Goal: Task Accomplishment & Management: Complete application form

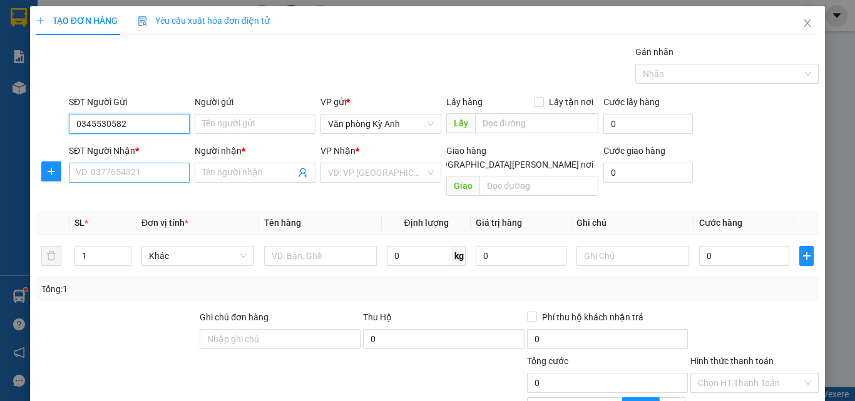
type input "0345530582"
click at [126, 171] on input "SĐT Người Nhận *" at bounding box center [129, 173] width 121 height 20
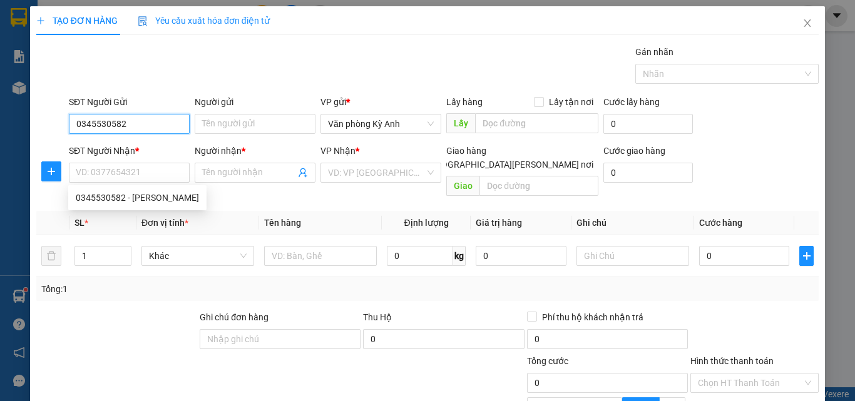
click at [117, 124] on input "0345530582" at bounding box center [129, 124] width 121 height 20
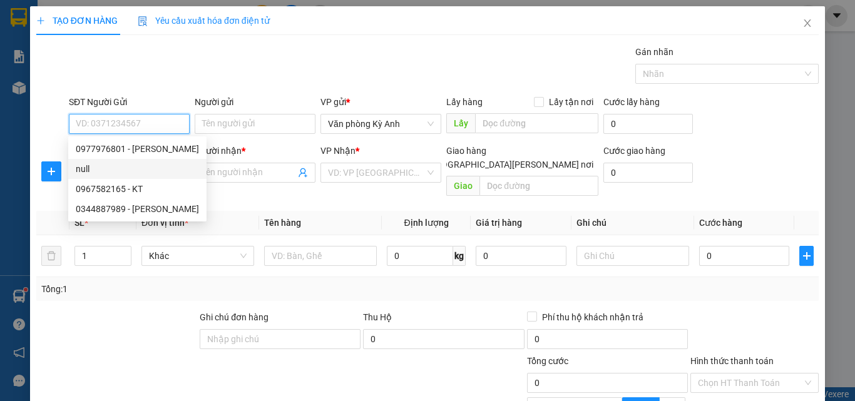
click at [121, 167] on div "null" at bounding box center [137, 169] width 123 height 14
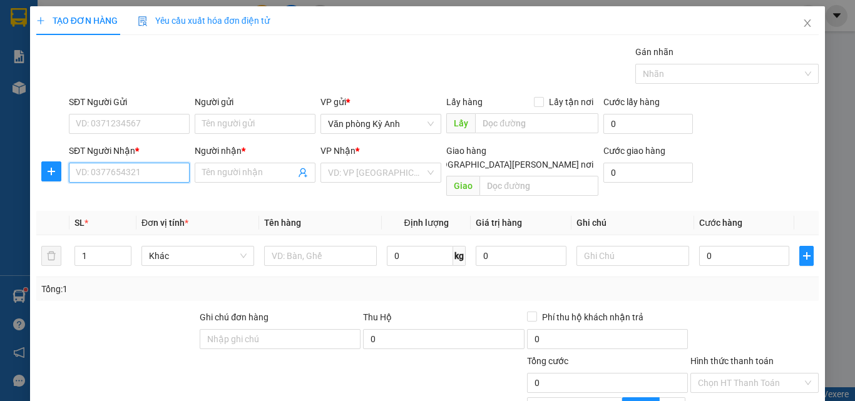
click at [101, 170] on input "SĐT Người Nhận *" at bounding box center [129, 173] width 121 height 20
paste input "0345530582"
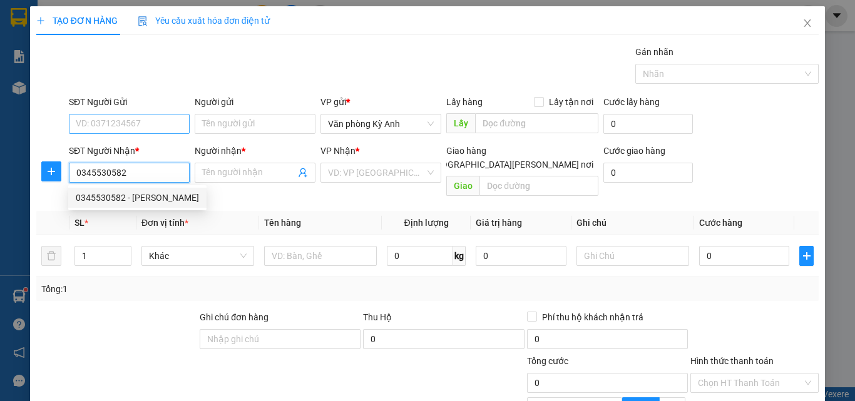
type input "0345530582"
click at [138, 128] on input "SĐT Người Gửi" at bounding box center [129, 124] width 121 height 20
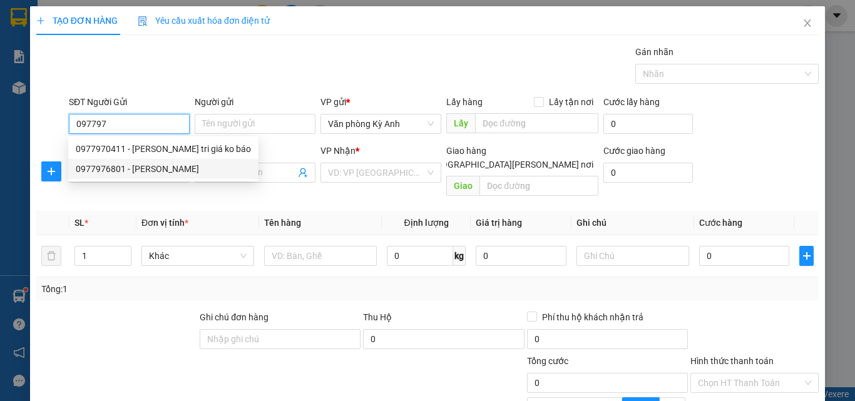
type input "0977976801"
type input "minh"
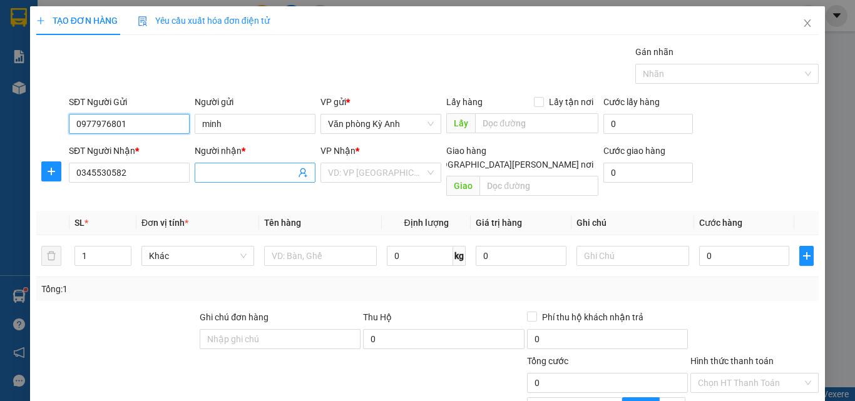
type input "0977976801"
click at [249, 180] on span at bounding box center [255, 173] width 121 height 20
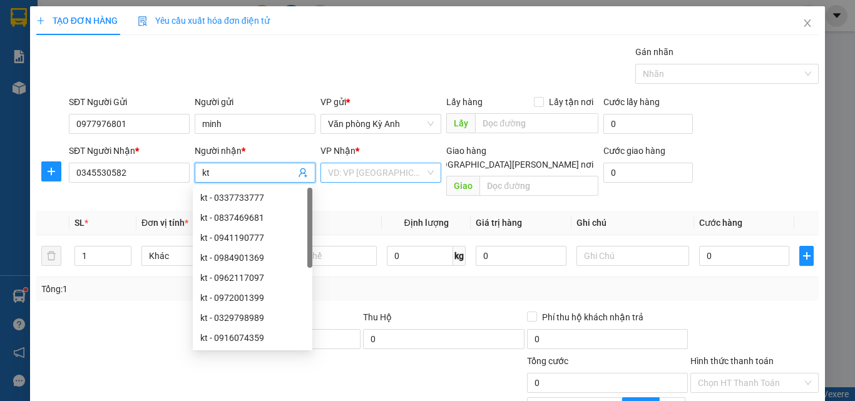
type input "kt"
drag, startPoint x: 386, startPoint y: 175, endPoint x: 411, endPoint y: 223, distance: 54.3
click at [386, 178] on input "search" at bounding box center [376, 172] width 97 height 19
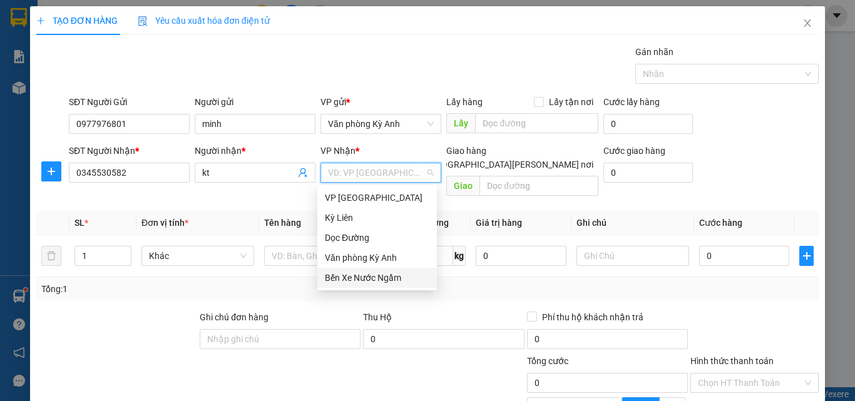
click at [354, 284] on div "Bến Xe Nước Ngầm" at bounding box center [377, 278] width 105 height 14
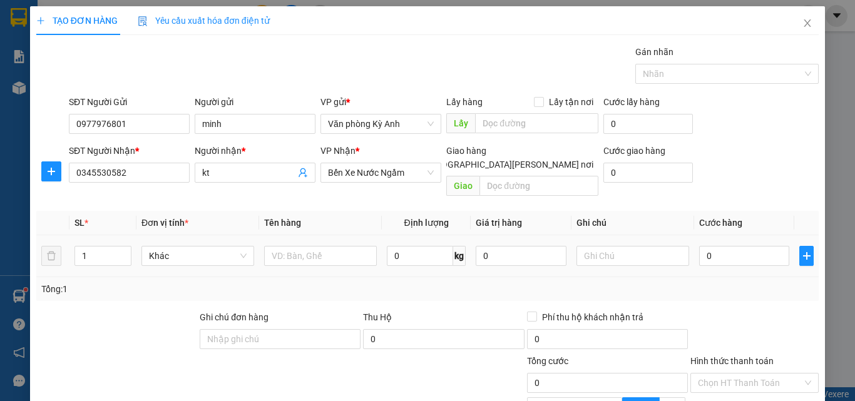
drag, startPoint x: 315, startPoint y: 293, endPoint x: 313, endPoint y: 252, distance: 40.7
click at [315, 288] on div "Transit Pickup Surcharge Ids Transit Deliver Surcharge Ids Transit Deliver Surc…" at bounding box center [427, 280] width 782 height 471
drag, startPoint x: 319, startPoint y: 237, endPoint x: 327, endPoint y: 235, distance: 8.3
click at [320, 246] on input "text" at bounding box center [320, 256] width 113 height 20
type input "1 thung"
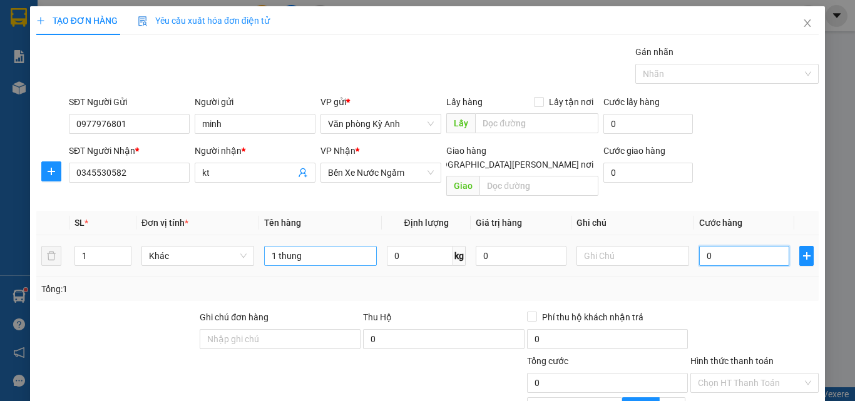
type input "5"
type input "50"
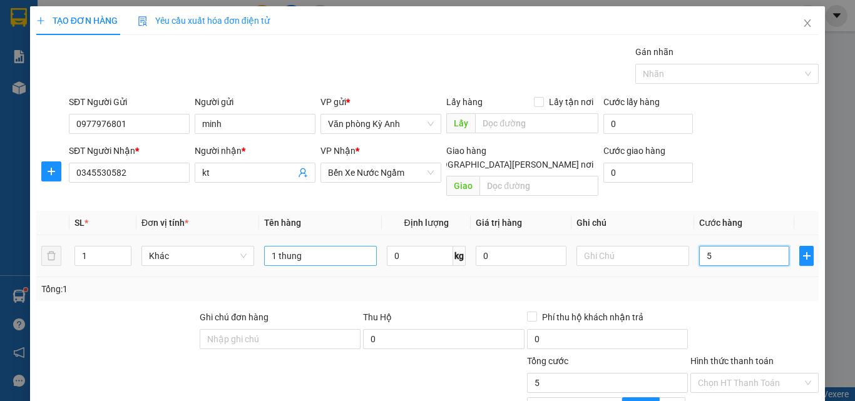
type input "50"
type input "500"
type input "5.000"
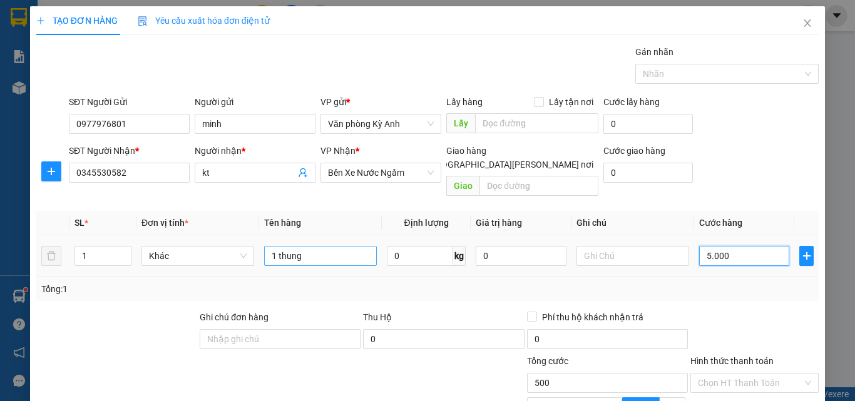
type input "5.000"
type input "50.000"
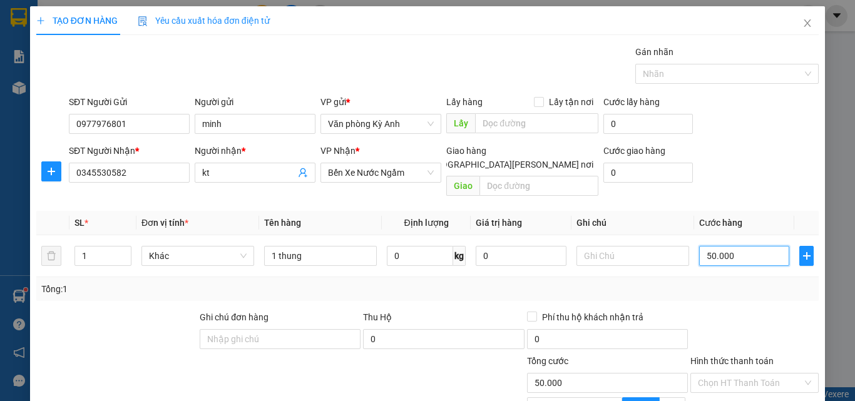
scroll to position [126, 0]
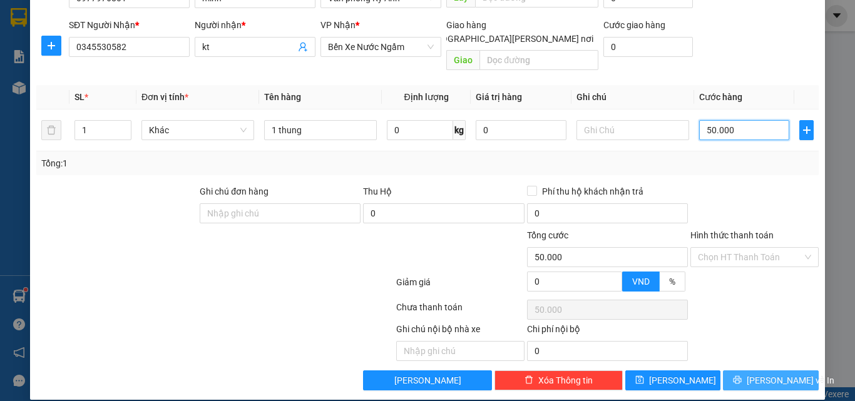
type input "50.000"
click at [742, 375] on icon "printer" at bounding box center [737, 379] width 9 height 9
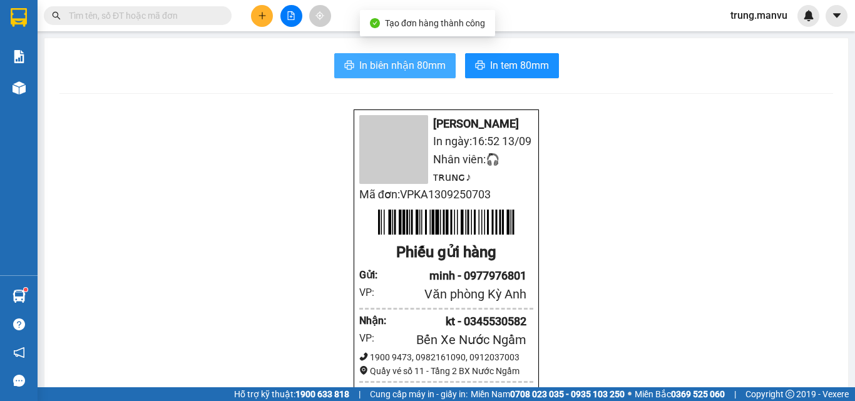
click at [363, 67] on span "In biên nhận 80mm" at bounding box center [402, 66] width 86 height 16
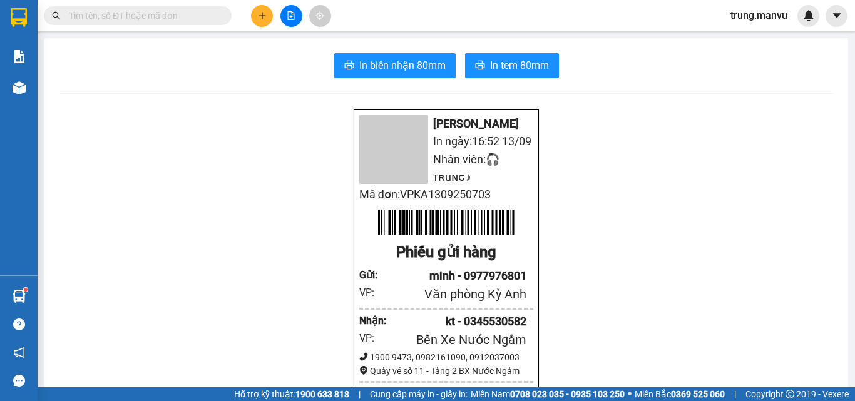
click at [119, 18] on input "text" at bounding box center [143, 16] width 148 height 14
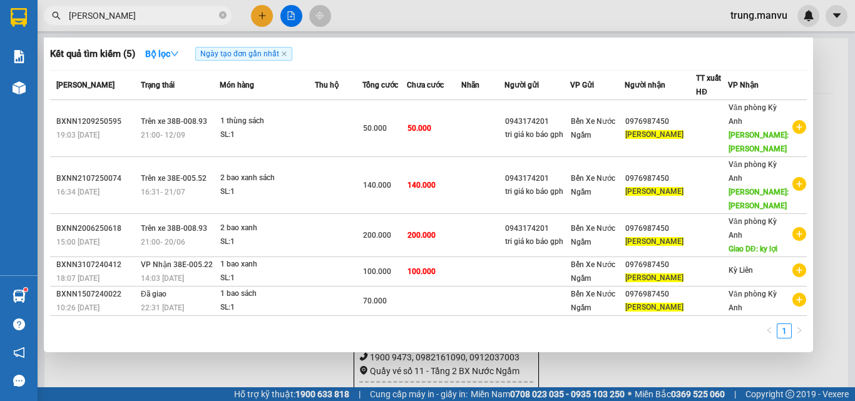
click at [141, 14] on input "truong lien" at bounding box center [143, 16] width 148 height 14
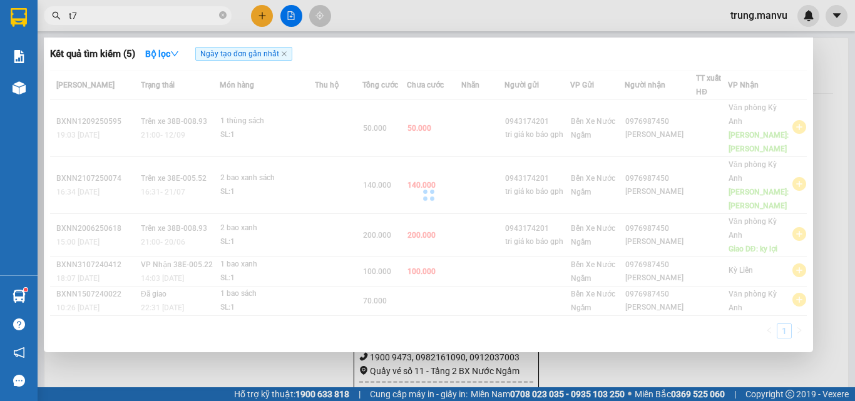
type input "t"
type input "="
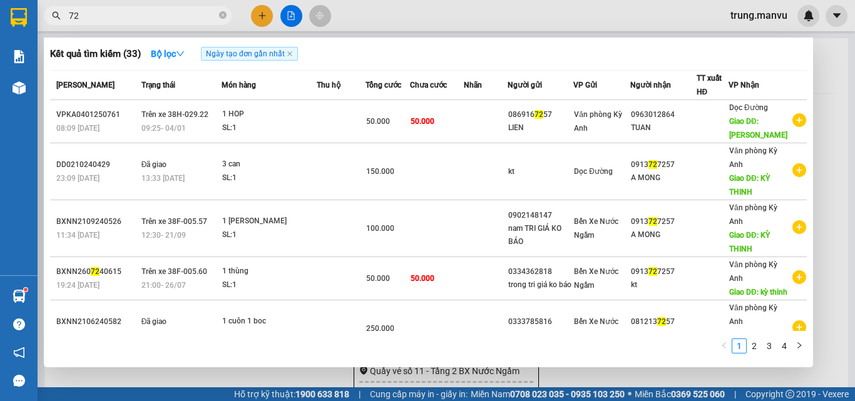
type input "7"
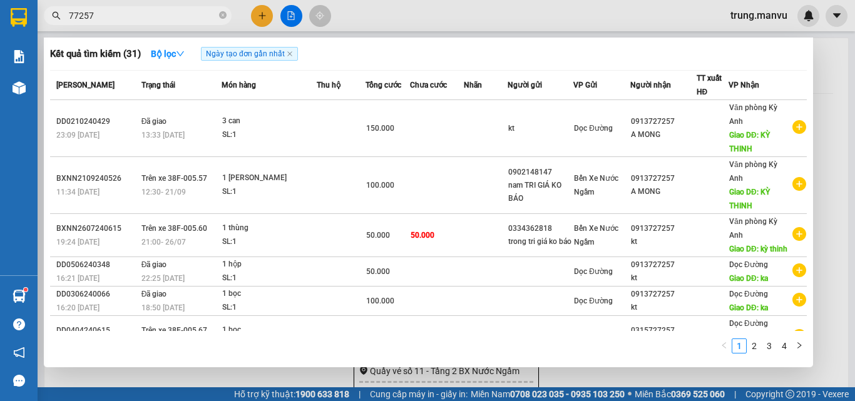
type input "7257"
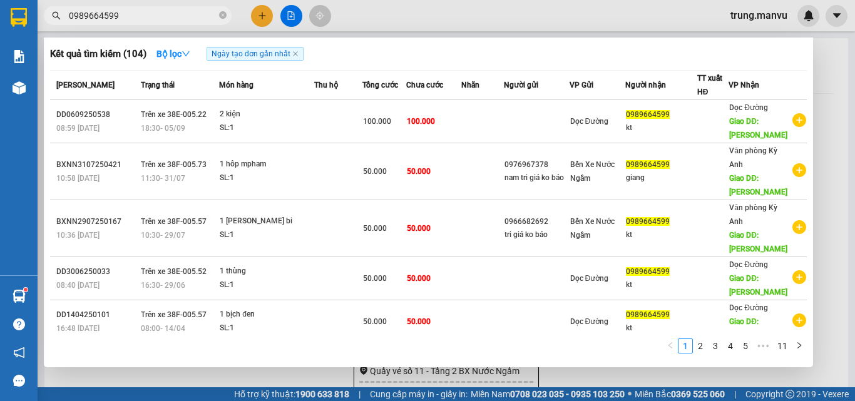
type input "0989664599"
click at [428, 6] on div at bounding box center [427, 200] width 855 height 401
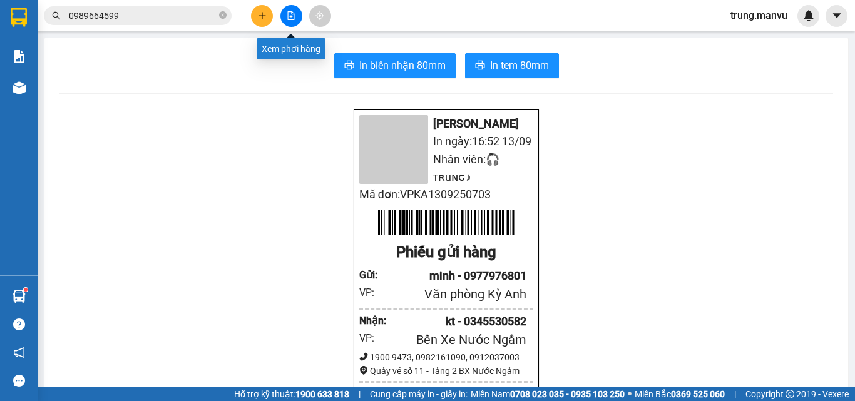
click at [288, 8] on button at bounding box center [291, 16] width 22 height 22
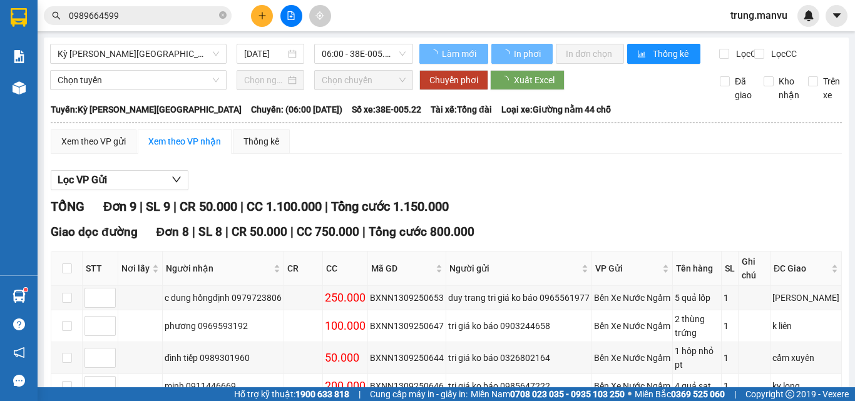
click at [342, 54] on span "06:00 - 38E-005.22" at bounding box center [364, 53] width 84 height 19
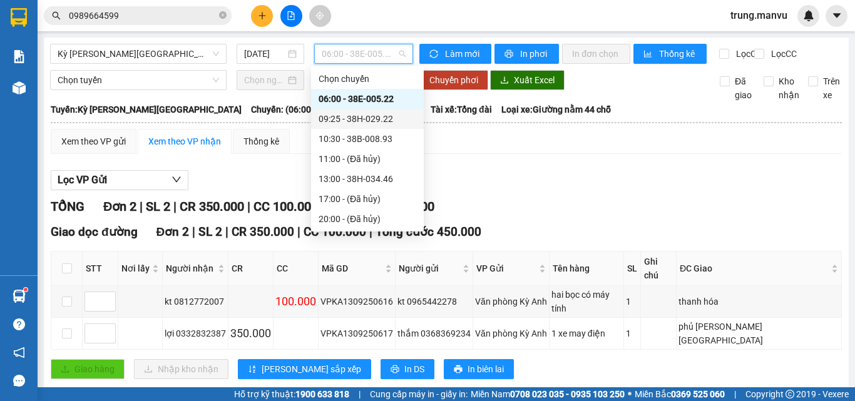
scroll to position [140, 0]
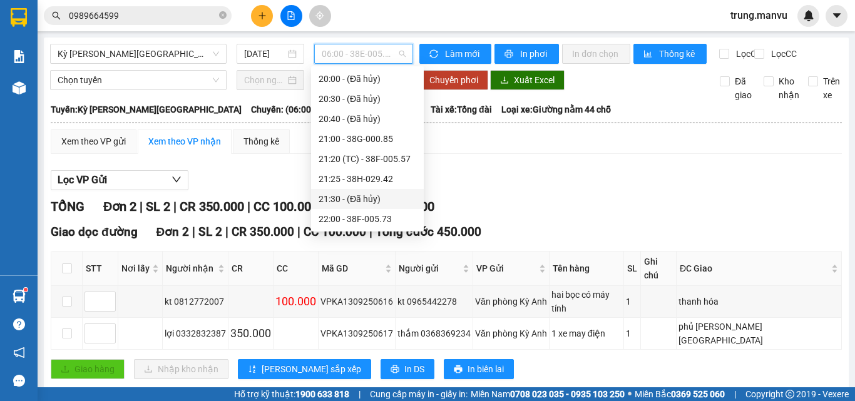
click at [267, 182] on div "Lọc VP Gửi" at bounding box center [446, 180] width 791 height 21
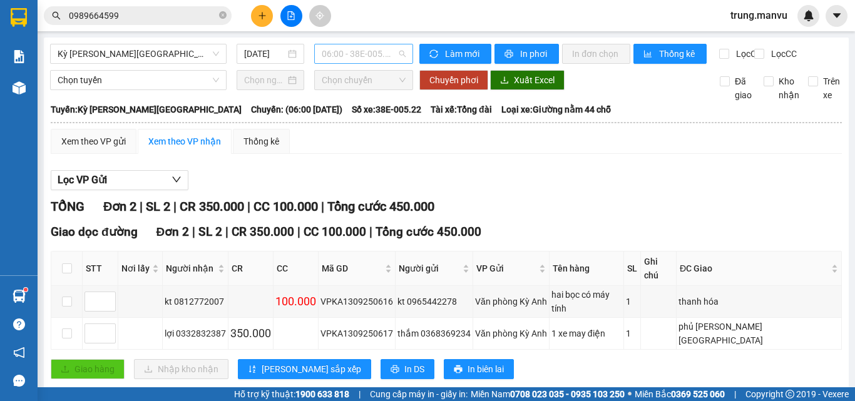
click at [348, 56] on span "06:00 - 38E-005.22" at bounding box center [364, 53] width 84 height 19
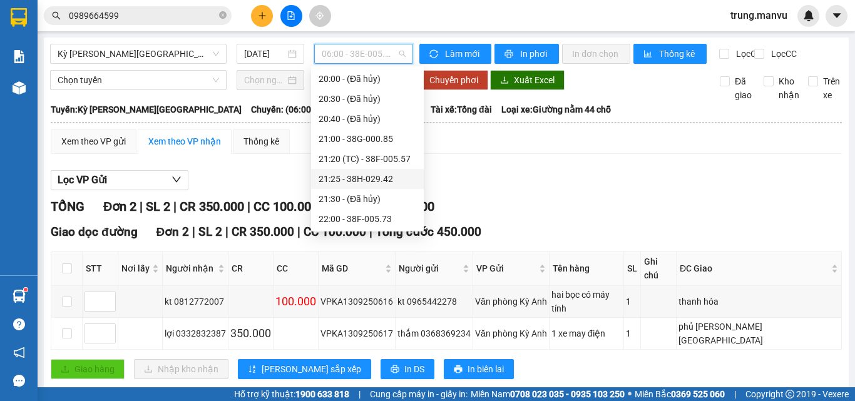
click at [284, 183] on div "Lọc VP Gửi" at bounding box center [446, 180] width 791 height 21
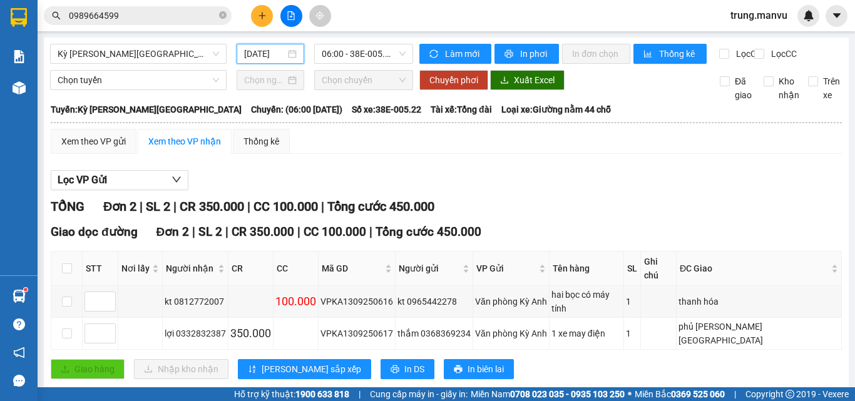
click at [267, 54] on input "[DATE]" at bounding box center [264, 54] width 41 height 14
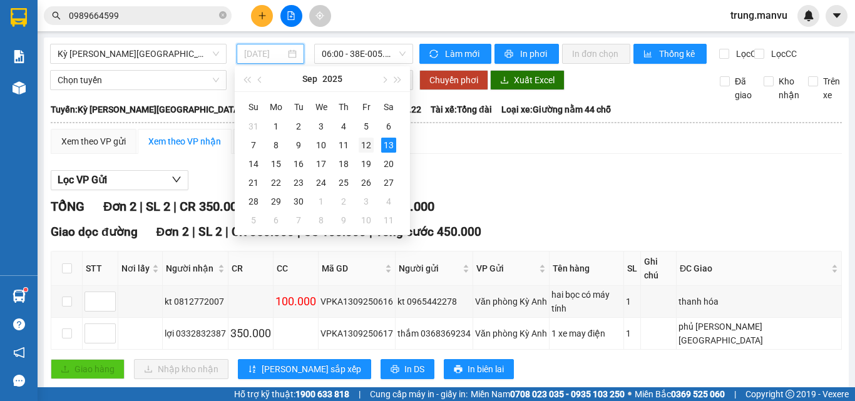
click at [364, 142] on div "12" at bounding box center [366, 145] width 15 height 15
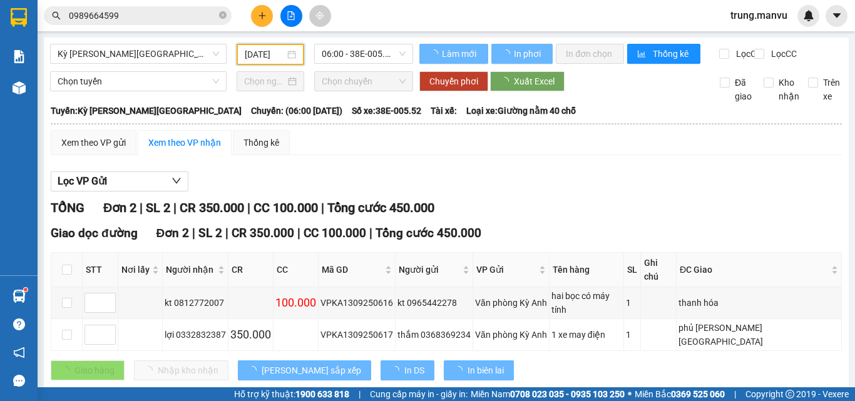
type input "12/09/2025"
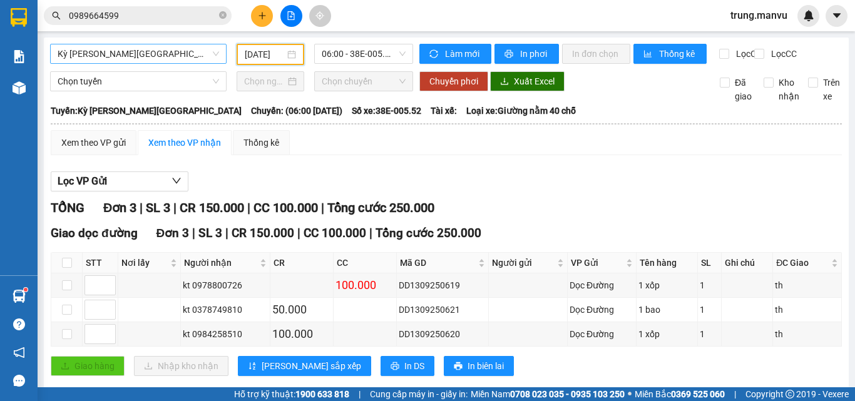
click at [178, 53] on span "Kỳ [PERSON_NAME][GEOGRAPHIC_DATA]" at bounding box center [138, 53] width 161 height 19
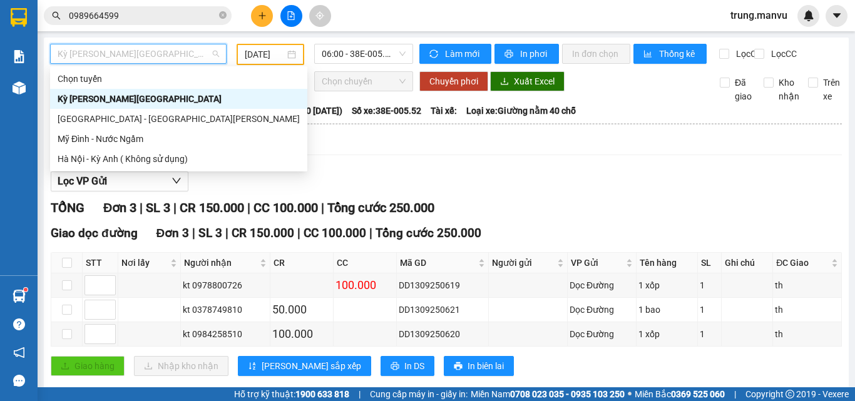
click at [269, 52] on input "12/09/2025" at bounding box center [265, 55] width 40 height 14
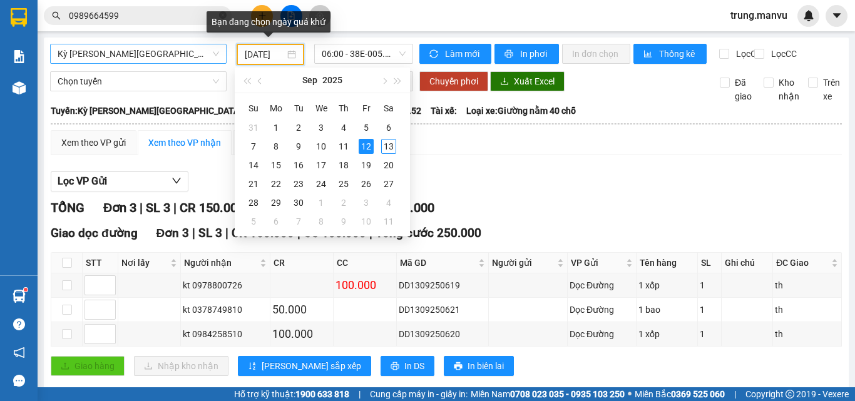
click at [163, 55] on span "Kỳ [PERSON_NAME][GEOGRAPHIC_DATA]" at bounding box center [138, 53] width 161 height 19
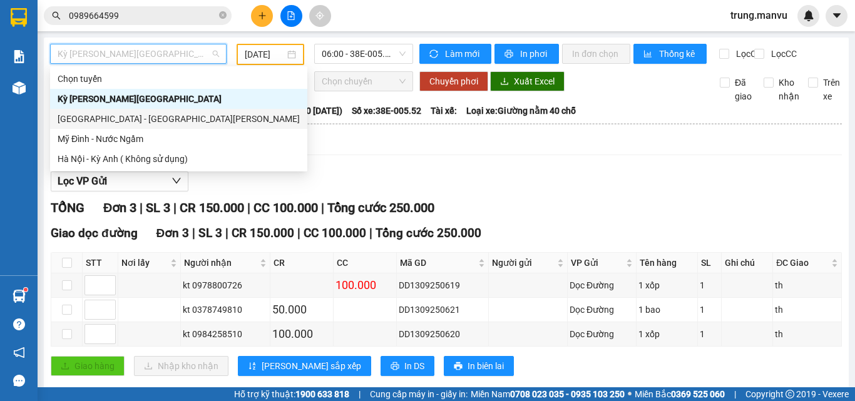
click at [125, 118] on div "[GEOGRAPHIC_DATA] - [GEOGRAPHIC_DATA][PERSON_NAME]" at bounding box center [179, 119] width 242 height 14
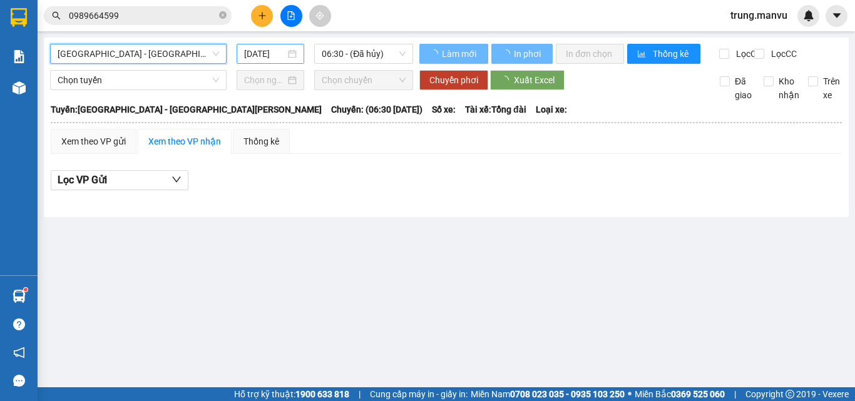
click at [267, 53] on input "[DATE]" at bounding box center [264, 54] width 41 height 14
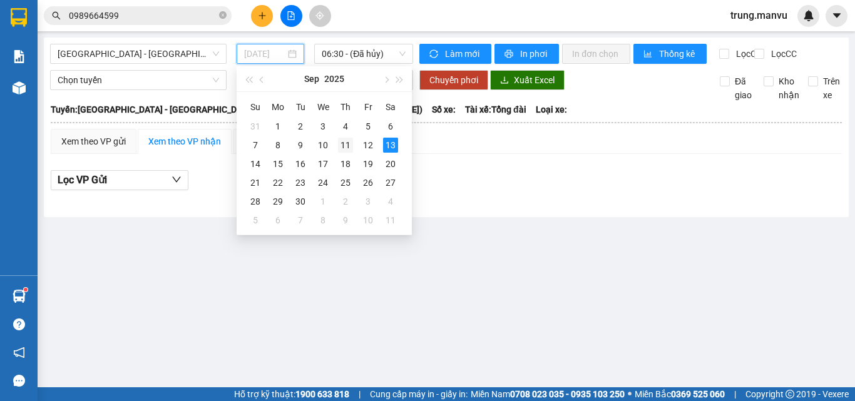
click at [344, 141] on div "11" at bounding box center [345, 145] width 15 height 15
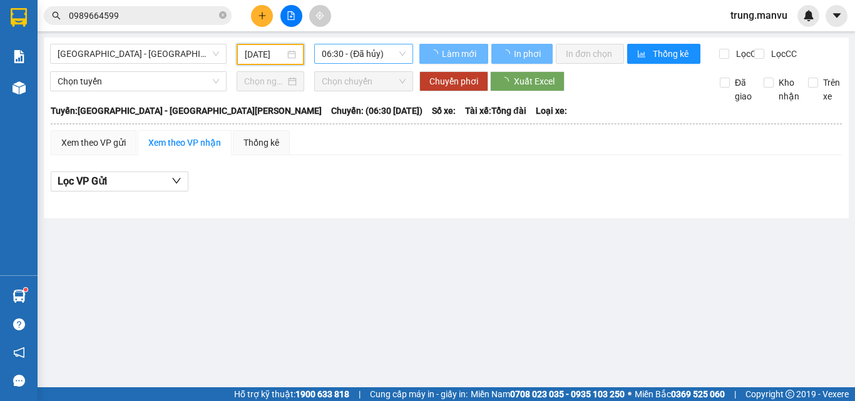
type input "11/09/2025"
click at [342, 52] on span "06:30 - (Đã hủy)" at bounding box center [364, 53] width 84 height 19
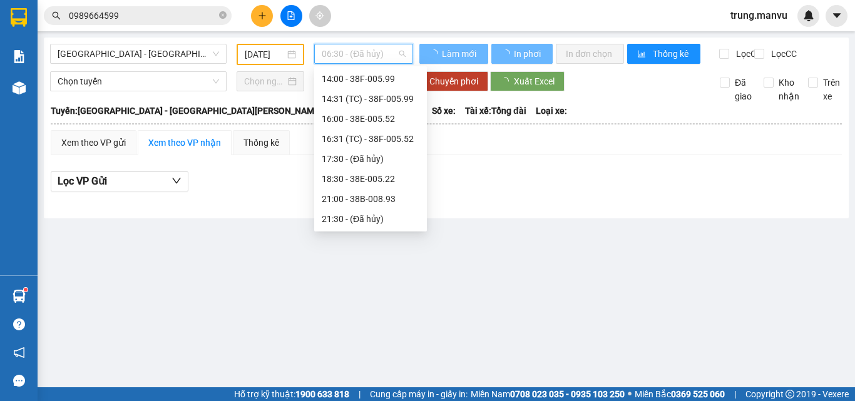
scroll to position [20, 0]
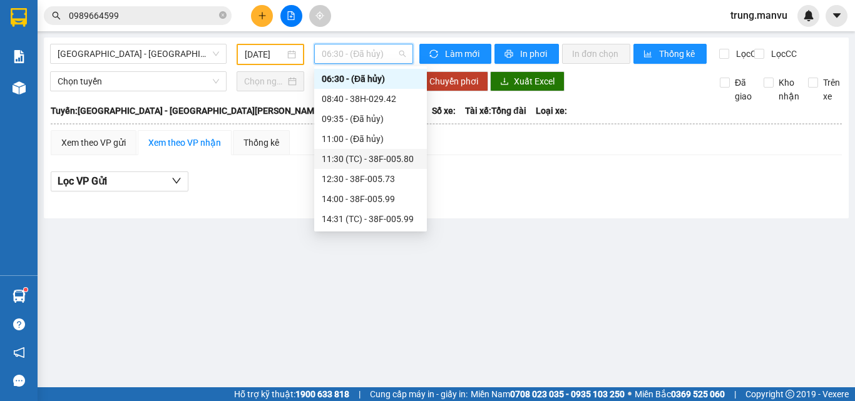
click at [379, 158] on div "11:30 (TC) - 38F-005.80" at bounding box center [371, 159] width 98 height 14
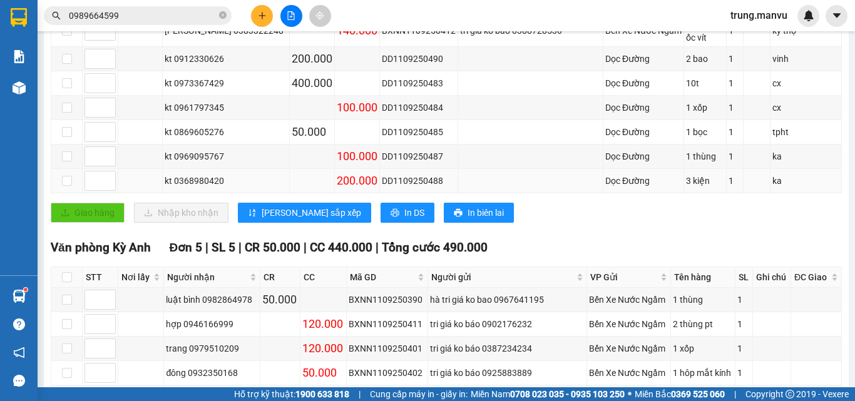
scroll to position [375, 0]
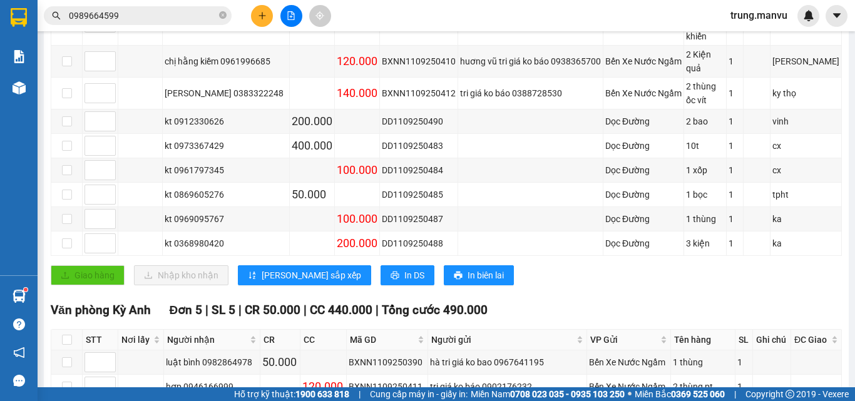
click at [171, 14] on input "0989664599" at bounding box center [143, 16] width 148 height 14
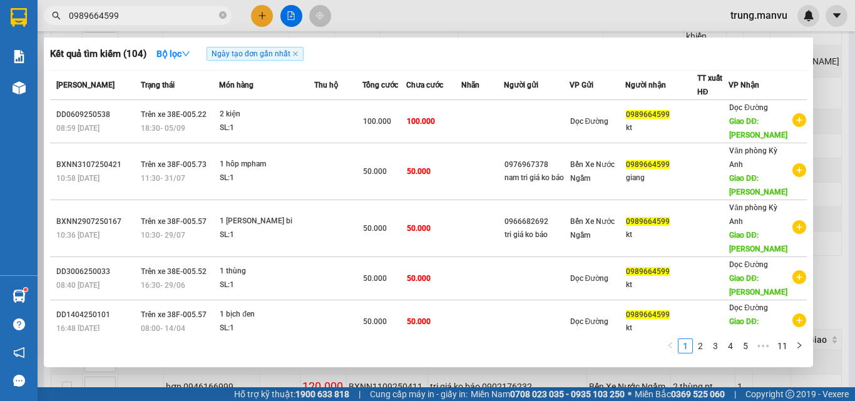
drag, startPoint x: 171, startPoint y: 14, endPoint x: 182, endPoint y: 9, distance: 12.3
click at [171, 14] on input "0989664599" at bounding box center [143, 16] width 148 height 14
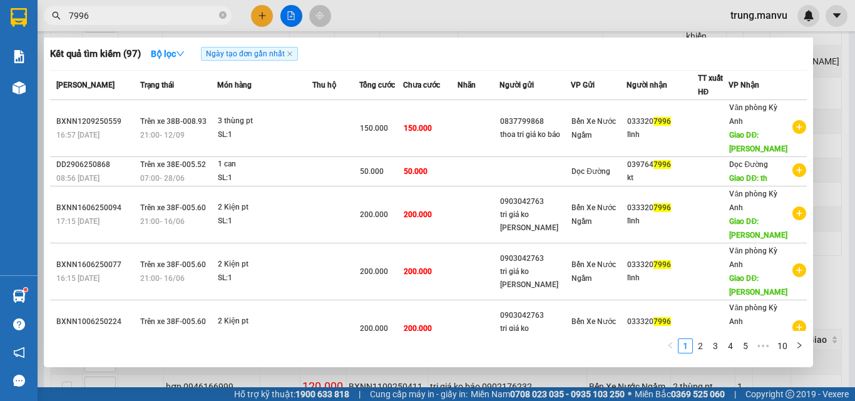
type input "7996"
click at [253, 24] on div at bounding box center [427, 200] width 855 height 401
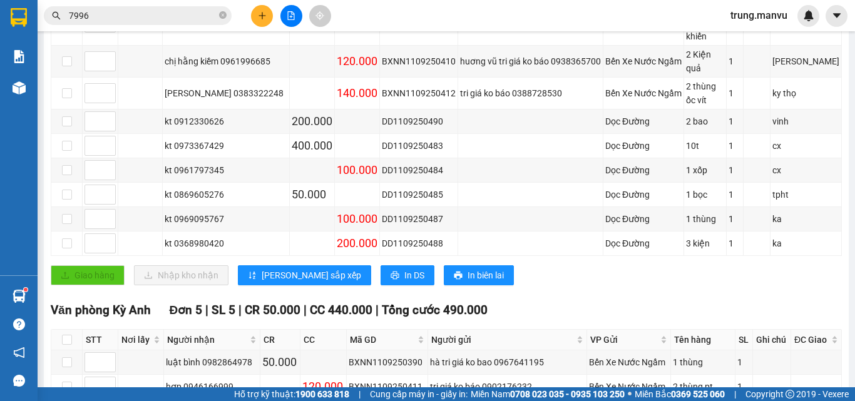
click at [255, 21] on button at bounding box center [262, 16] width 22 height 22
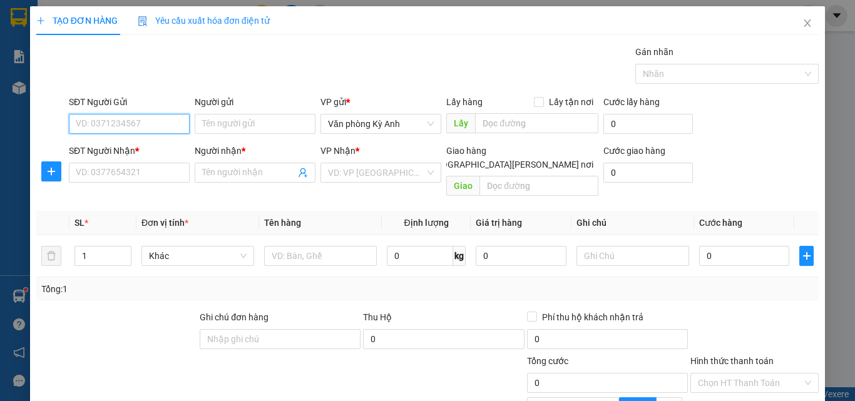
click at [165, 126] on input "SĐT Người Gửi" at bounding box center [129, 124] width 121 height 20
type input "0865430908"
click at [141, 149] on div "0865430908 - hoang" at bounding box center [137, 149] width 123 height 14
type input "hoang"
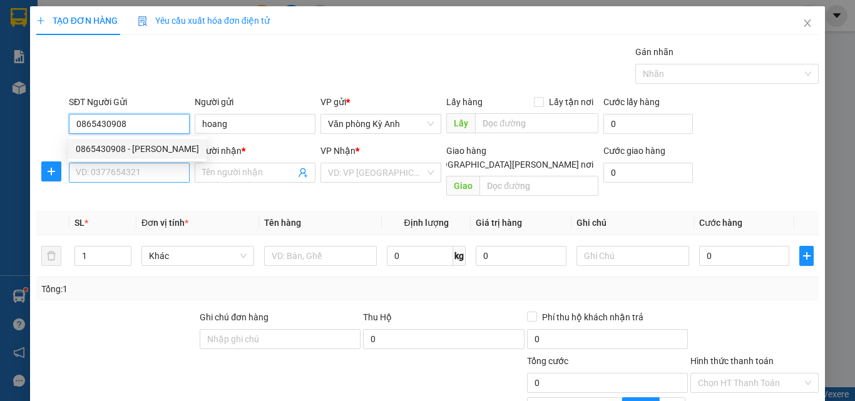
type input "0865430908"
click at [133, 168] on input "SĐT Người Nhận *" at bounding box center [129, 173] width 121 height 20
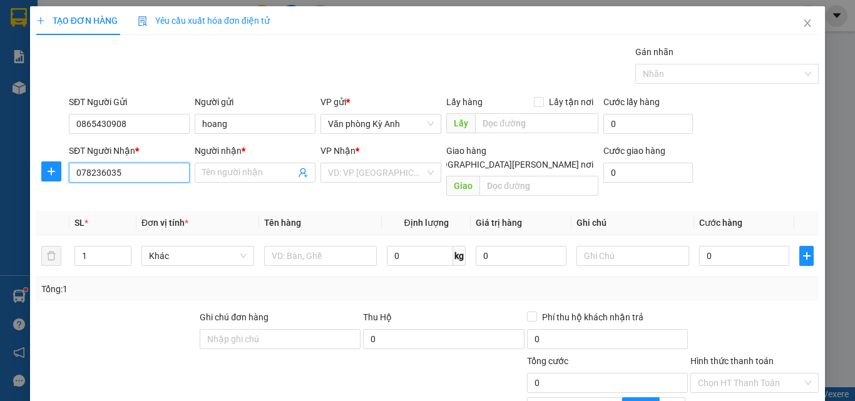
type input "0782360358"
click at [122, 197] on div "0782360358 - kt" at bounding box center [128, 198] width 105 height 14
type input "kt"
type input "0782360358"
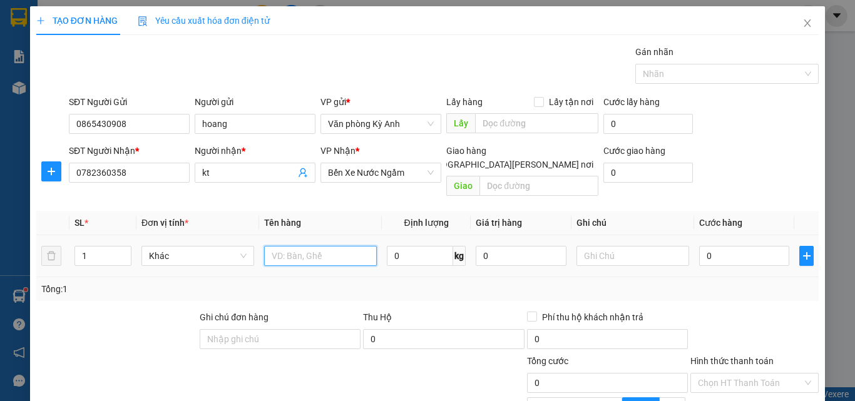
click at [307, 246] on input "text" at bounding box center [320, 256] width 113 height 20
type input "1 hso"
type input "5"
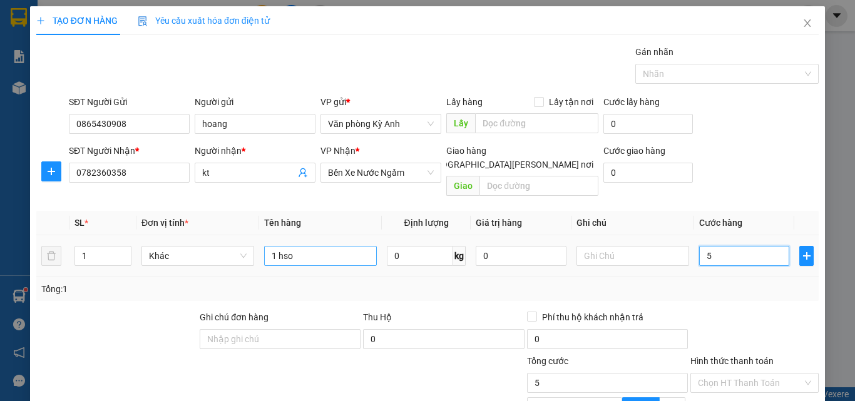
type input "50"
type input "500"
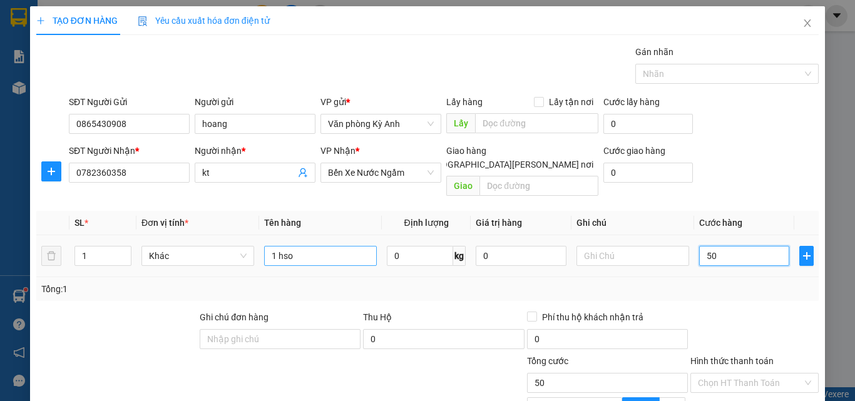
type input "500"
type input "5.000"
type input "50.000"
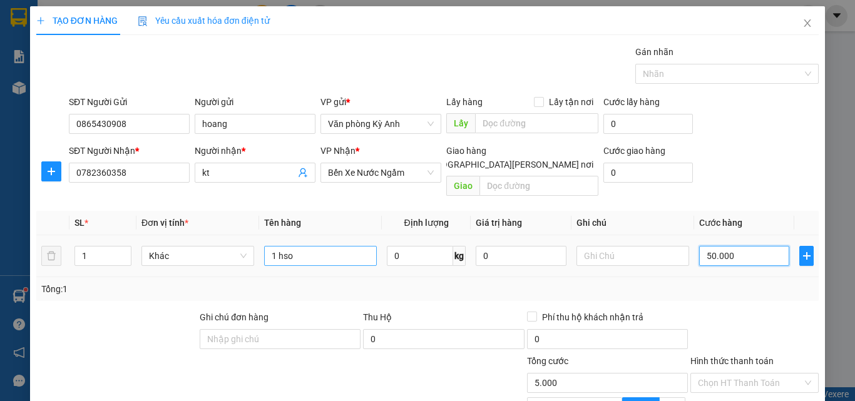
type input "50.000"
click at [777, 310] on div at bounding box center [754, 332] width 131 height 44
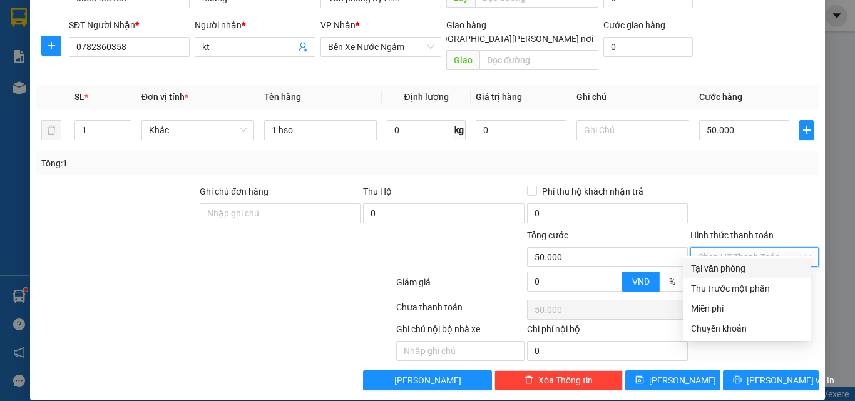
click at [734, 249] on input "Hình thức thanh toán" at bounding box center [750, 257] width 105 height 19
click at [702, 270] on div "Tại văn phòng" at bounding box center [747, 269] width 112 height 14
type input "0"
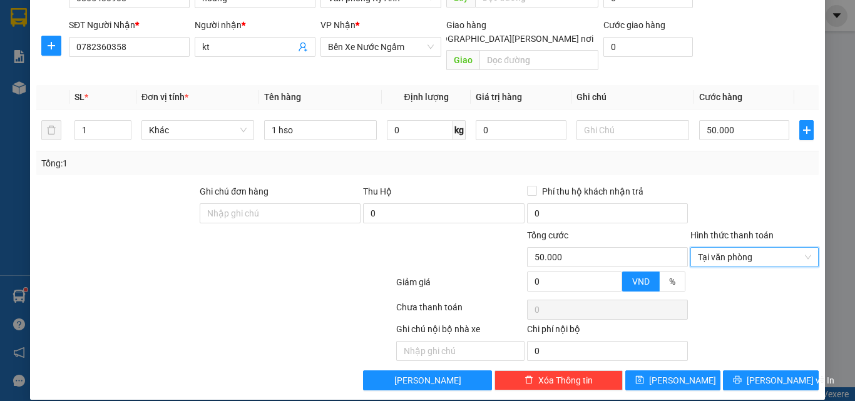
click at [741, 161] on div "Transit Pickup Surcharge Ids Transit Deliver Surcharge Ids Transit Deliver Surc…" at bounding box center [427, 154] width 782 height 471
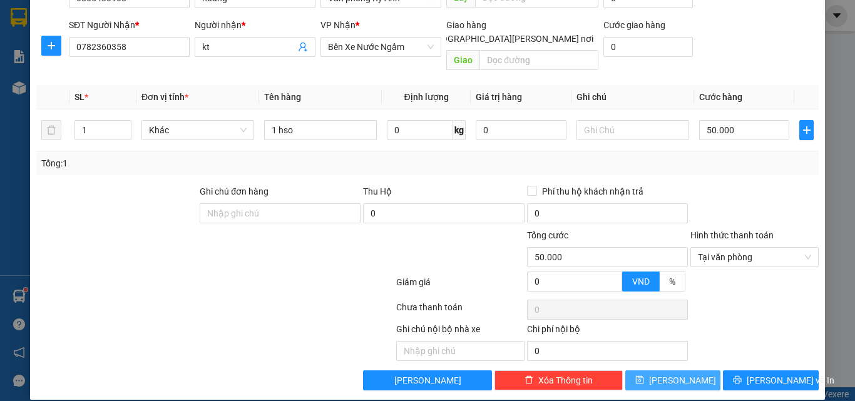
click at [669, 370] on button "[PERSON_NAME]" at bounding box center [673, 380] width 96 height 20
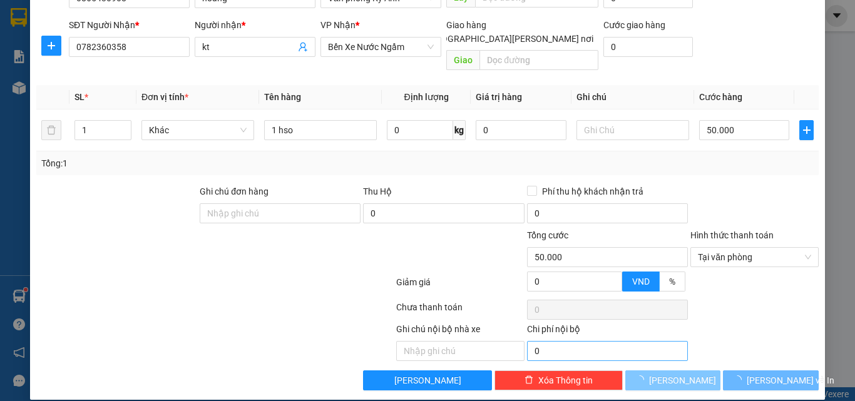
type input "0"
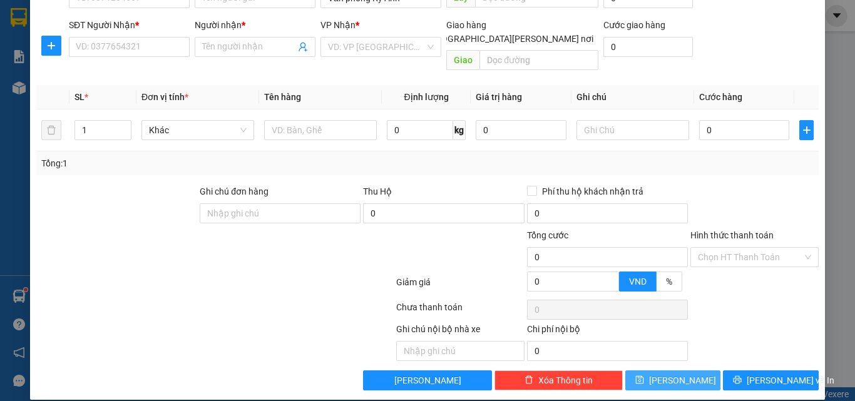
scroll to position [0, 0]
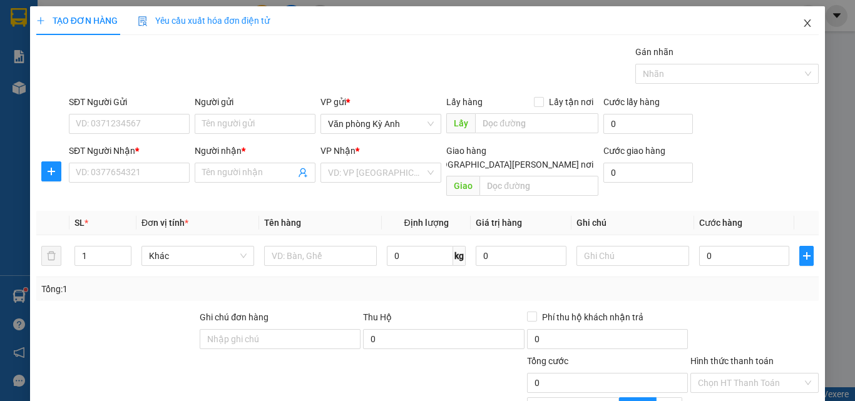
click at [802, 24] on icon "close" at bounding box center [807, 23] width 10 height 10
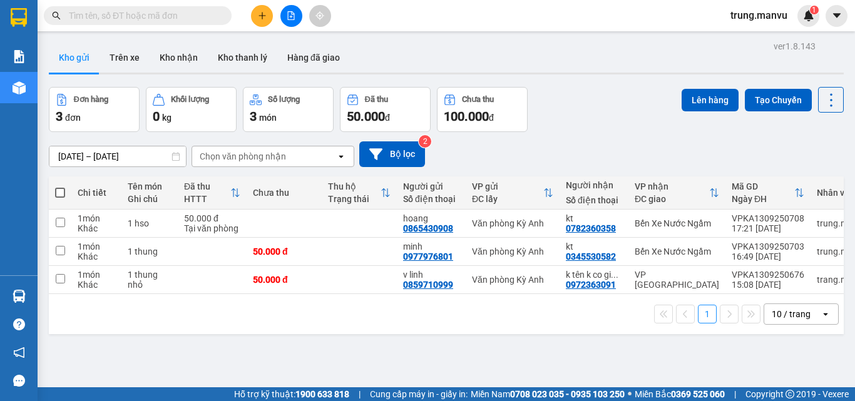
click at [288, 26] on button at bounding box center [291, 16] width 22 height 22
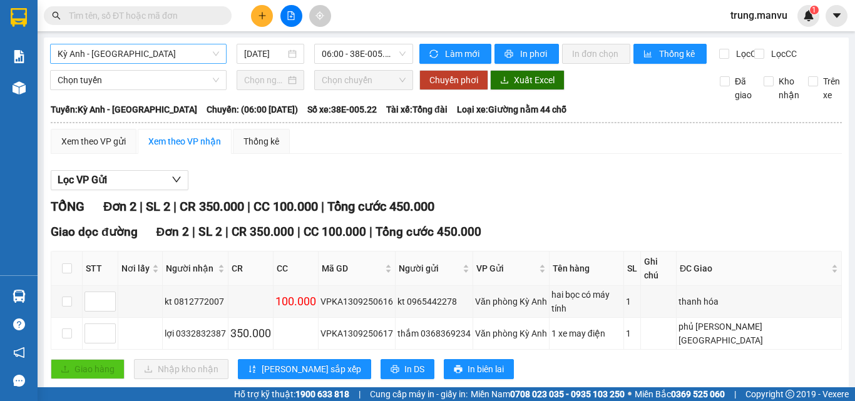
click at [205, 54] on span "Kỳ [PERSON_NAME][GEOGRAPHIC_DATA]" at bounding box center [138, 53] width 161 height 19
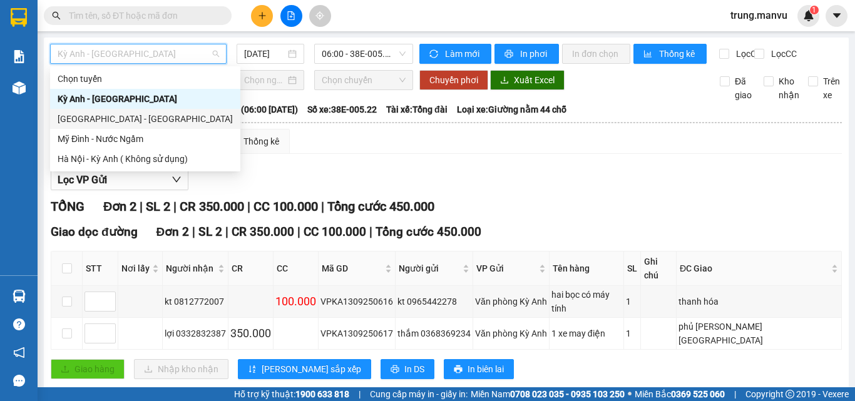
click at [98, 120] on div "[GEOGRAPHIC_DATA] - [GEOGRAPHIC_DATA][PERSON_NAME]" at bounding box center [145, 119] width 175 height 14
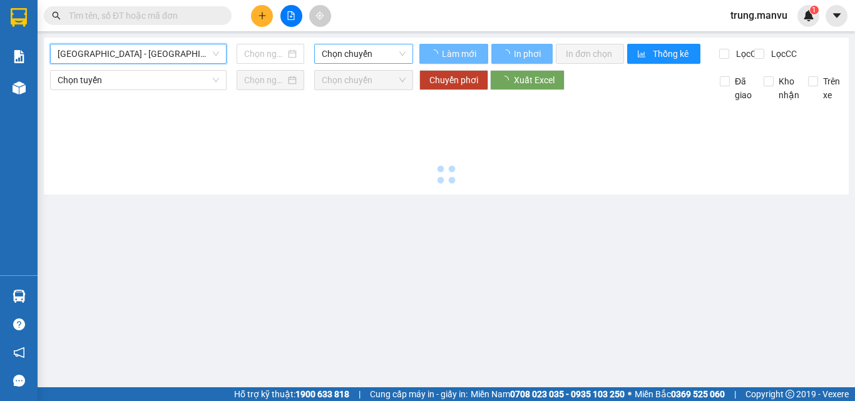
type input "[DATE]"
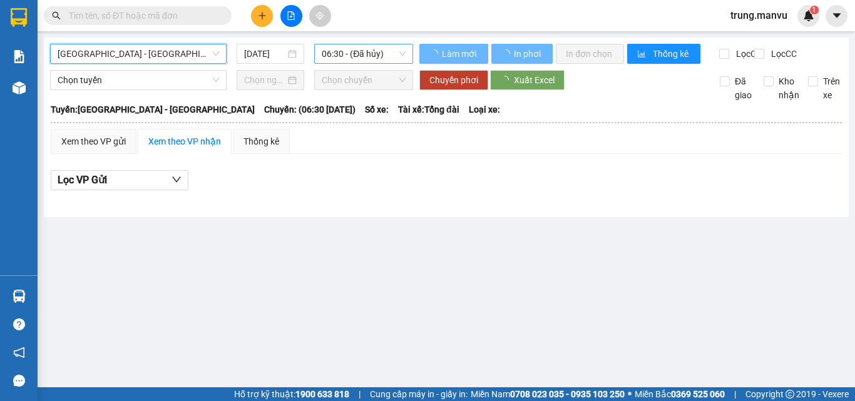
click at [359, 54] on span "06:30 - (Đã hủy)" at bounding box center [364, 53] width 84 height 19
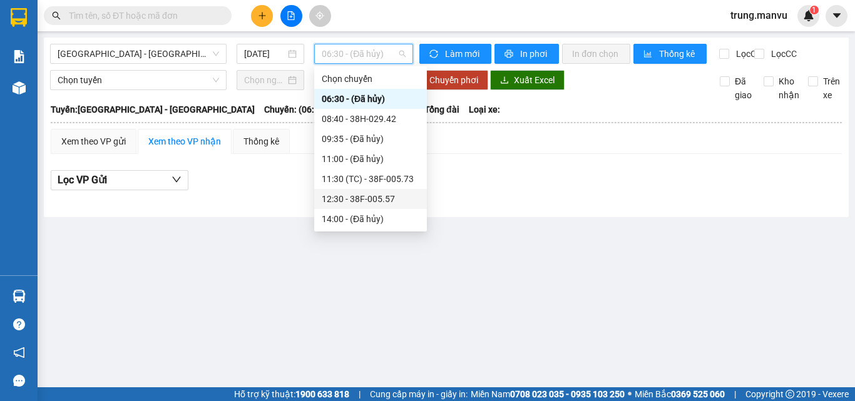
click at [383, 203] on div "12:30 - 38F-005.57" at bounding box center [371, 199] width 98 height 14
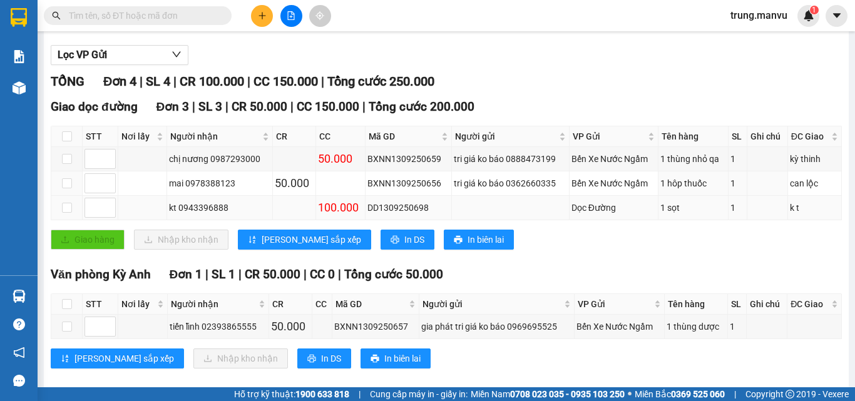
scroll to position [152, 0]
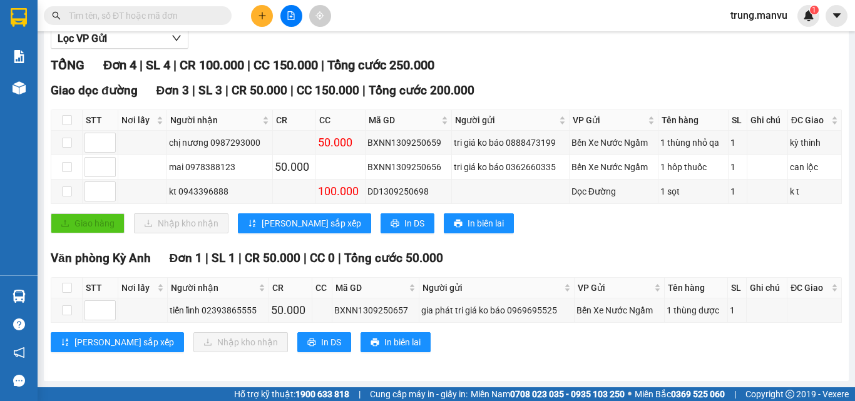
click at [177, 18] on input "text" at bounding box center [143, 16] width 148 height 14
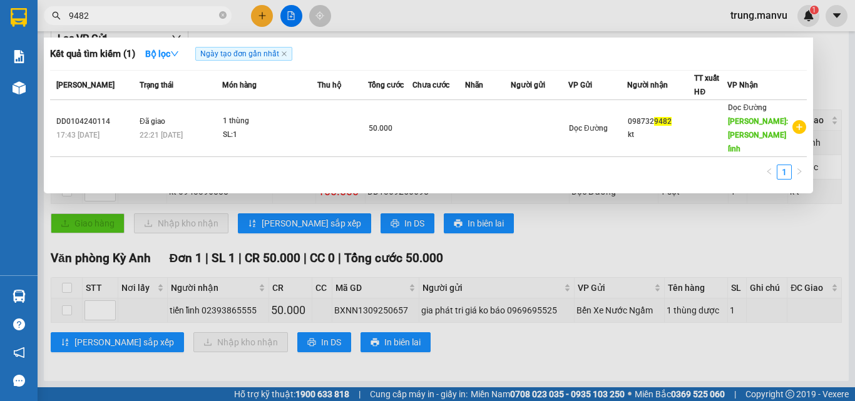
click at [556, 239] on div at bounding box center [427, 200] width 855 height 401
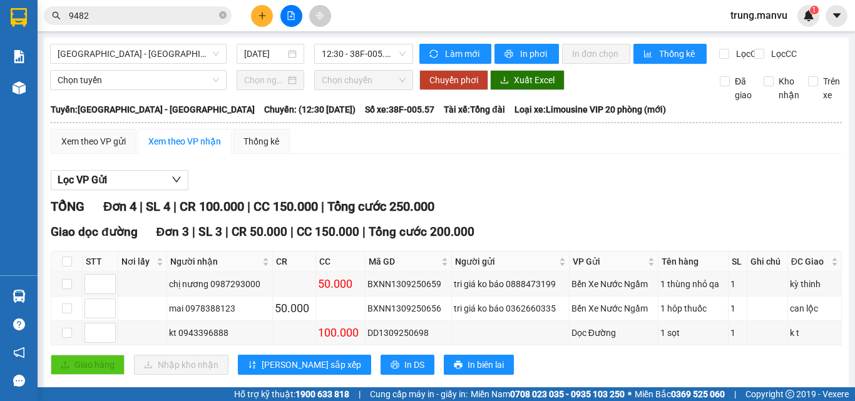
scroll to position [0, 0]
click at [337, 46] on span "12:30 - 38F-005.57" at bounding box center [364, 53] width 84 height 19
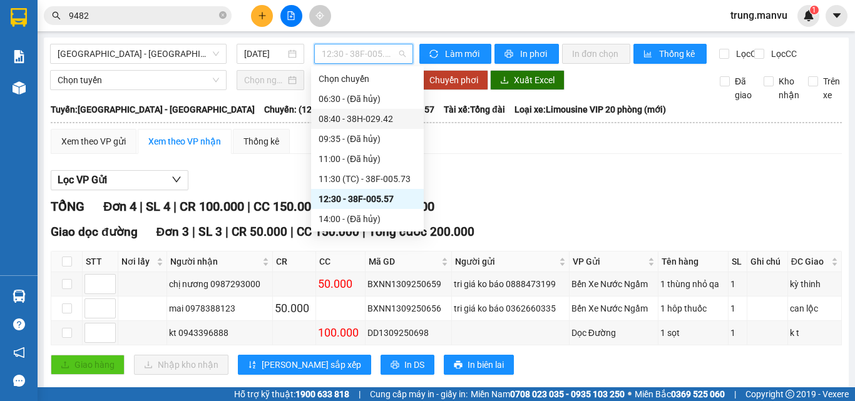
click at [354, 115] on div "08:40 - 38H-029.42" at bounding box center [368, 119] width 98 height 14
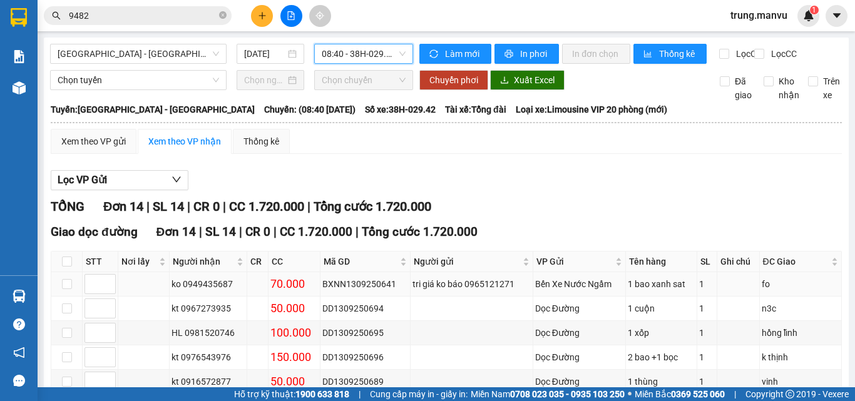
click at [217, 291] on div "ko 0949435687" at bounding box center [207, 284] width 73 height 14
copy div "0949435687"
click at [188, 5] on div "Kết quả tìm kiếm ( 1 ) Bộ lọc Ngày tạo đơn gần nhất Mã ĐH Trạng thái Món hàng T…" at bounding box center [122, 16] width 244 height 22
click at [186, 17] on input "9482" at bounding box center [143, 16] width 148 height 14
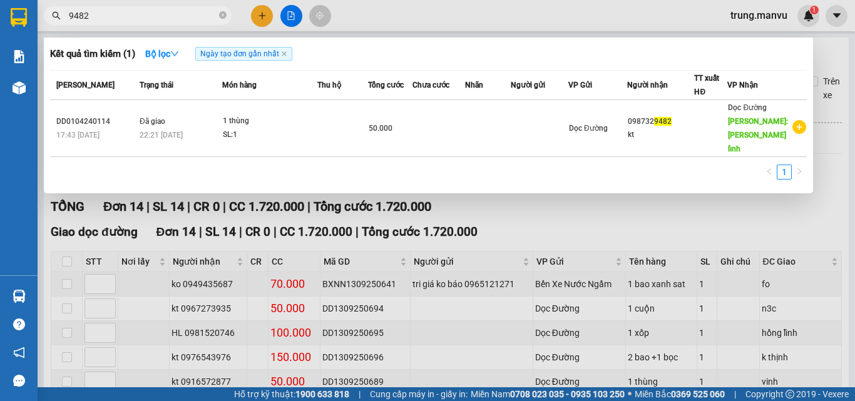
paste input "0949435687"
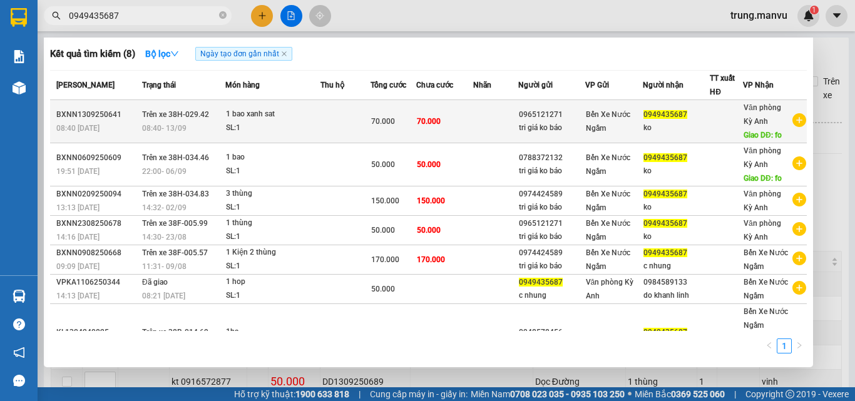
type input "0949435687"
click at [489, 121] on td at bounding box center [495, 121] width 45 height 43
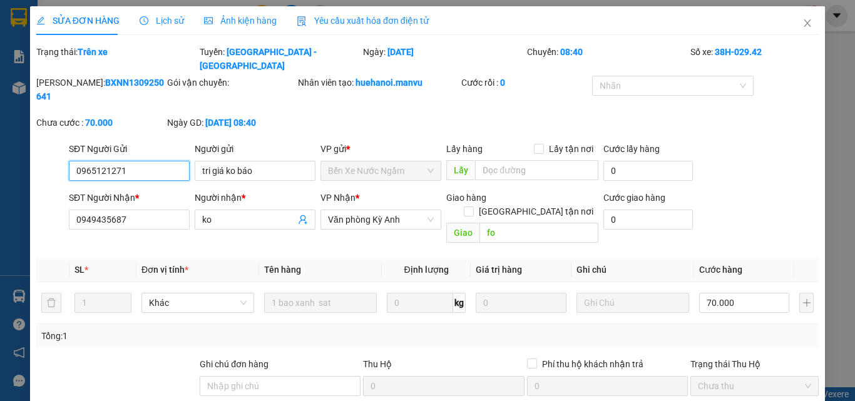
type input "0965121271"
type input "tri giá ko báo"
type input "0949435687"
type input "ko"
type input "fo"
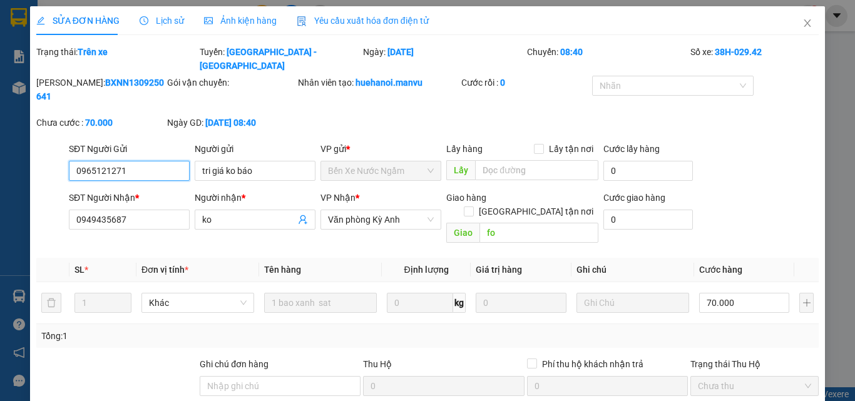
type input "70.000"
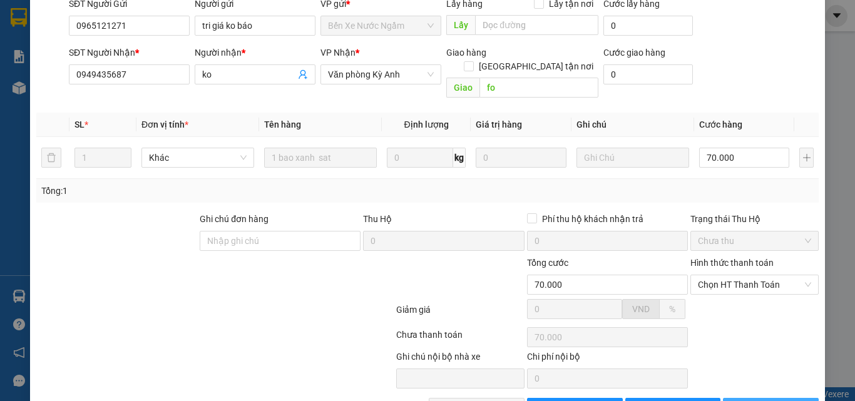
click at [741, 401] on icon "printer" at bounding box center [737, 407] width 9 height 9
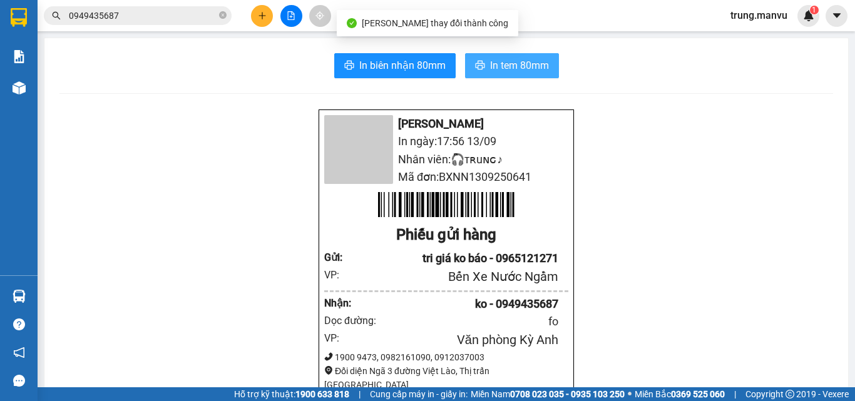
click at [538, 76] on button "In tem 80mm" at bounding box center [512, 65] width 94 height 25
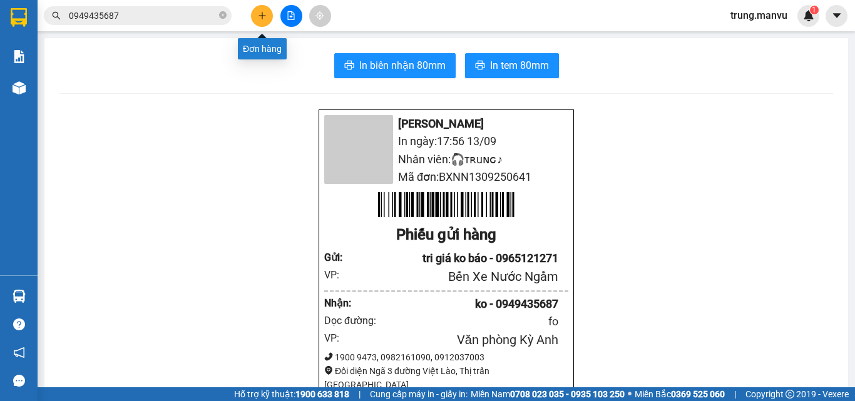
click at [269, 21] on button at bounding box center [262, 16] width 22 height 22
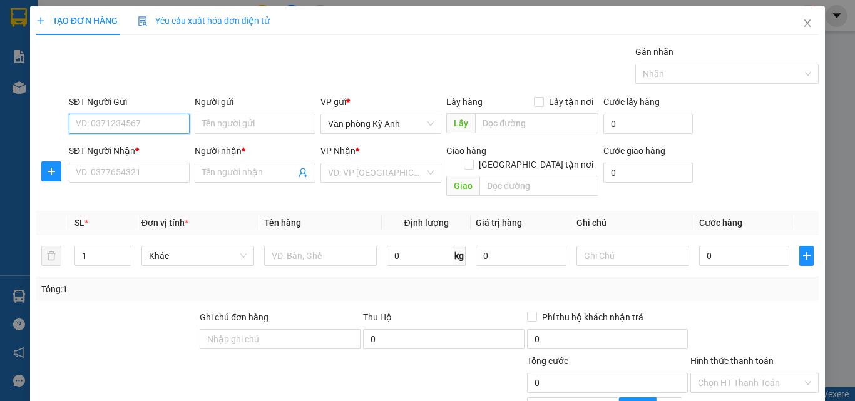
click at [140, 129] on input "SĐT Người Gửi" at bounding box center [129, 124] width 121 height 20
type input "0917356339"
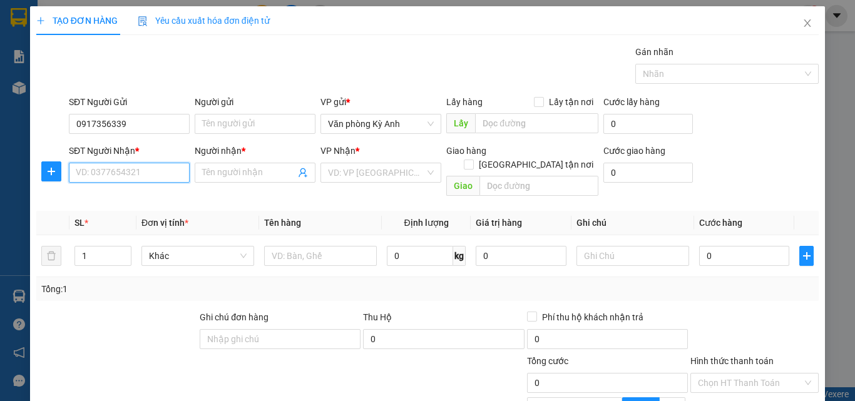
click at [166, 179] on input "SĐT Người Nhận *" at bounding box center [129, 173] width 121 height 20
type input "032838999"
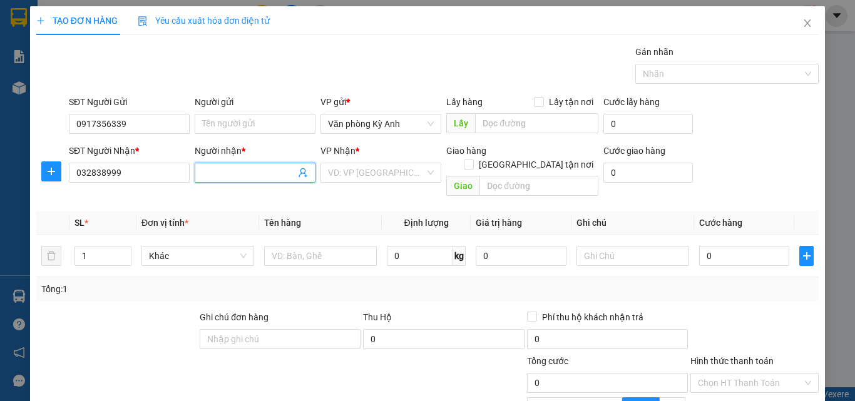
click at [214, 171] on input "Người nhận *" at bounding box center [248, 173] width 93 height 14
type input "kt"
click at [340, 171] on input "search" at bounding box center [376, 172] width 97 height 19
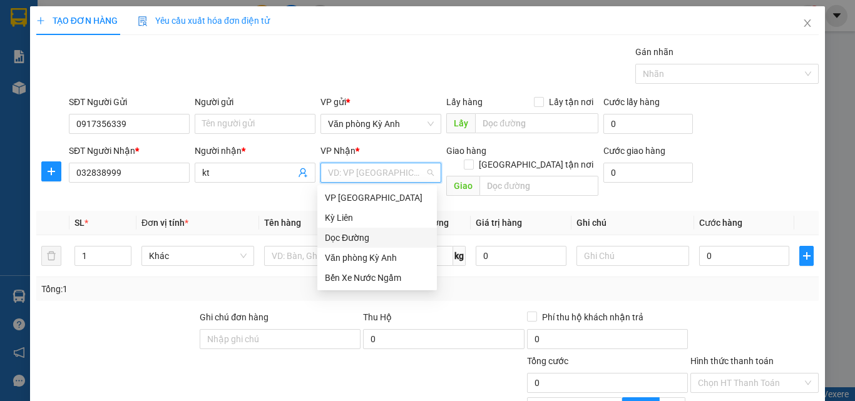
click at [353, 234] on div "Dọc Đường" at bounding box center [377, 238] width 105 height 14
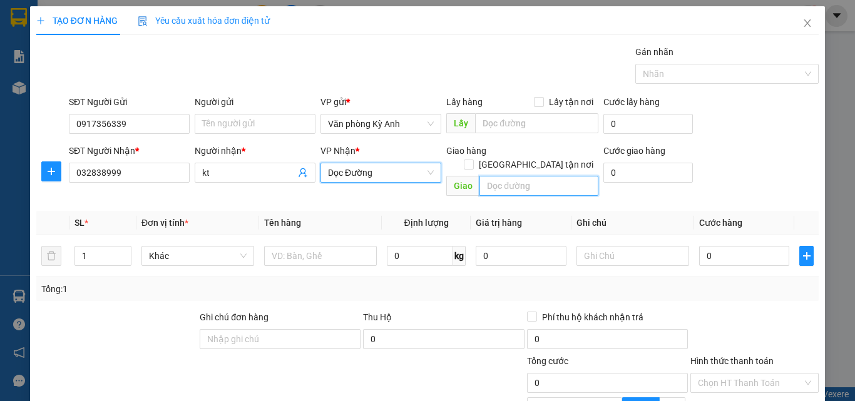
click at [501, 178] on input "text" at bounding box center [538, 186] width 119 height 20
type input "sbay"
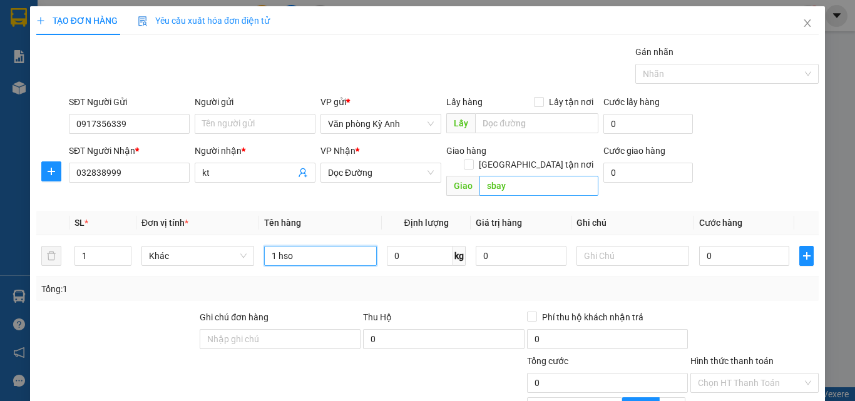
type input "1 hso"
type input "5"
type input "50"
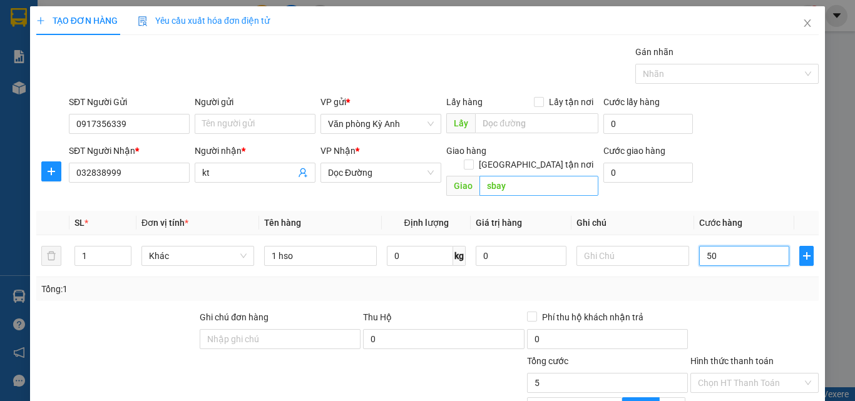
type input "50"
type input "500"
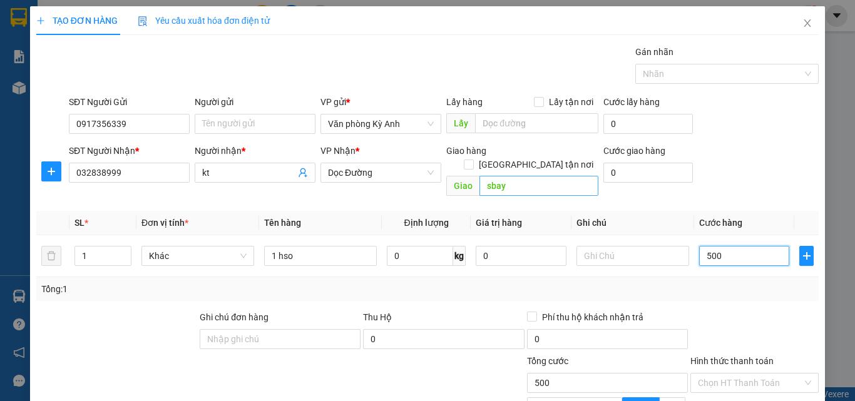
type input "5.000"
type input "50.000"
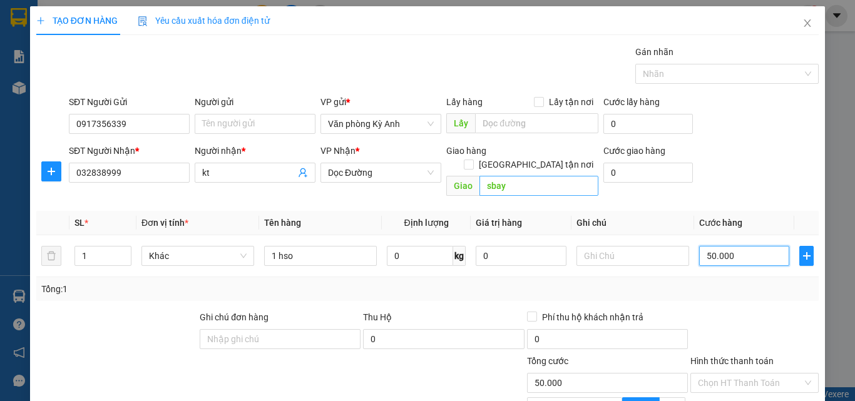
type input "50.000"
click at [771, 315] on div at bounding box center [754, 332] width 131 height 44
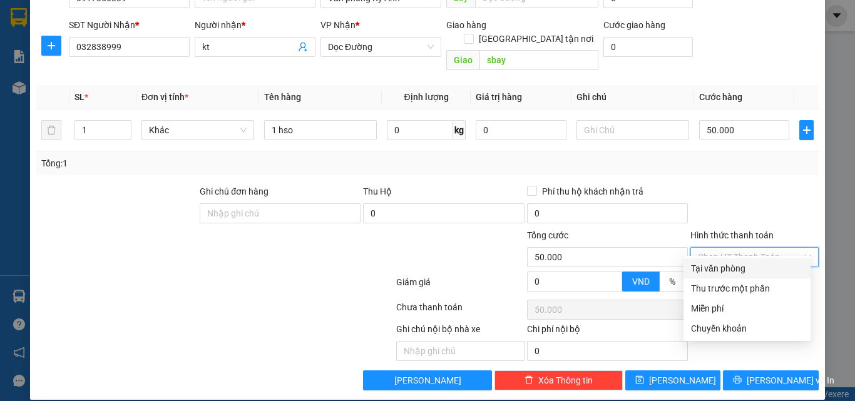
click at [742, 248] on input "Hình thức thanh toán" at bounding box center [750, 257] width 105 height 19
click at [725, 328] on div "Chuyển khoản" at bounding box center [747, 329] width 112 height 14
type input "0"
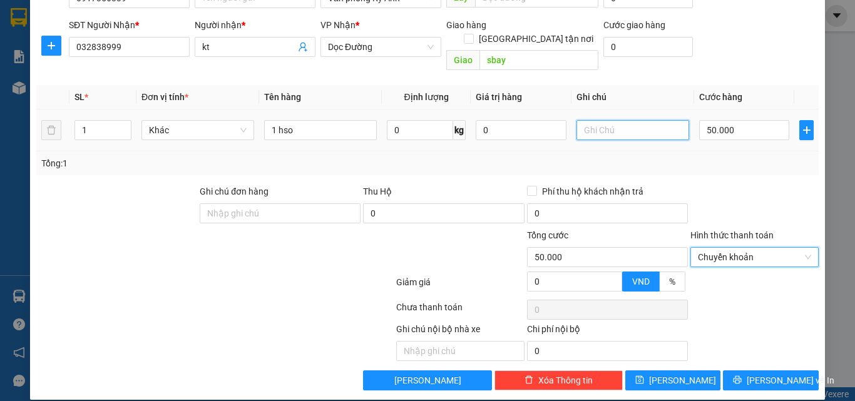
click at [609, 120] on input "text" at bounding box center [632, 130] width 113 height 20
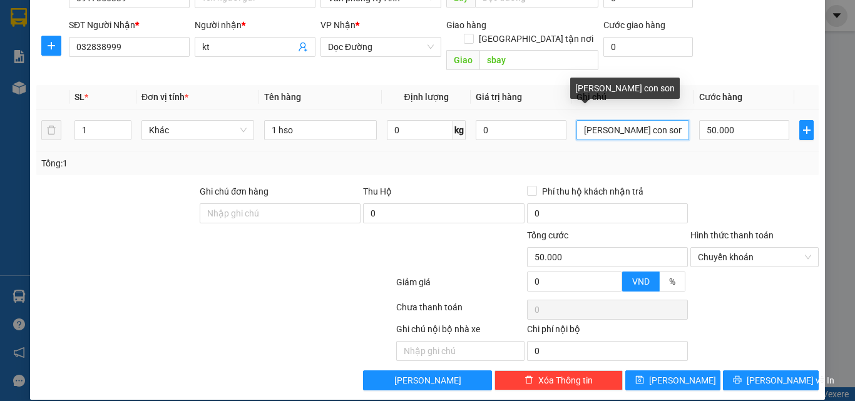
click at [633, 120] on input "ck nguyen con son" at bounding box center [632, 130] width 113 height 20
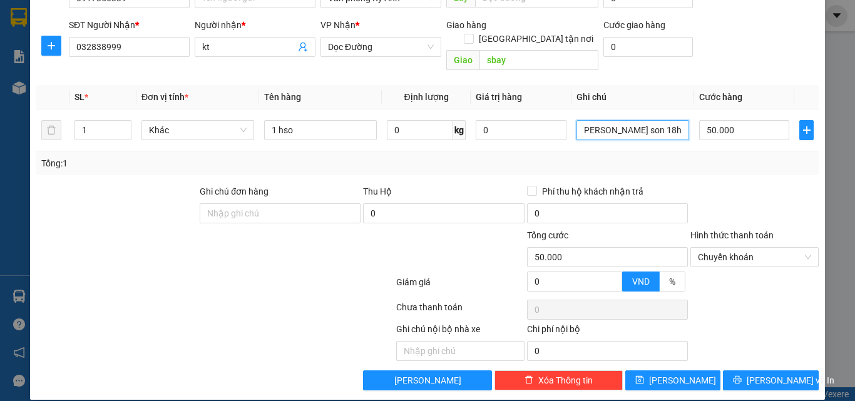
scroll to position [0, 8]
type input "[PERSON_NAME] son 18h06"
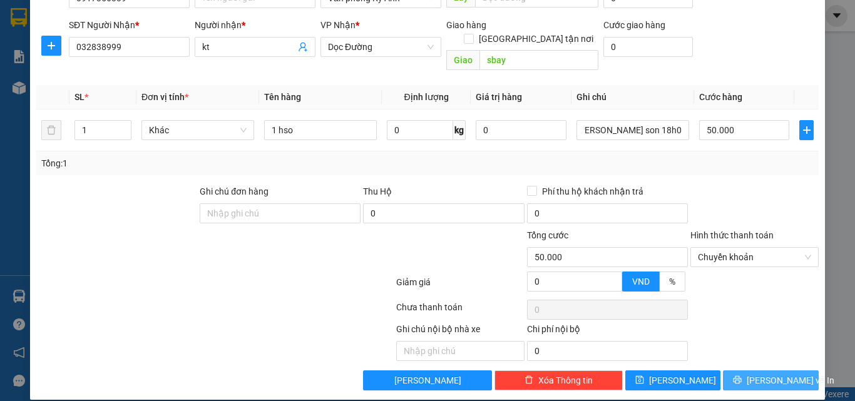
click at [757, 374] on span "[PERSON_NAME] và In" at bounding box center [791, 381] width 88 height 14
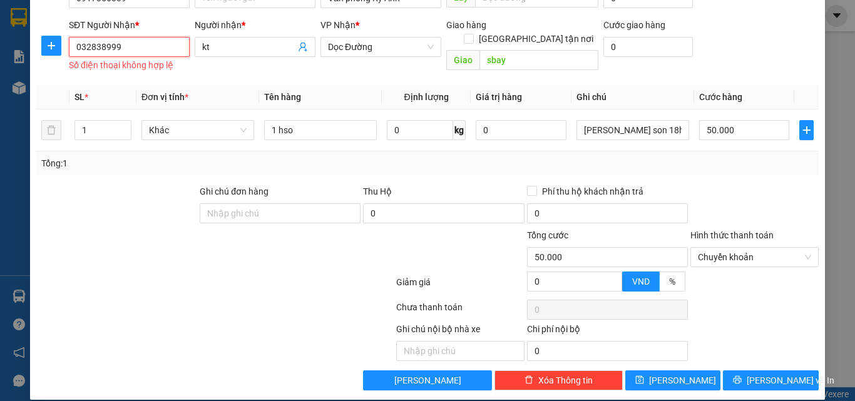
click at [139, 46] on input "032838999" at bounding box center [129, 47] width 121 height 20
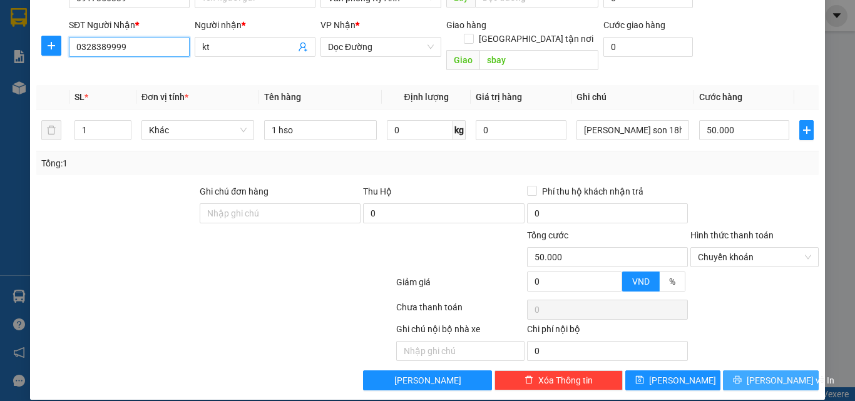
type input "0328389999"
click at [774, 374] on span "[PERSON_NAME] và In" at bounding box center [791, 381] width 88 height 14
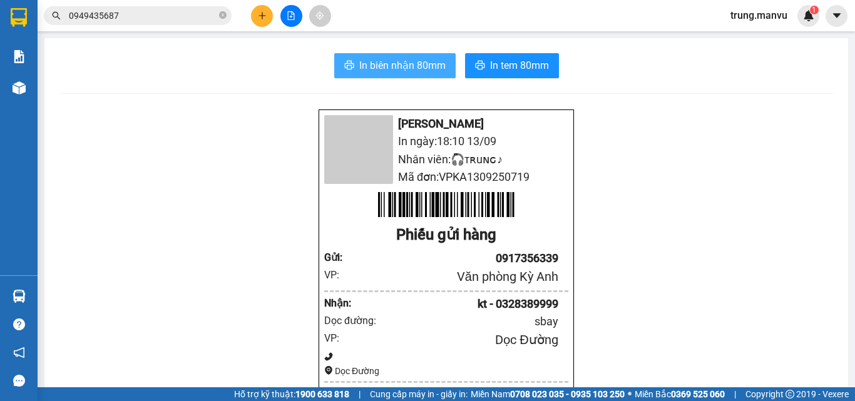
click at [402, 63] on span "In biên nhận 80mm" at bounding box center [402, 66] width 86 height 16
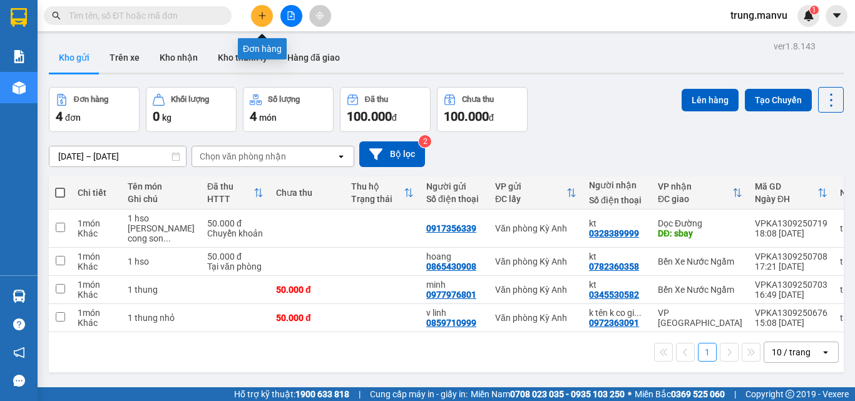
click at [254, 10] on button at bounding box center [262, 16] width 22 height 22
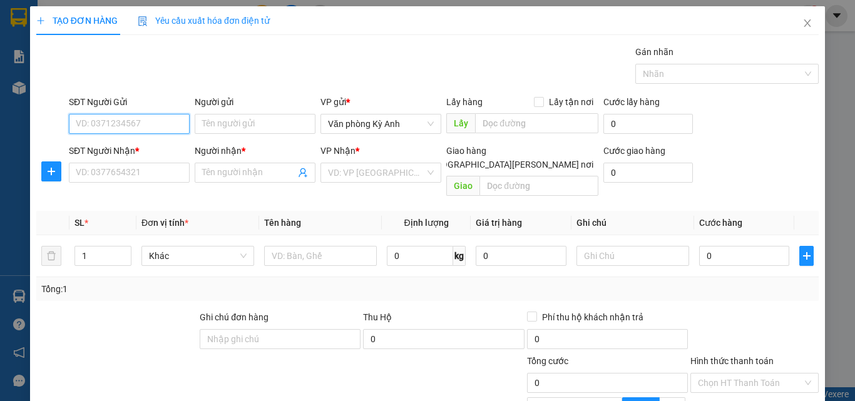
click at [108, 121] on input "SĐT Người Gửi" at bounding box center [129, 124] width 121 height 20
type input "0914448598"
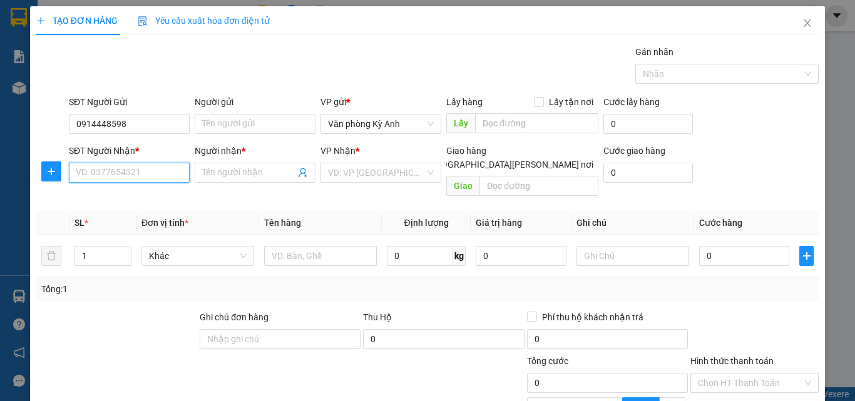
click at [103, 170] on input "SĐT Người Nhận *" at bounding box center [129, 173] width 121 height 20
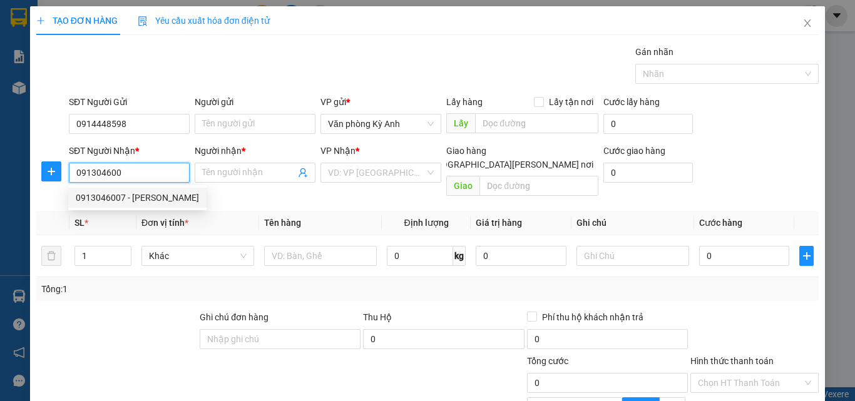
click at [129, 203] on div "0913046007 - [PERSON_NAME]" at bounding box center [137, 198] width 123 height 14
type input "0913046007"
type input "[PERSON_NAME]"
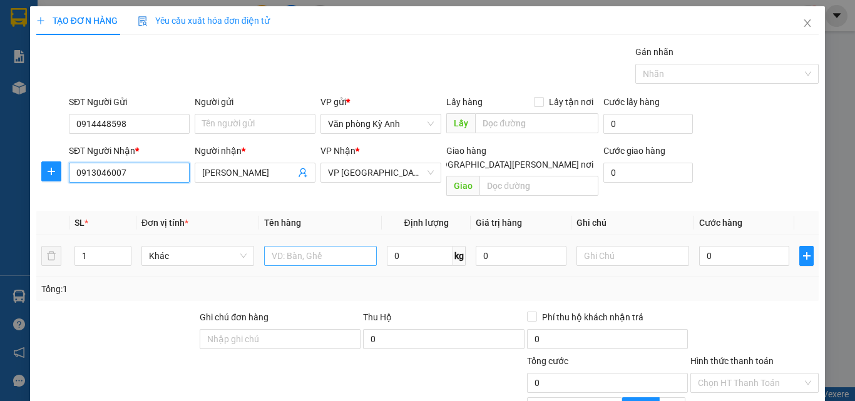
type input "0913046007"
click at [296, 246] on input "text" at bounding box center [320, 256] width 113 height 20
type input "1 xop"
type input "5"
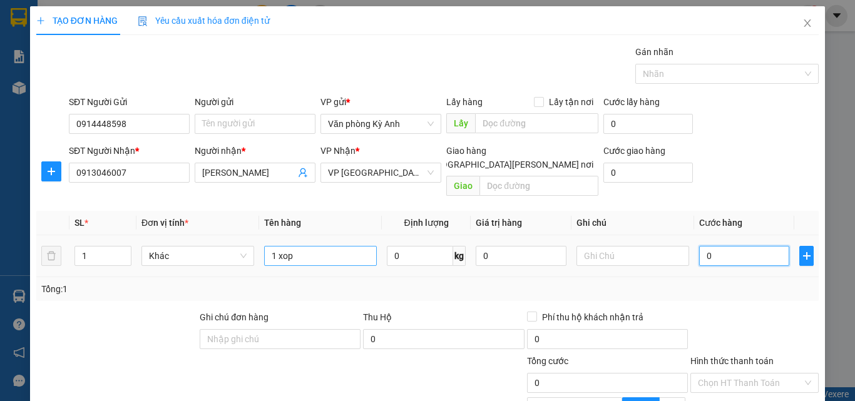
type input "5"
type input "50"
type input "500"
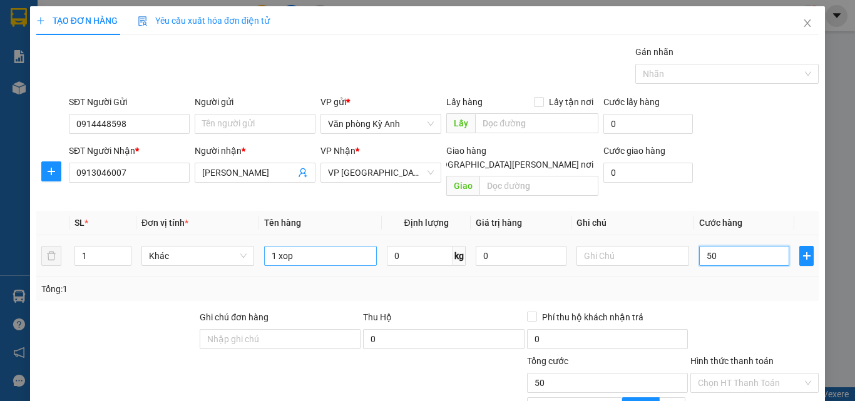
type input "500"
type input "5.000"
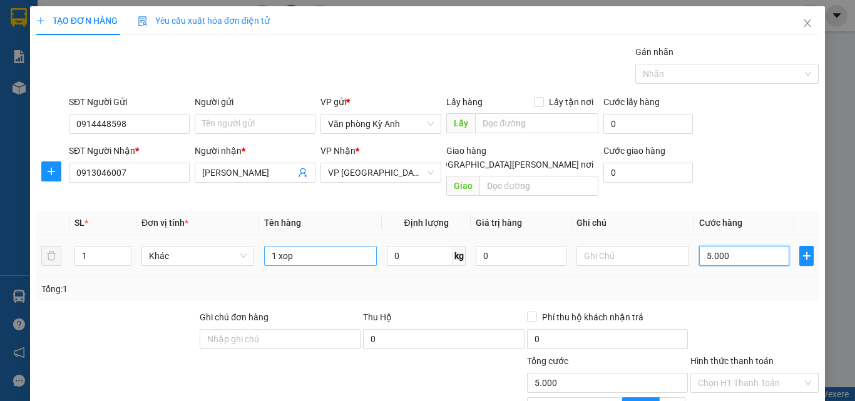
type input "50.000"
click at [391, 287] on div "Transit Pickup Surcharge Ids Transit Deliver Surcharge Ids Transit Deliver Surc…" at bounding box center [427, 280] width 782 height 471
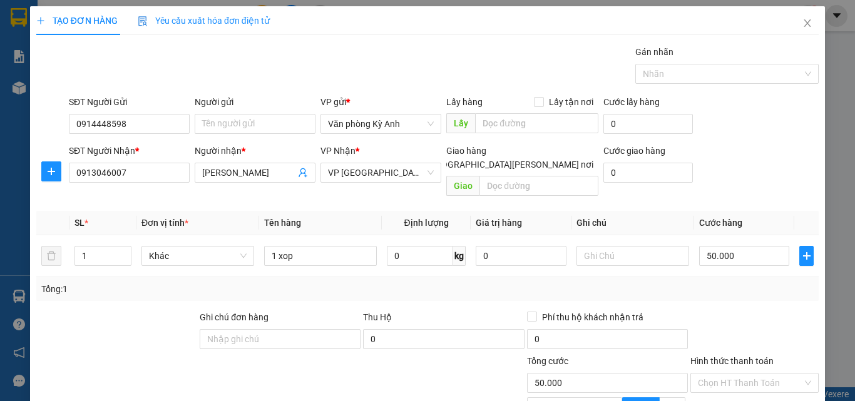
scroll to position [126, 0]
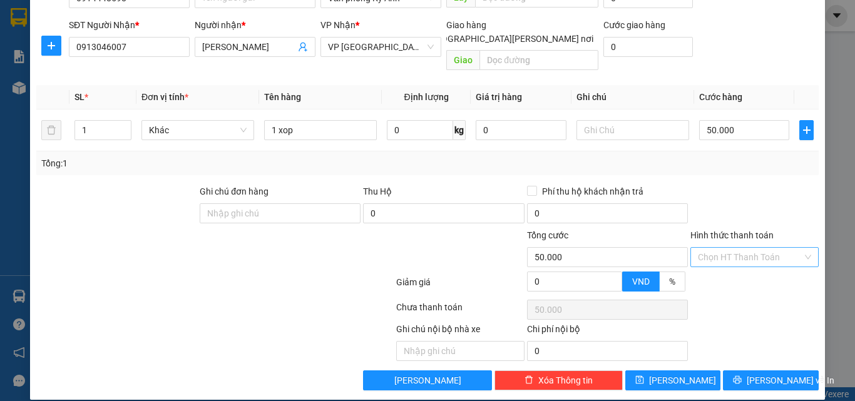
click at [721, 248] on input "Hình thức thanh toán" at bounding box center [750, 257] width 105 height 19
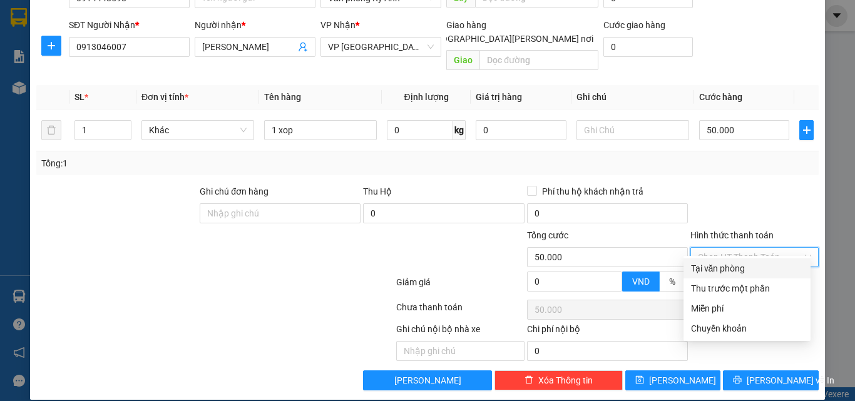
click at [720, 265] on div "Tại văn phòng" at bounding box center [747, 269] width 112 height 14
type input "0"
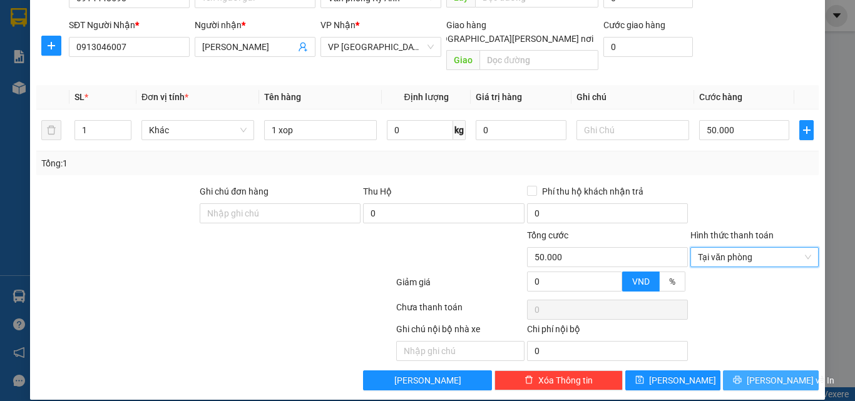
click at [740, 375] on icon "printer" at bounding box center [737, 379] width 9 height 9
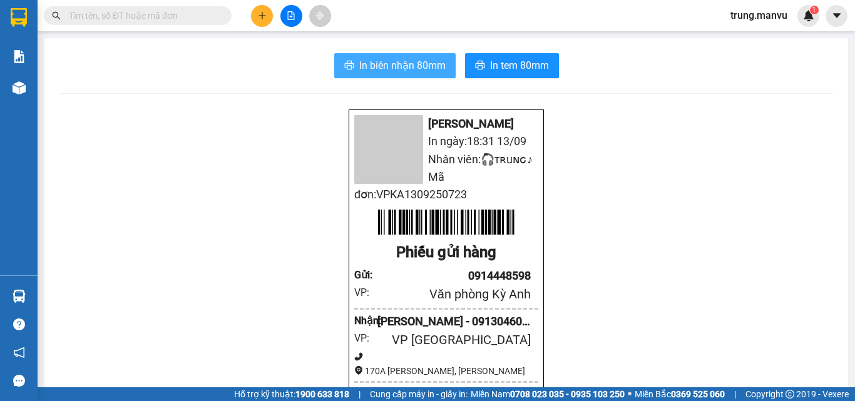
click at [368, 71] on span "In biên nhận 80mm" at bounding box center [402, 66] width 86 height 16
click at [460, 265] on div "Phiếu gửi hàng" at bounding box center [446, 253] width 184 height 24
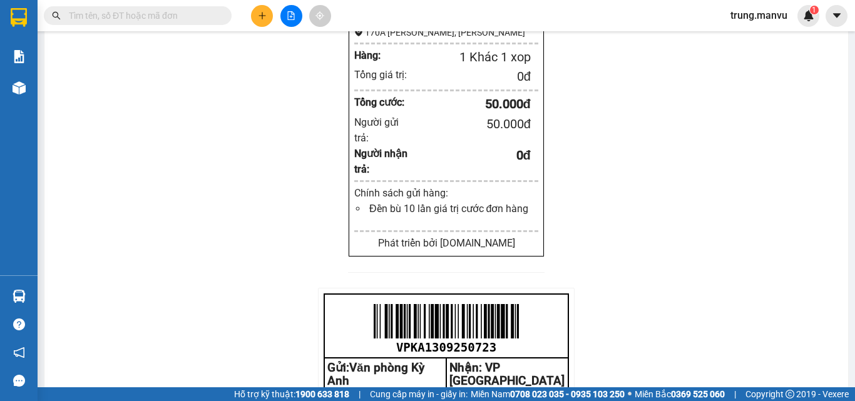
click at [166, 14] on input "text" at bounding box center [143, 16] width 148 height 14
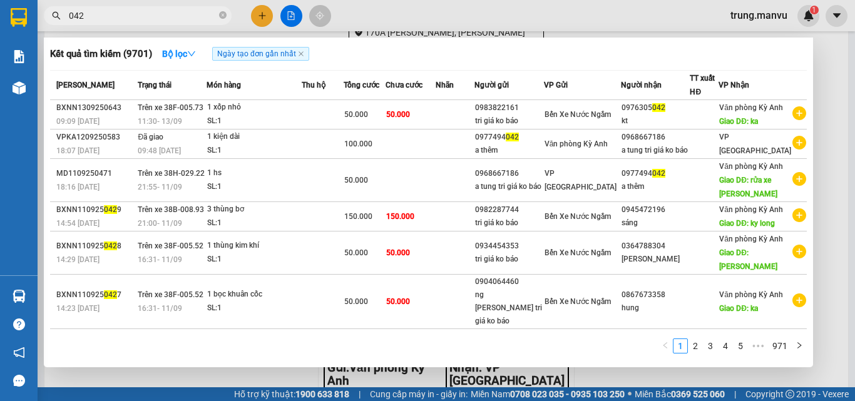
type input "042"
click at [153, 21] on input "042" at bounding box center [143, 16] width 148 height 14
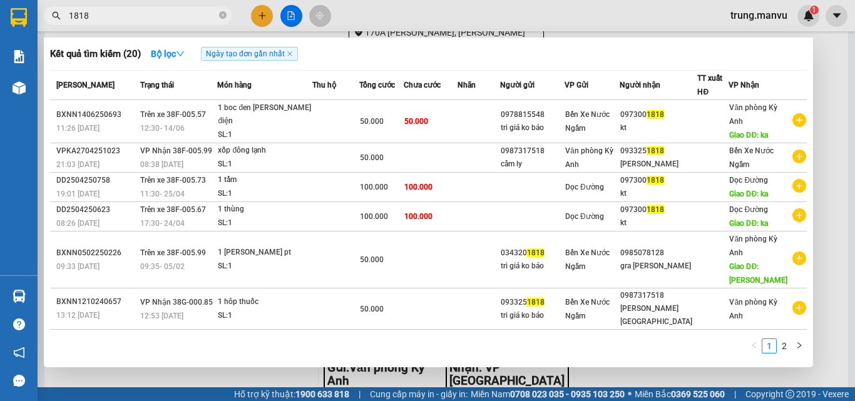
type input "1818"
click at [116, 9] on input "1818" at bounding box center [143, 16] width 148 height 14
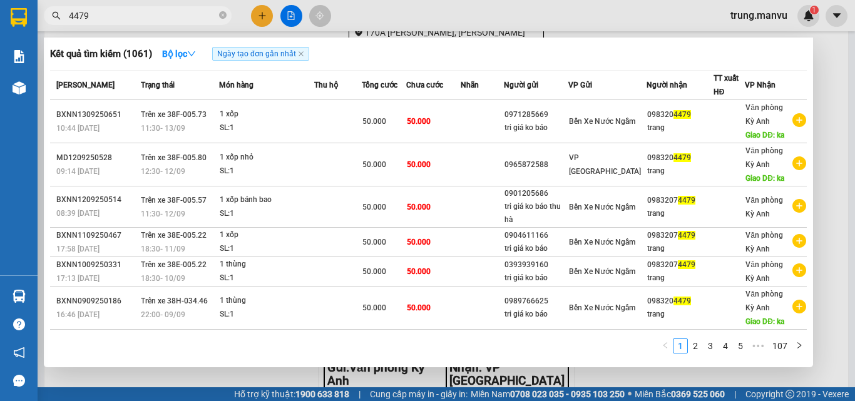
type input "4479"
click at [455, 28] on div at bounding box center [427, 200] width 855 height 401
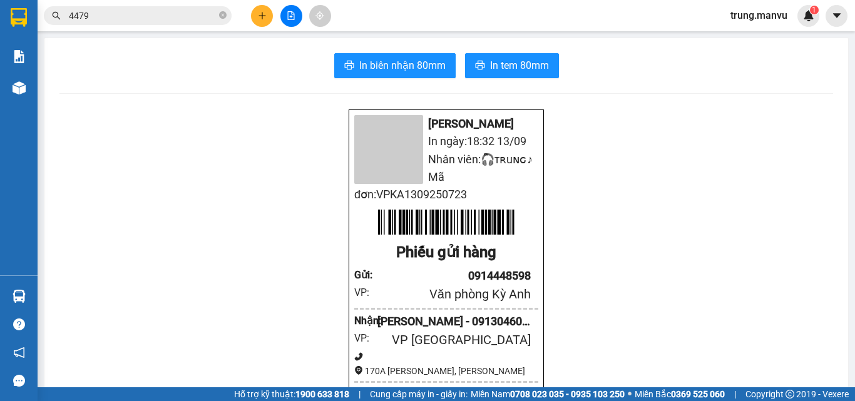
scroll to position [0, 0]
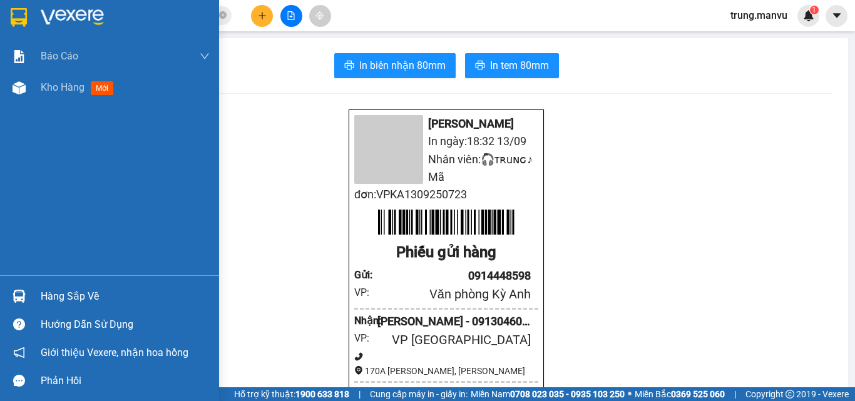
click at [85, 24] on img at bounding box center [72, 17] width 63 height 19
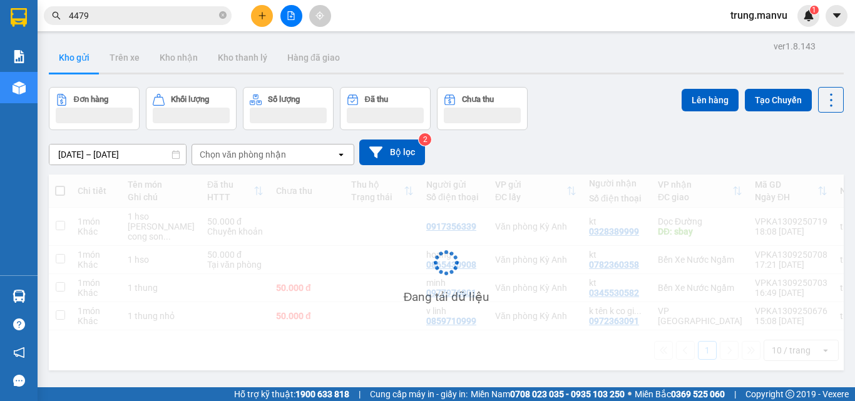
click at [290, 26] on button at bounding box center [291, 16] width 22 height 22
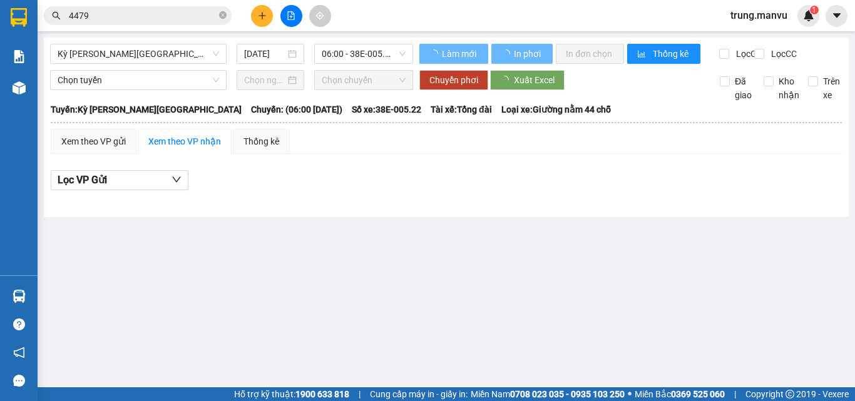
click at [94, 56] on span "Kỳ [PERSON_NAME][GEOGRAPHIC_DATA]" at bounding box center [138, 53] width 161 height 19
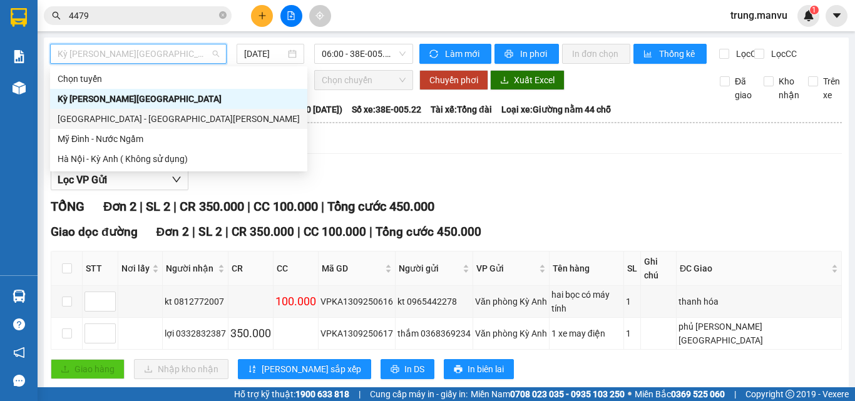
click at [124, 115] on div "[GEOGRAPHIC_DATA] - [GEOGRAPHIC_DATA][PERSON_NAME]" at bounding box center [179, 119] width 242 height 14
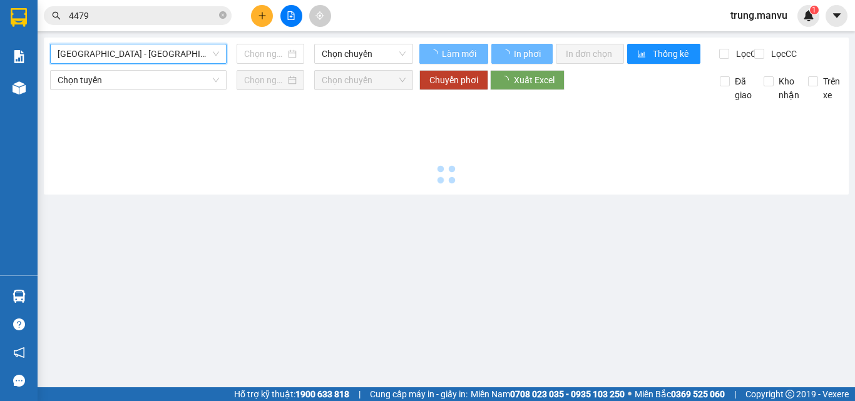
type input "[DATE]"
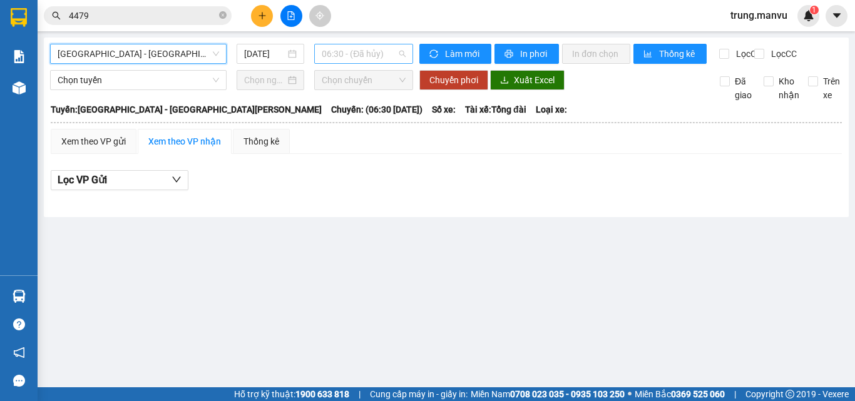
click at [352, 54] on span "06:30 - (Đã hủy)" at bounding box center [364, 53] width 84 height 19
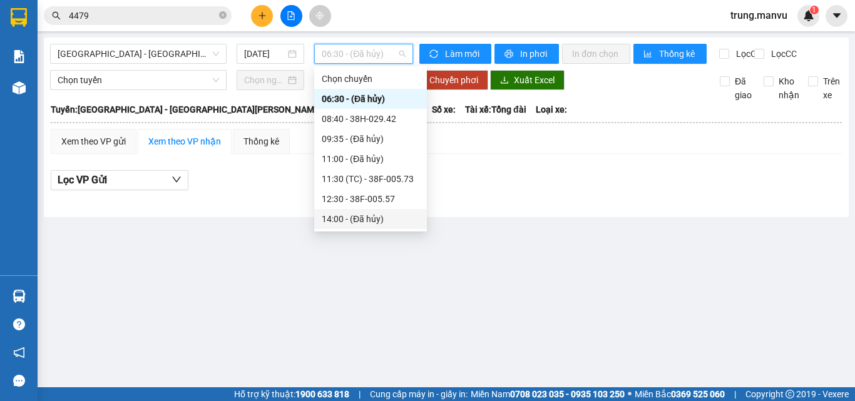
scroll to position [63, 0]
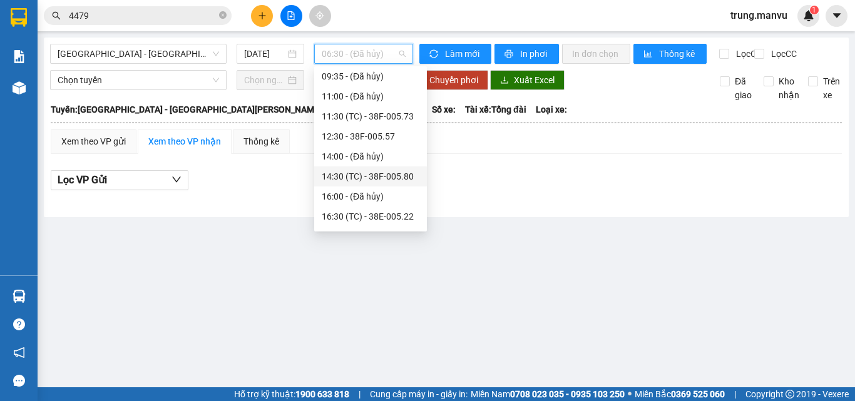
click at [387, 170] on div "14:30 (TC) - 38F-005.80" at bounding box center [371, 177] width 98 height 14
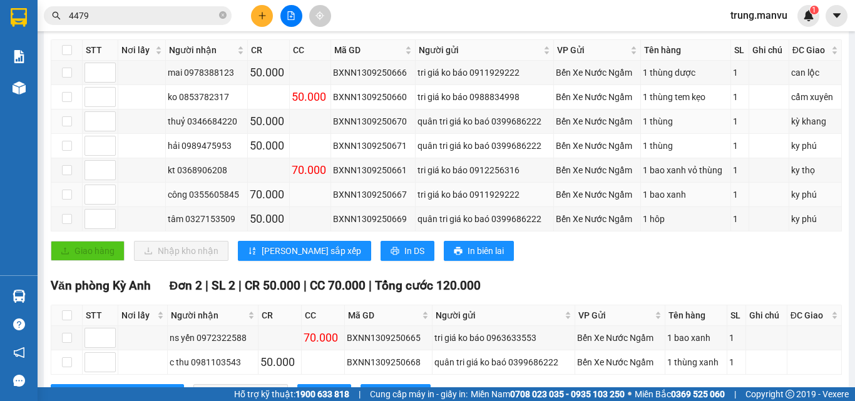
scroll to position [274, 0]
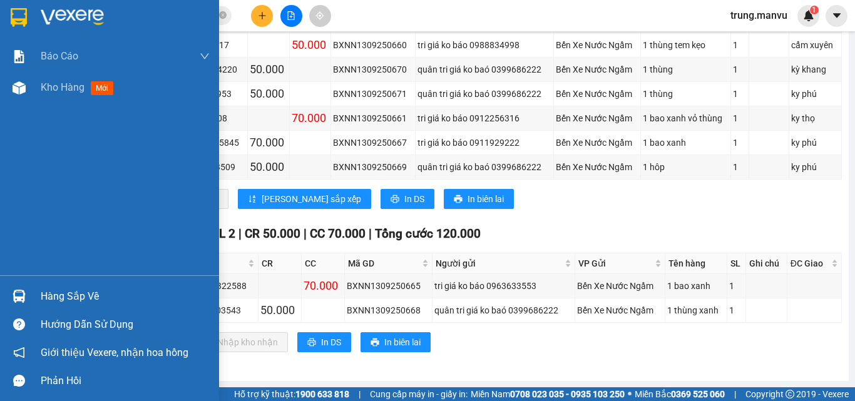
click at [61, 9] on img at bounding box center [72, 17] width 63 height 19
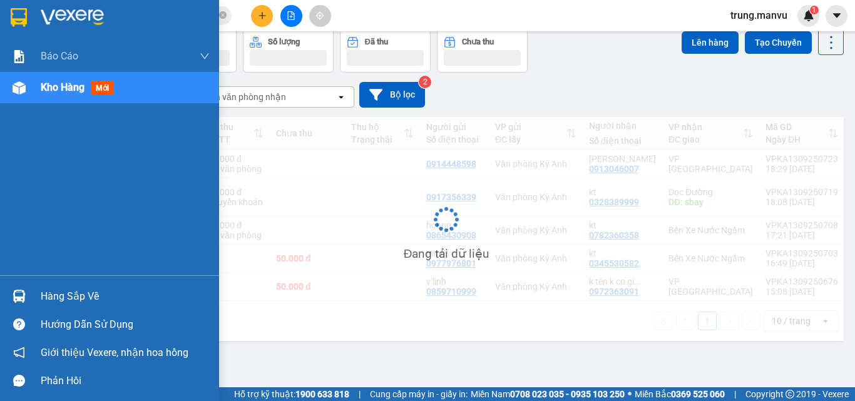
scroll to position [58, 0]
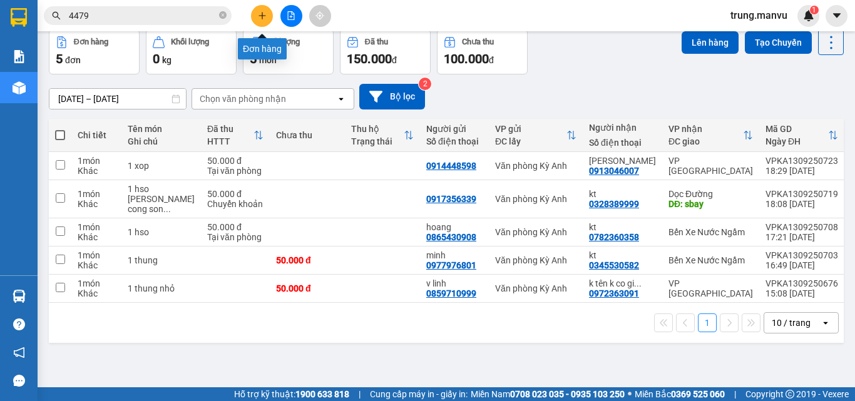
click at [267, 20] on button at bounding box center [262, 16] width 22 height 22
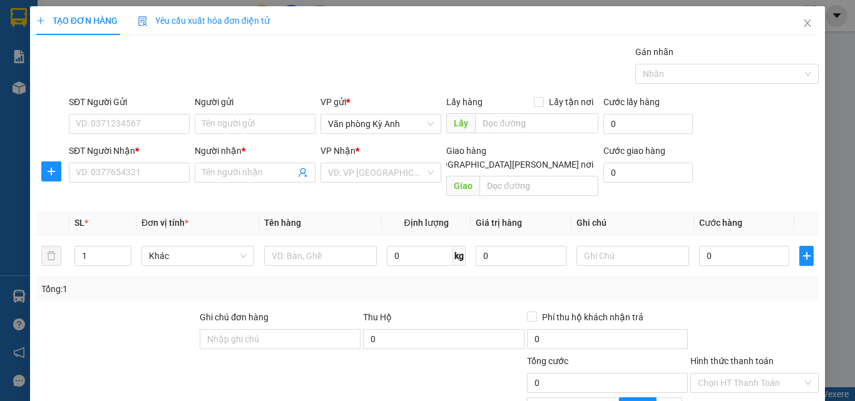
click at [116, 183] on div "SĐT Người Nhận * VD: 0377654321" at bounding box center [129, 166] width 121 height 44
click at [145, 178] on input "SĐT Người Nhận *" at bounding box center [129, 173] width 121 height 20
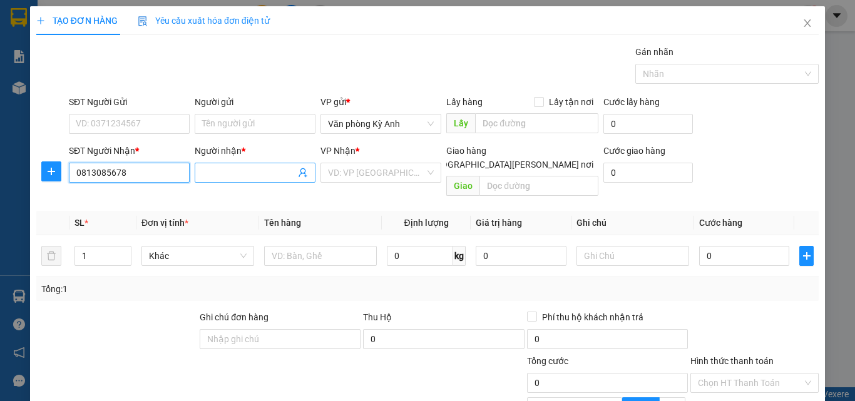
type input "0813085678"
click at [240, 176] on input "Người nhận *" at bounding box center [248, 173] width 93 height 14
type input "kt"
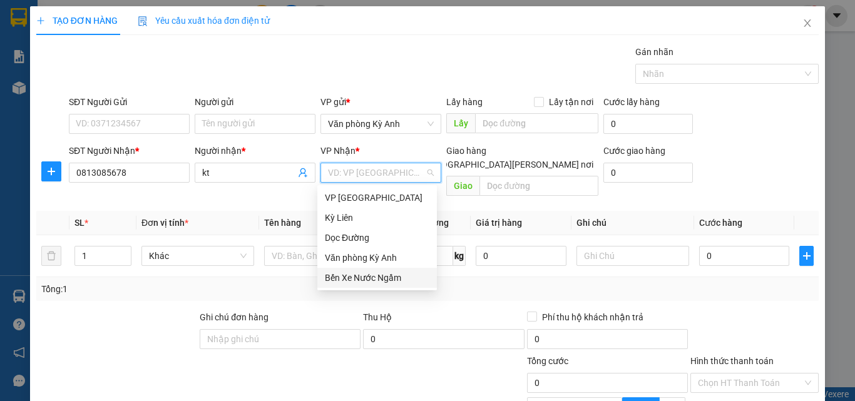
click at [355, 277] on div "Bến Xe Nước Ngầm" at bounding box center [377, 278] width 105 height 14
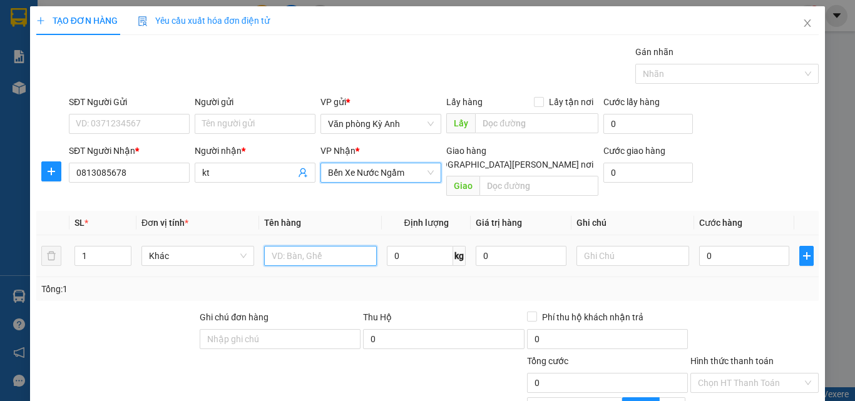
click at [317, 247] on input "text" at bounding box center [320, 256] width 113 height 20
type input "2 [PERSON_NAME][DEMOGRAPHIC_DATA] [PERSON_NAME]"
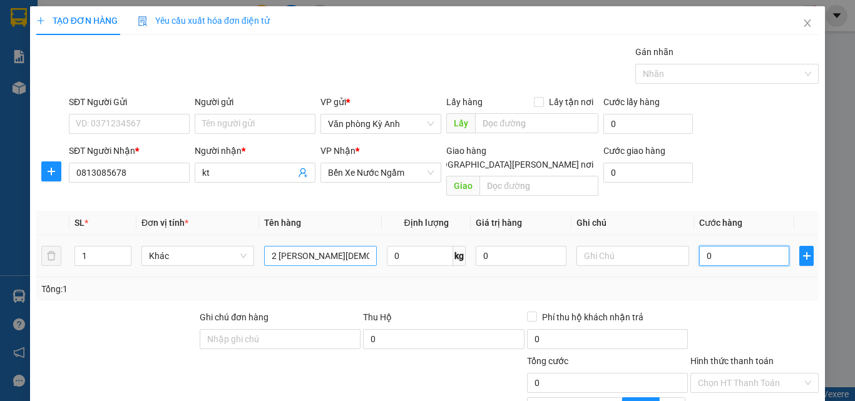
type input "1"
type input "12"
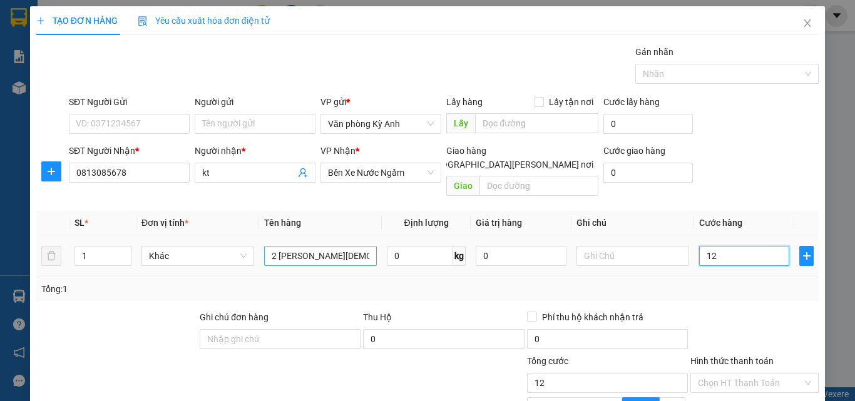
type input "12"
type input "120"
type input "1.200"
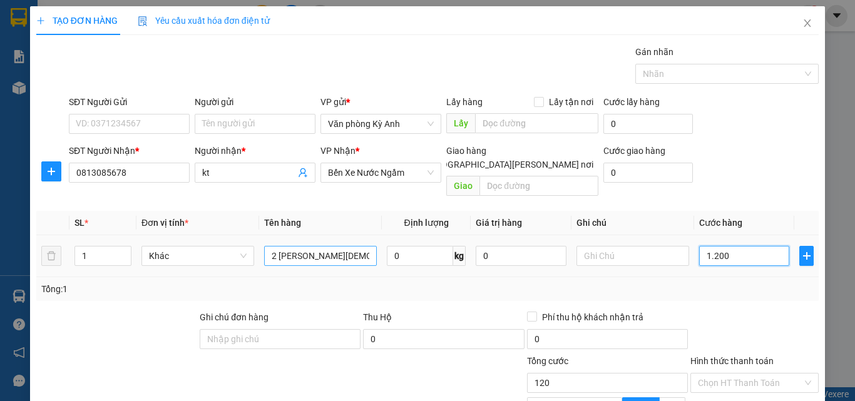
type input "1.200"
type input "12.000"
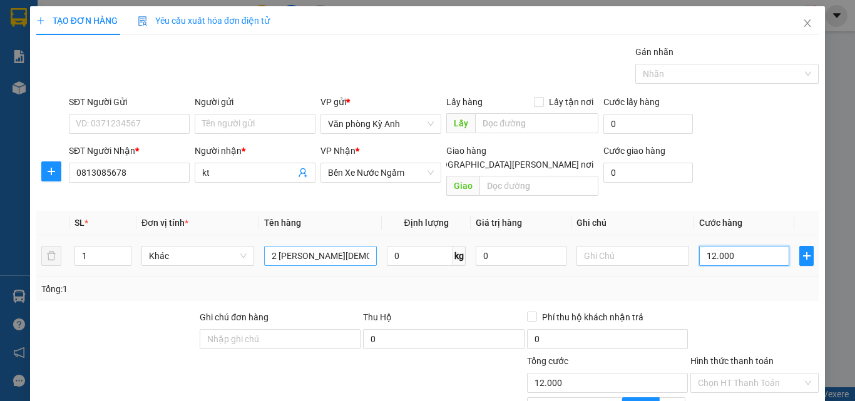
type input "120.000"
type input "0"
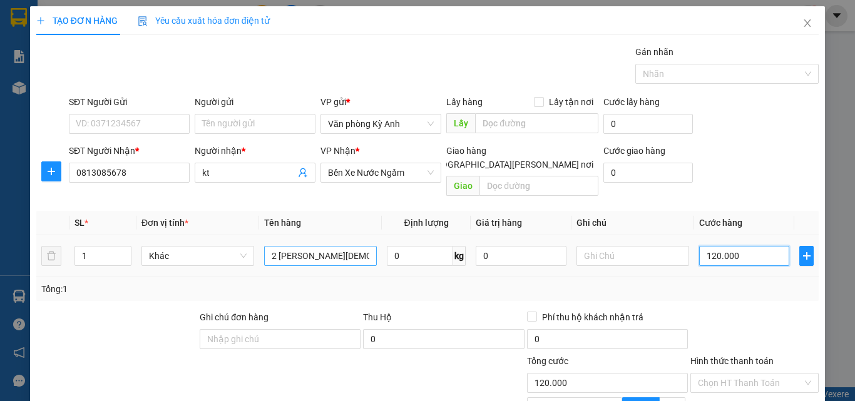
type input "0"
type input "01"
type input "1"
type input "017"
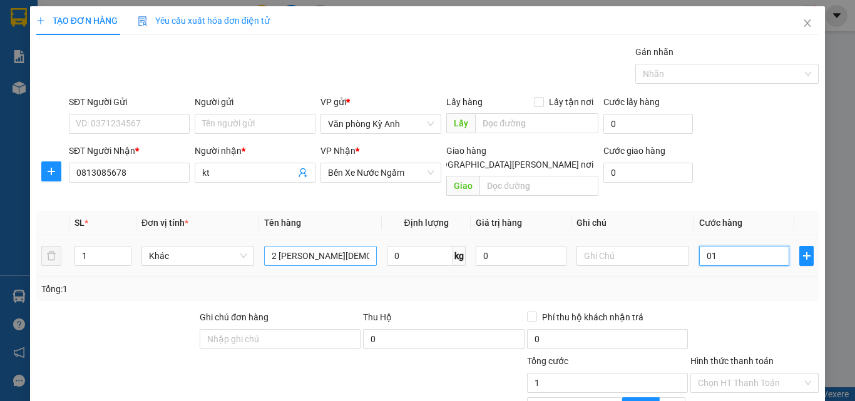
type input "17"
type input "0.170"
type input "170"
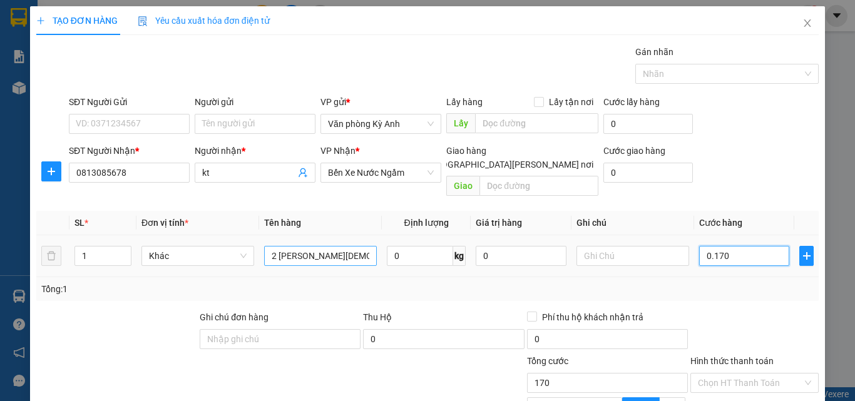
type input "01.700"
type input "1.700"
type input "017.000"
type input "17.000"
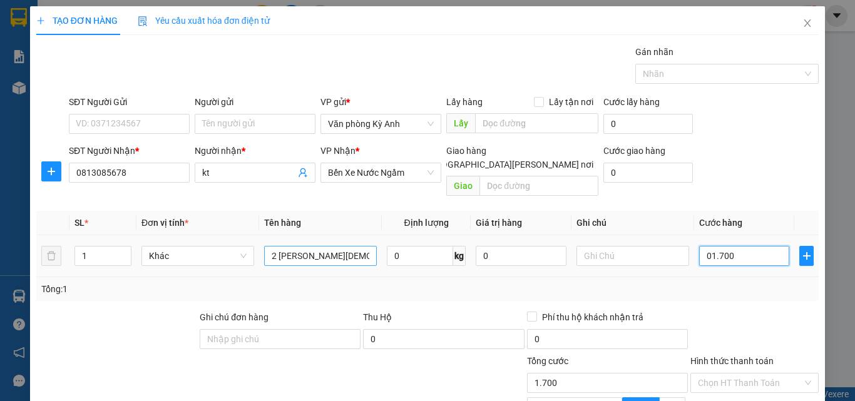
type input "17.000"
type input "0.170.000"
type input "170.000"
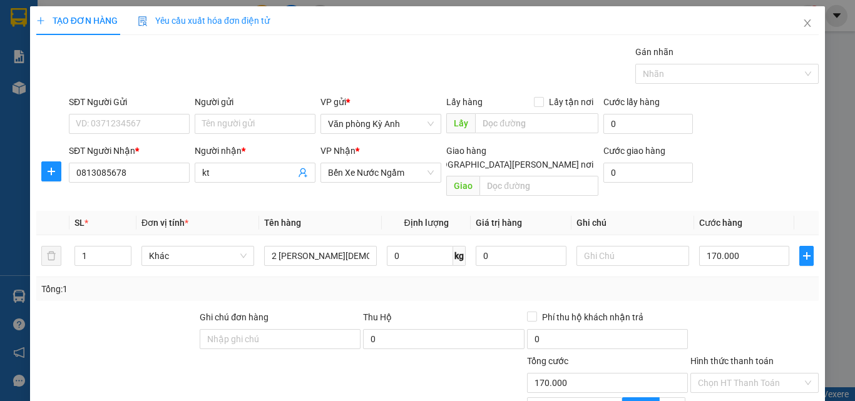
click at [426, 295] on div "Transit Pickup Surcharge Ids Transit Deliver Surcharge Ids Transit Deliver Surc…" at bounding box center [427, 280] width 782 height 471
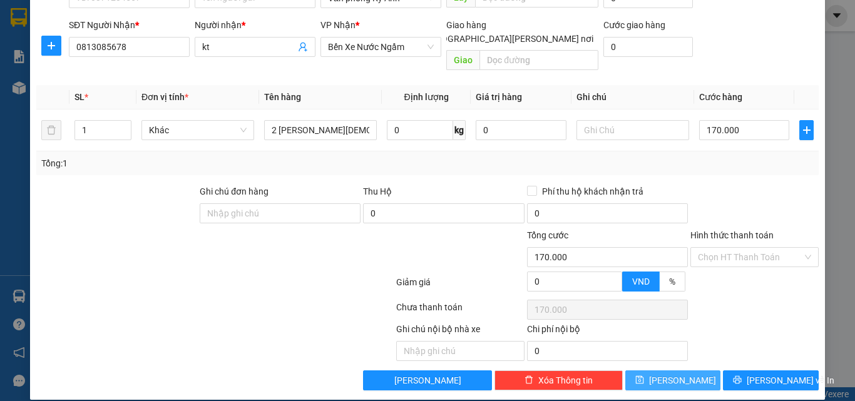
click at [687, 370] on button "[PERSON_NAME]" at bounding box center [673, 380] width 96 height 20
type input "0"
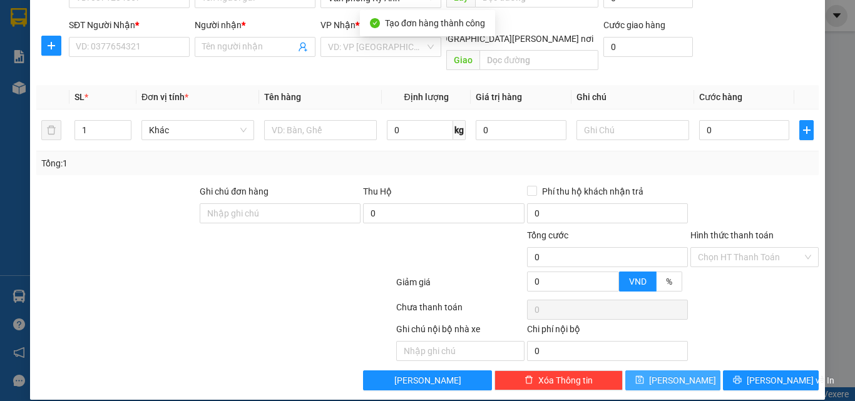
scroll to position [0, 0]
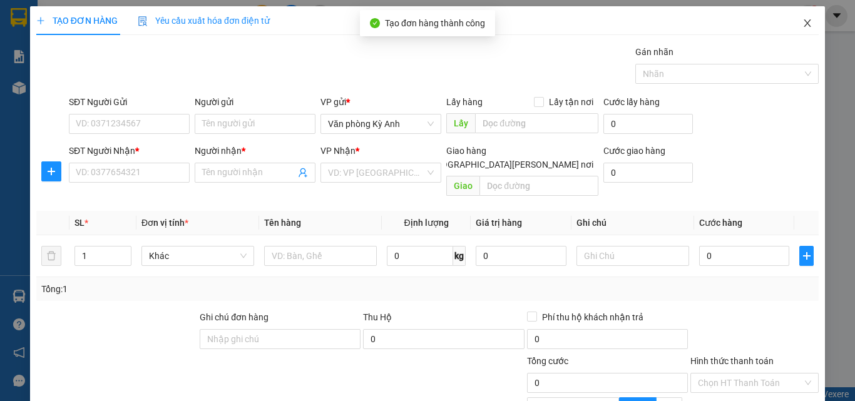
click at [794, 29] on span "Close" at bounding box center [807, 23] width 35 height 35
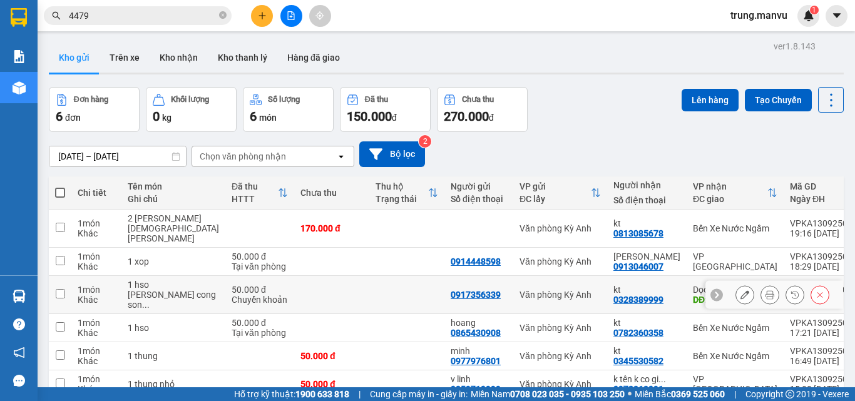
scroll to position [58, 0]
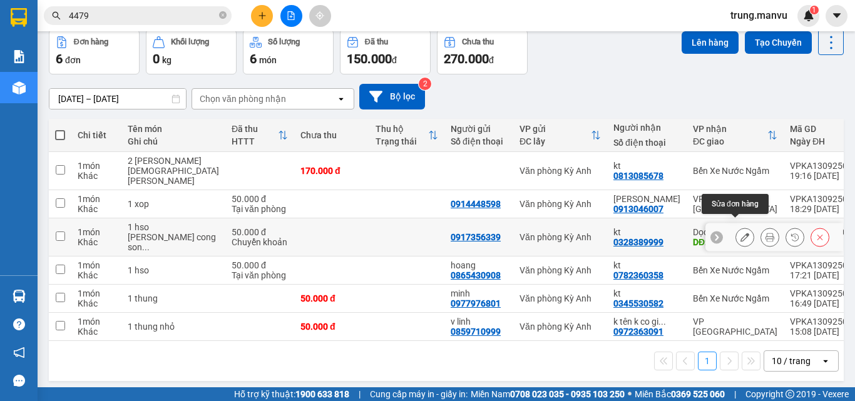
click at [740, 233] on icon at bounding box center [744, 237] width 9 height 9
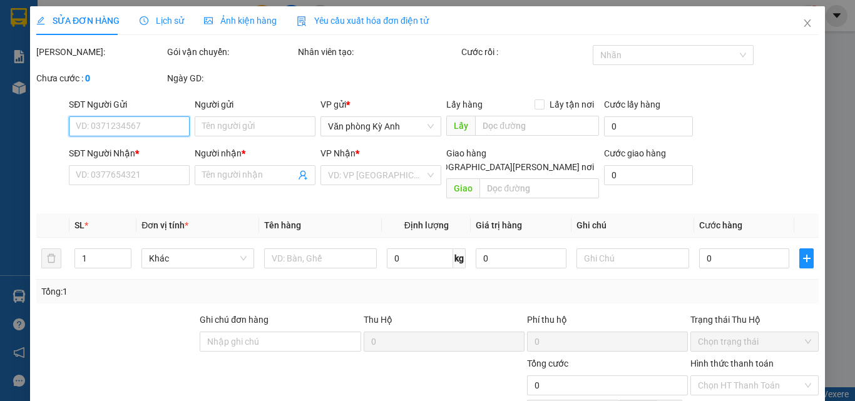
type input "0917356339"
type input "0328389999"
type input "kt"
type input "sbay"
type input "50.000"
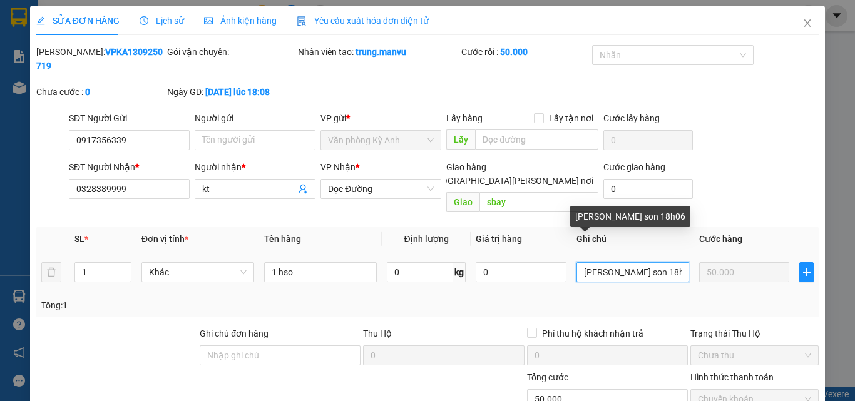
click at [669, 262] on input "[PERSON_NAME] son 18h06" at bounding box center [632, 272] width 113 height 20
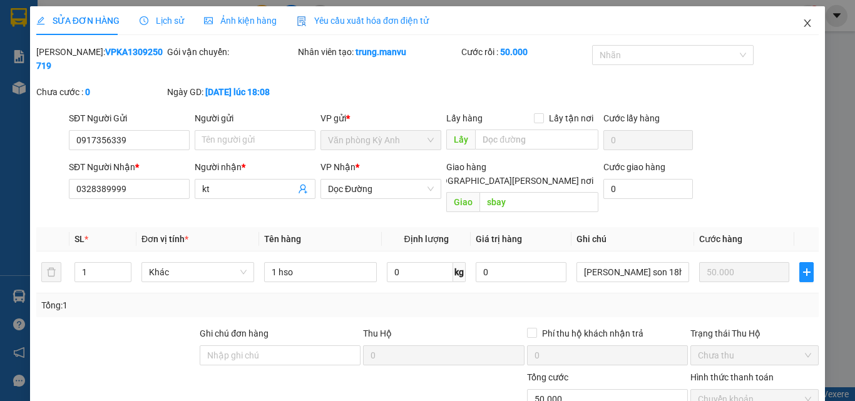
click at [802, 19] on icon "close" at bounding box center [807, 23] width 10 height 10
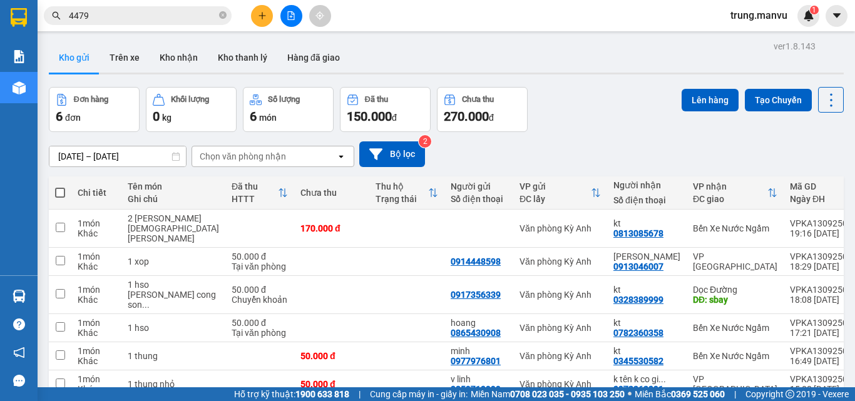
click at [263, 19] on icon "plus" at bounding box center [262, 15] width 9 height 9
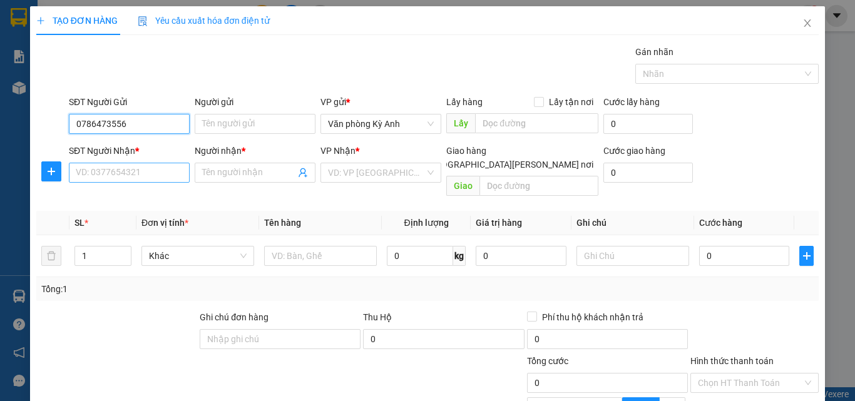
type input "0786473556"
click at [161, 165] on input "SĐT Người Nhận *" at bounding box center [129, 173] width 121 height 20
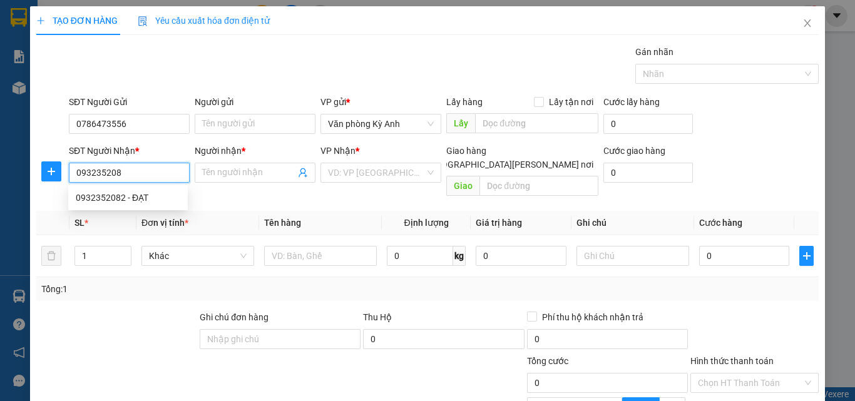
type input "0932352082"
click at [144, 203] on div "0932352082 - ĐẠT" at bounding box center [128, 198] width 105 height 14
type input "ĐẠT"
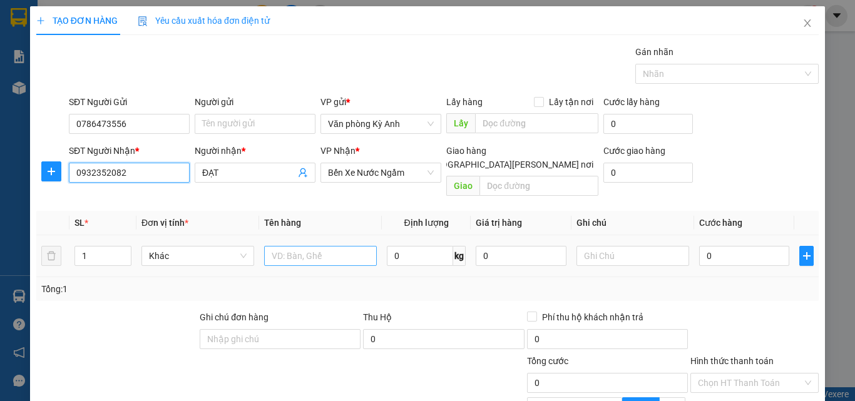
type input "0932352082"
click at [304, 246] on input "text" at bounding box center [320, 256] width 113 height 20
type input "1 xop"
type input "7"
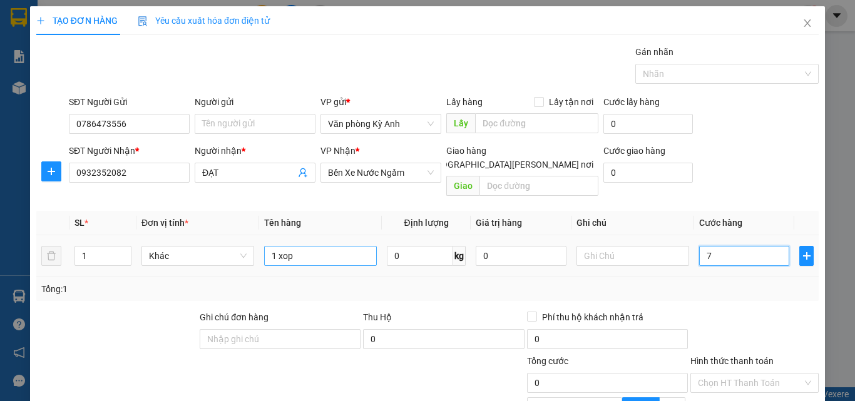
type input "7"
type input "70"
type input "700"
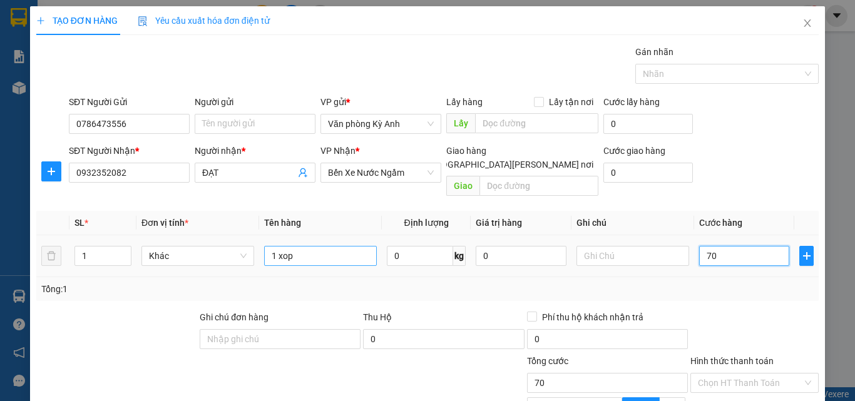
type input "700"
type input "7.000"
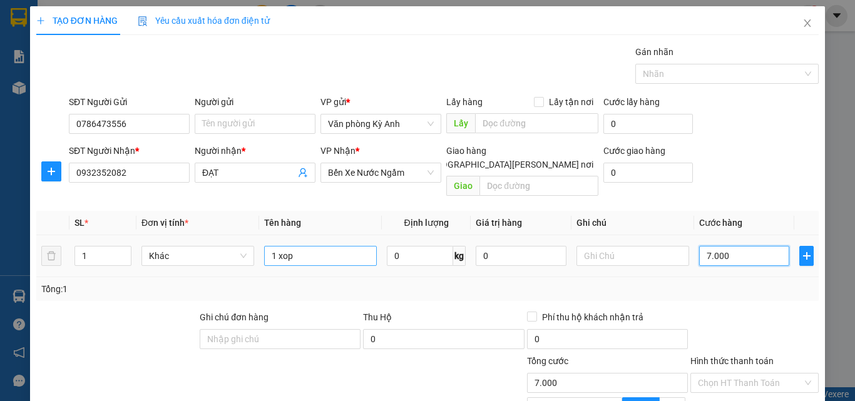
type input "70.000"
click at [499, 286] on div "Tổng: 1" at bounding box center [427, 289] width 782 height 24
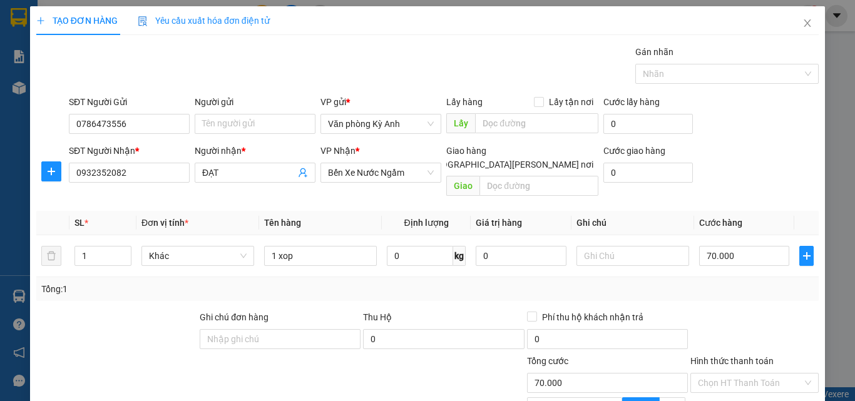
scroll to position [126, 0]
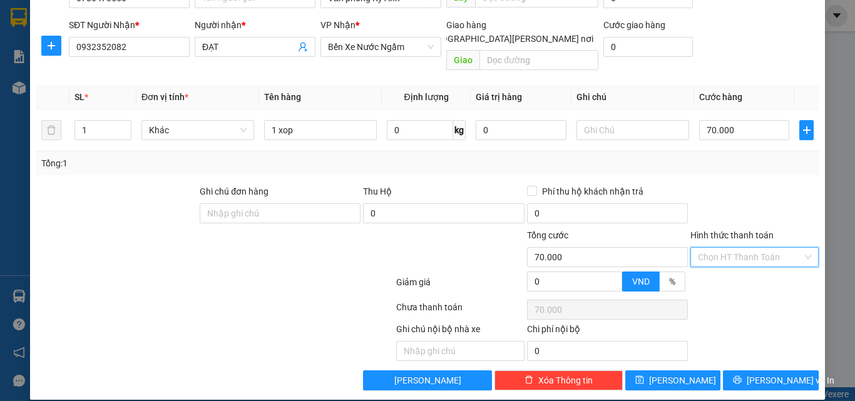
click at [745, 248] on input "Hình thức thanh toán" at bounding box center [750, 257] width 105 height 19
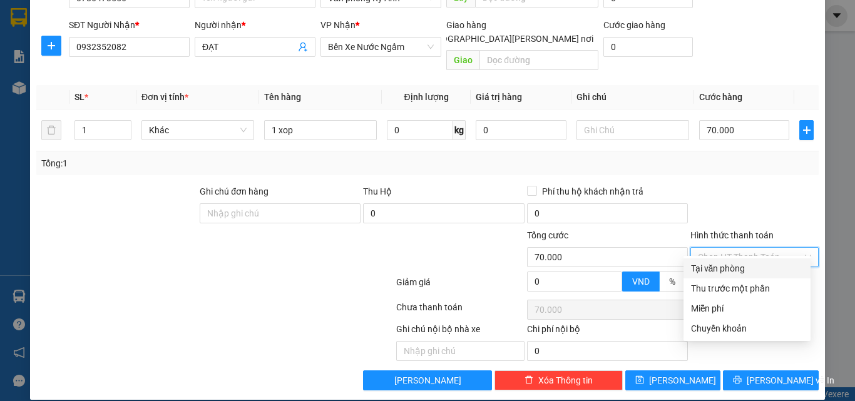
click at [738, 276] on div "Tại văn phòng" at bounding box center [746, 268] width 127 height 20
type input "0"
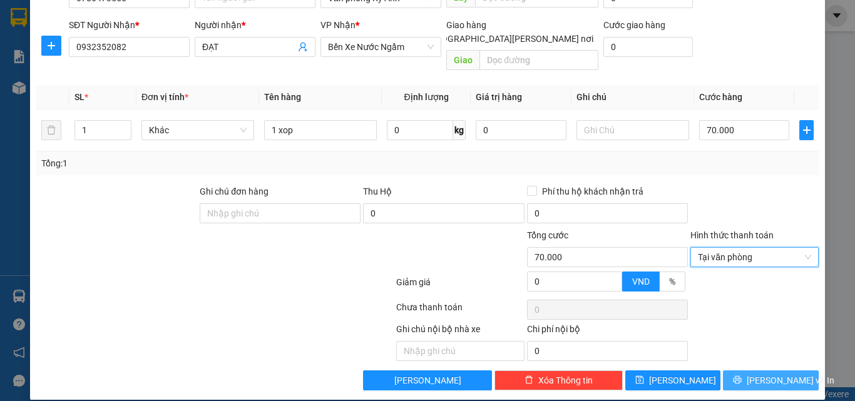
click at [752, 374] on span "[PERSON_NAME] và In" at bounding box center [791, 381] width 88 height 14
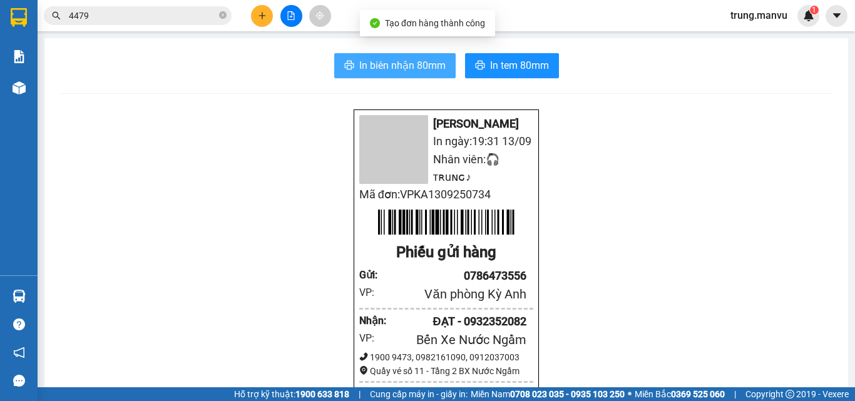
click at [391, 68] on span "In biên nhận 80mm" at bounding box center [402, 66] width 86 height 16
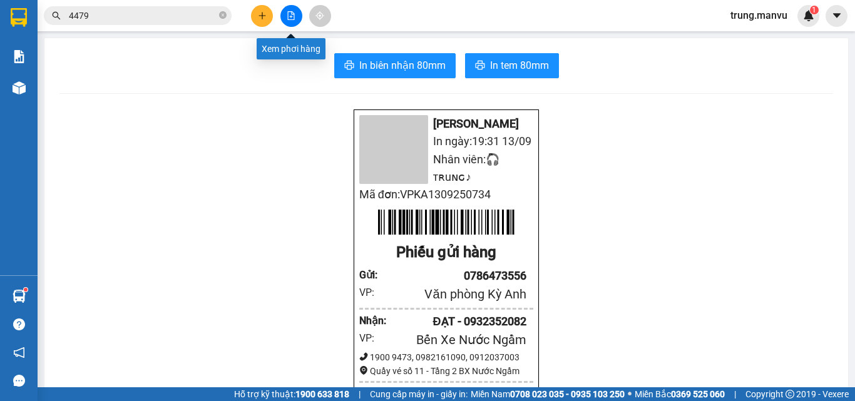
click at [258, 12] on icon "plus" at bounding box center [262, 15] width 9 height 9
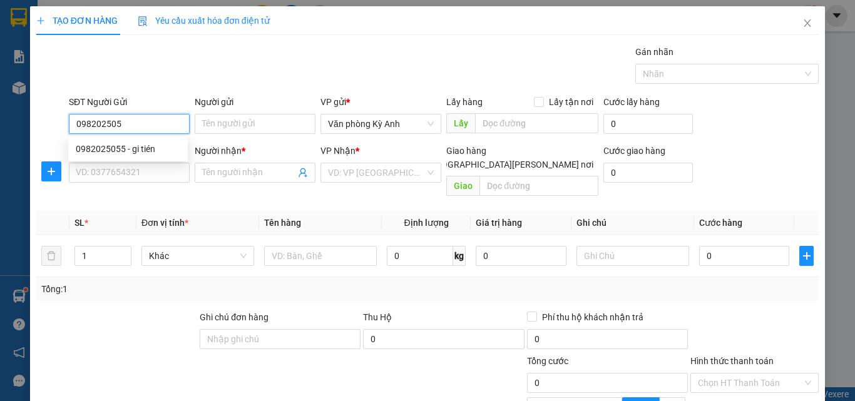
type input "0982025055"
click at [131, 153] on div "0982025055 - gi tién" at bounding box center [128, 149] width 105 height 14
type input "gi tién"
type input "0982025055"
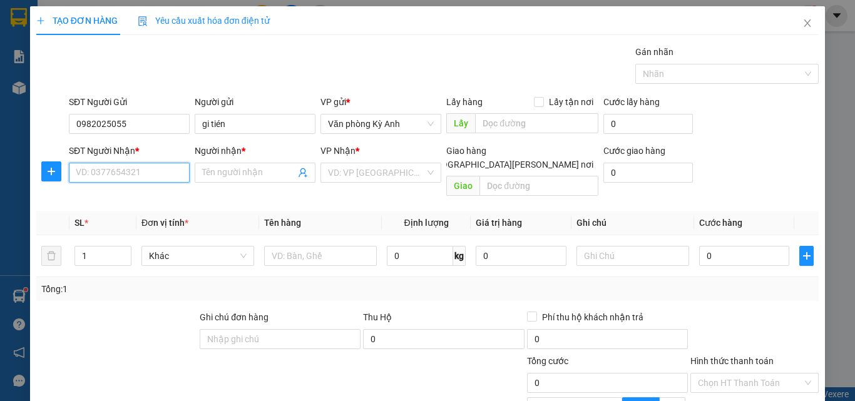
click at [131, 173] on input "SĐT Người Nhận *" at bounding box center [129, 173] width 121 height 20
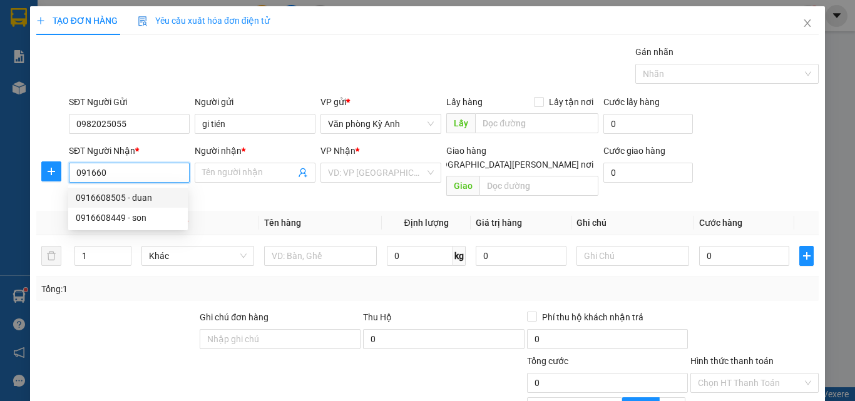
click at [131, 200] on div "0916608505 - duan" at bounding box center [128, 198] width 105 height 14
type input "0916608505"
type input "duan"
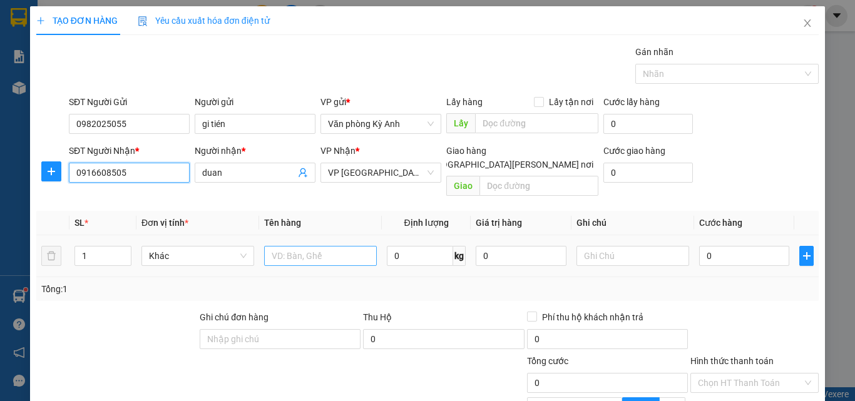
type input "0916608505"
click at [317, 246] on input "text" at bounding box center [320, 256] width 113 height 20
type input "1 xop + 1 boc"
type input "7"
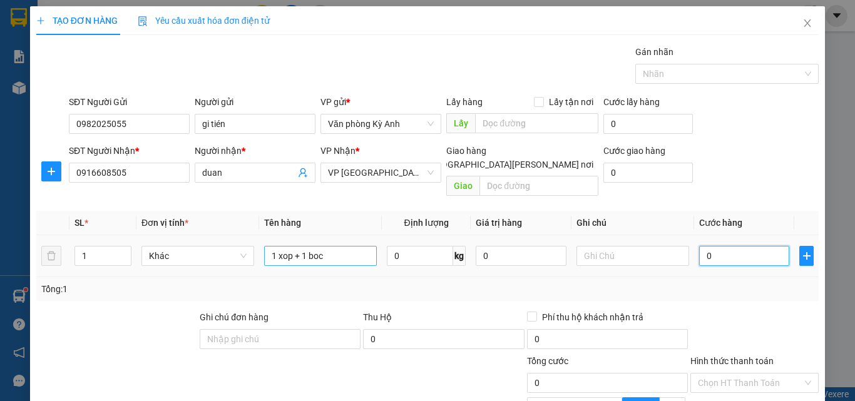
type input "7"
type input "70"
type input "700"
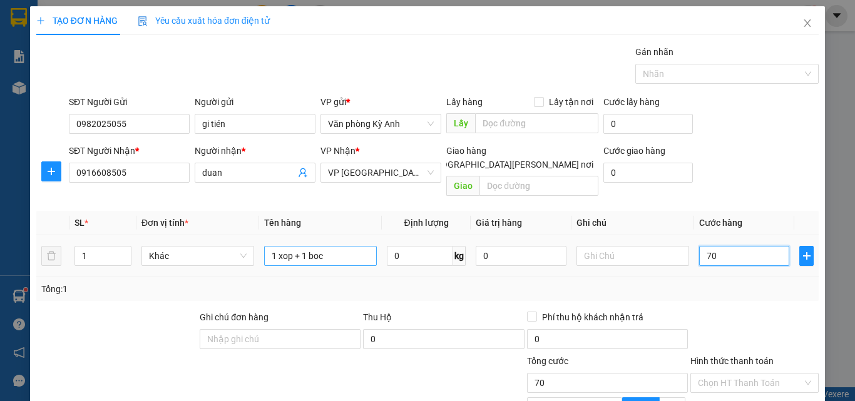
type input "700"
type input "7.000"
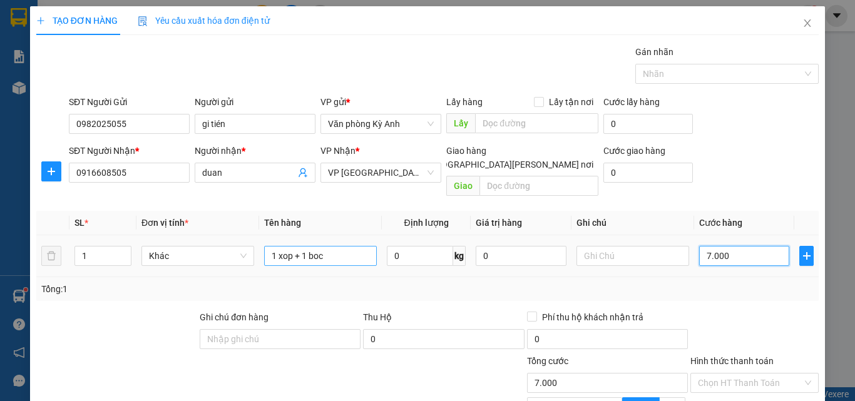
type input "70.000"
click at [722, 191] on div "Transit Pickup Surcharge Ids Transit Deliver Surcharge Ids Transit Deliver Surc…" at bounding box center [427, 280] width 782 height 471
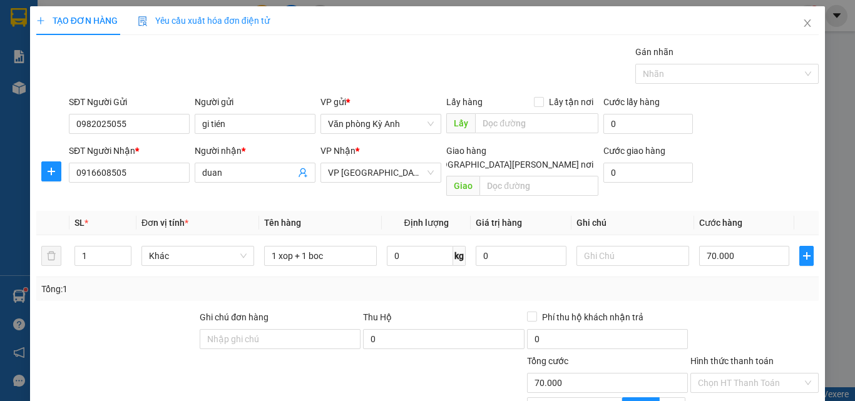
scroll to position [126, 0]
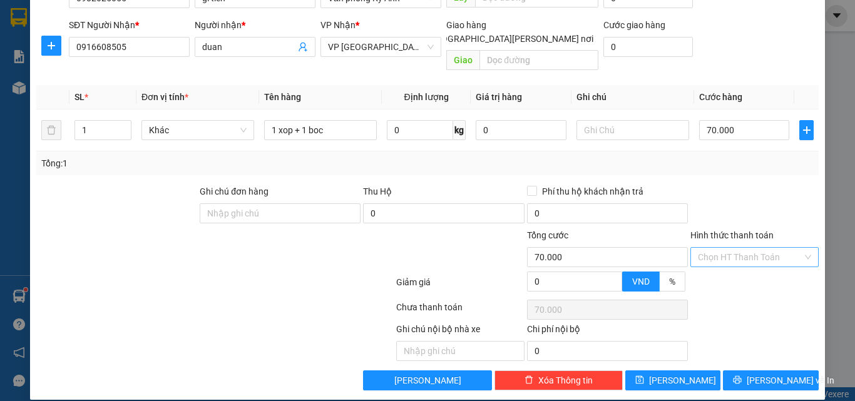
click at [717, 248] on input "Hình thức thanh toán" at bounding box center [750, 257] width 105 height 19
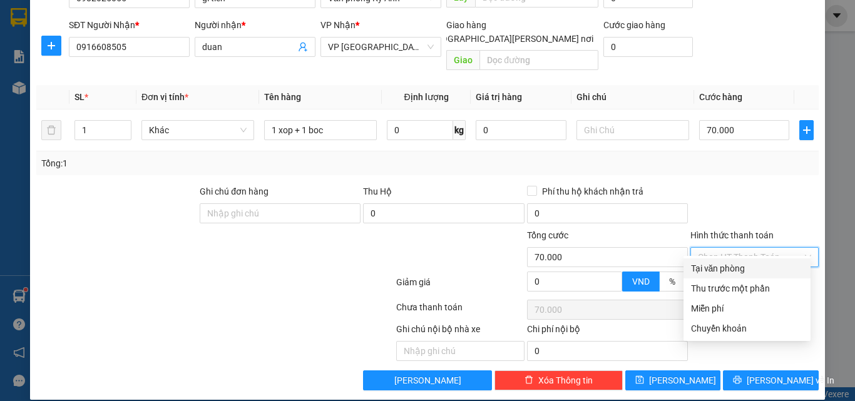
click at [716, 270] on div "Tại văn phòng" at bounding box center [747, 269] width 112 height 14
type input "0"
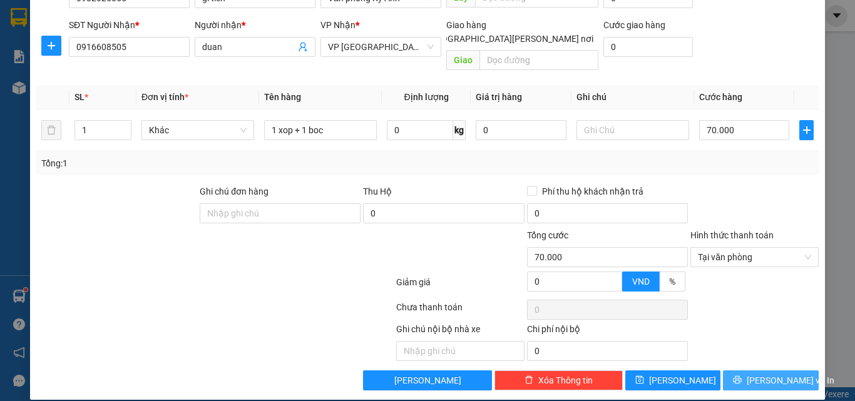
click at [760, 374] on span "[PERSON_NAME] và In" at bounding box center [791, 381] width 88 height 14
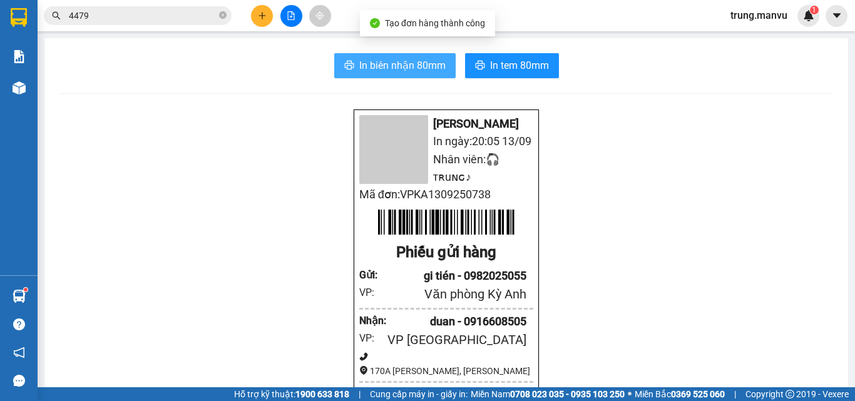
click at [402, 66] on span "In biên nhận 80mm" at bounding box center [402, 66] width 86 height 16
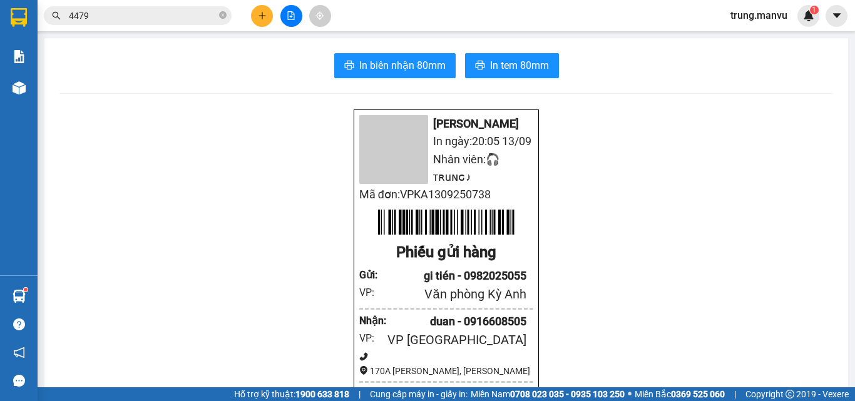
click at [270, 15] on button at bounding box center [262, 16] width 22 height 22
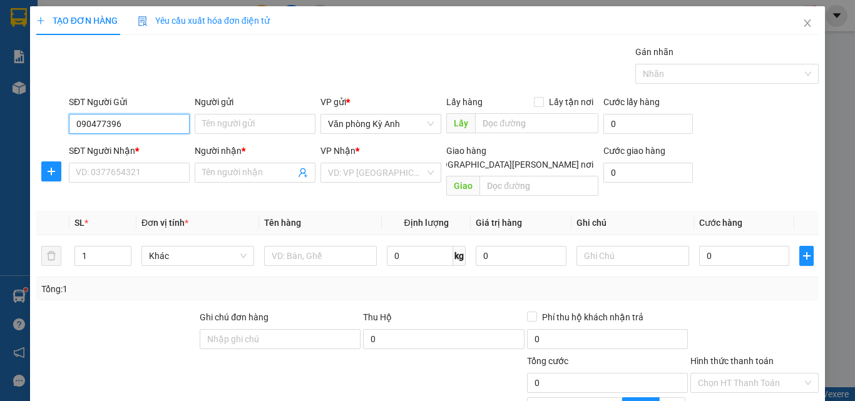
type input "0904773963"
click at [115, 148] on div "0904773963 - [GEOGRAPHIC_DATA]" at bounding box center [146, 149] width 141 height 14
type input "hà"
type input "0904773963"
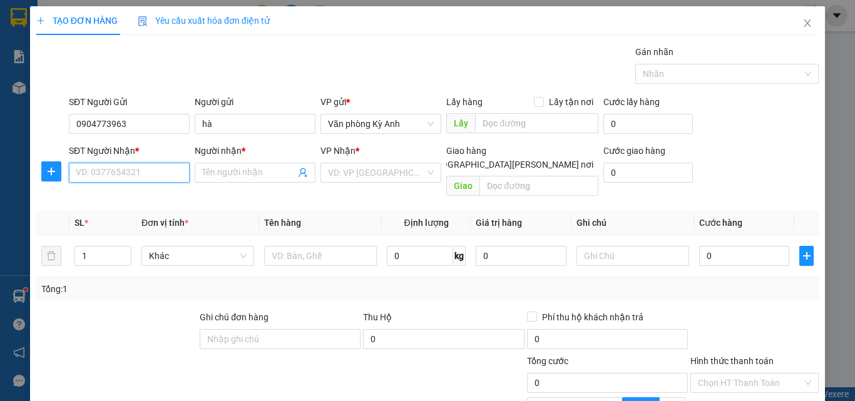
click at [135, 167] on input "SĐT Người Nhận *" at bounding box center [129, 173] width 121 height 20
type input "0975298896"
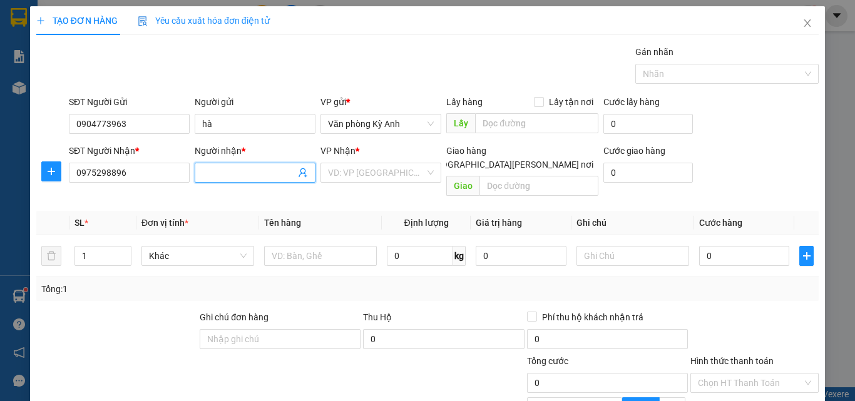
click at [203, 168] on input "Người nhận *" at bounding box center [248, 173] width 93 height 14
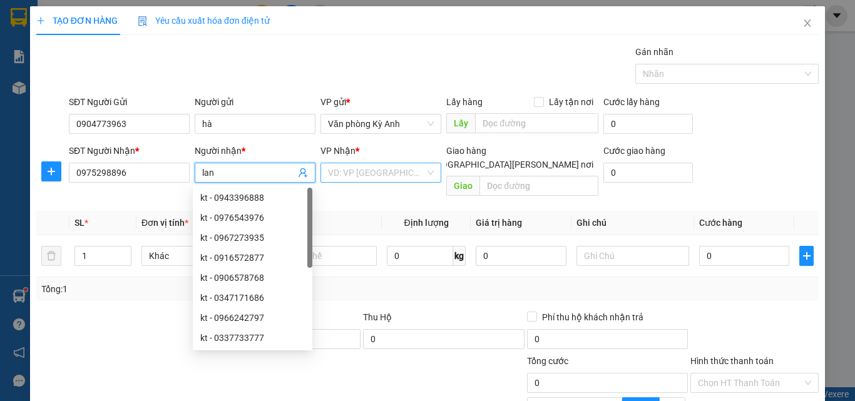
type input "lan"
click at [375, 176] on input "search" at bounding box center [376, 172] width 97 height 19
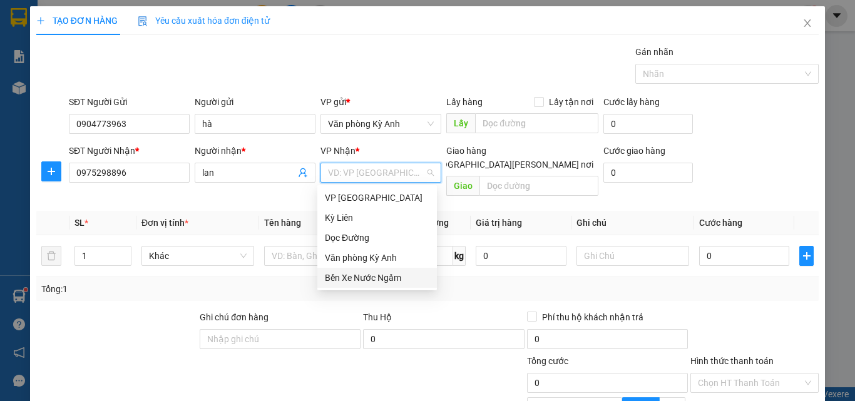
click at [358, 276] on div "Bến Xe Nước Ngầm" at bounding box center [377, 278] width 105 height 14
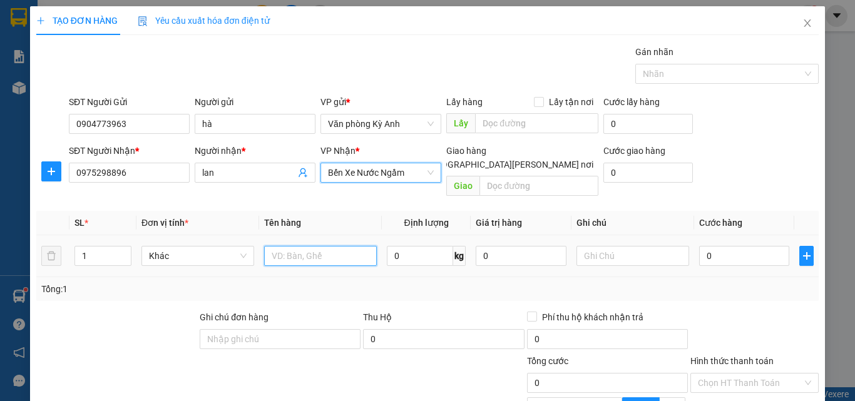
click at [283, 247] on input "text" at bounding box center [320, 256] width 113 height 20
type input "1 xop"
type input "5"
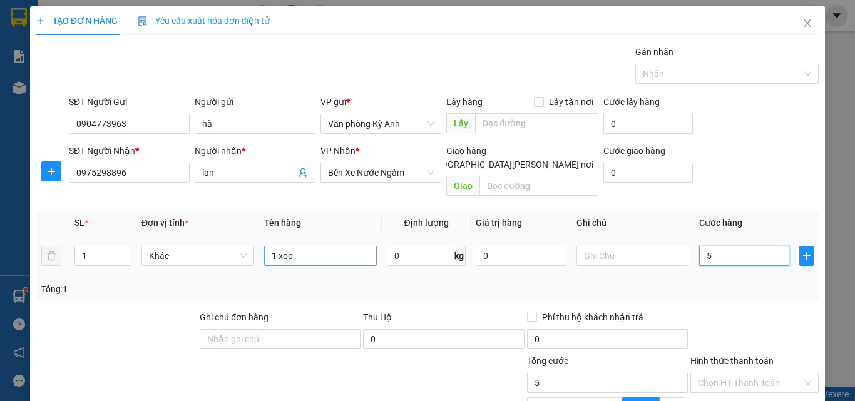
type input "50"
type input "500"
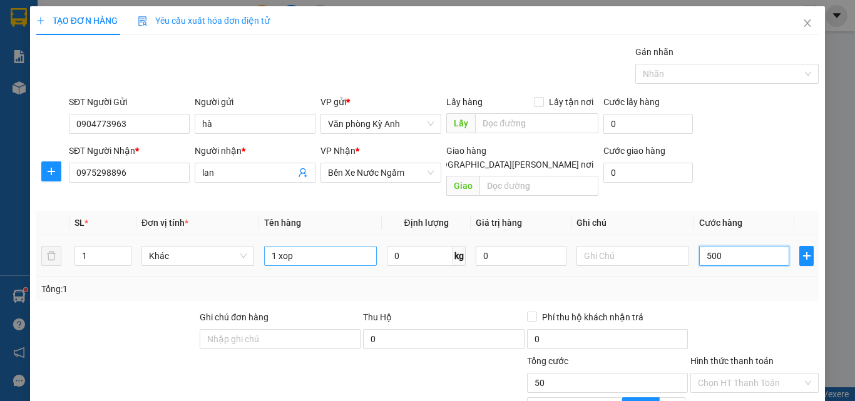
type input "500"
type input "5.000"
type input "50.000"
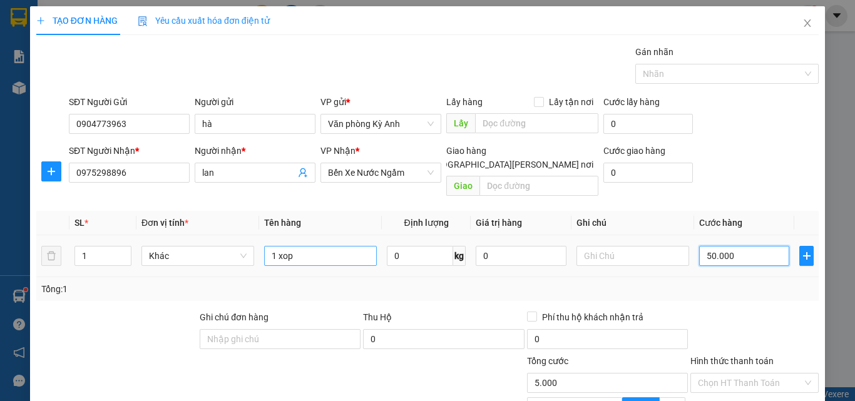
type input "50.000"
click at [478, 289] on div "Transit Pickup Surcharge Ids Transit Deliver Surcharge Ids Transit Deliver Surc…" at bounding box center [427, 280] width 782 height 471
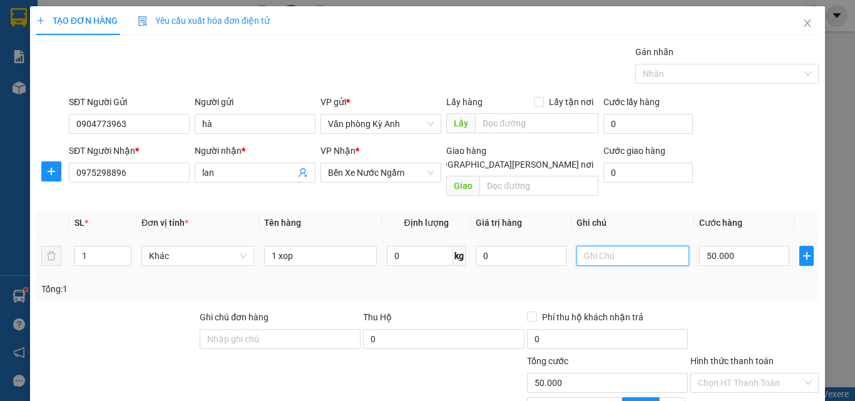
click at [604, 246] on input "text" at bounding box center [632, 256] width 113 height 20
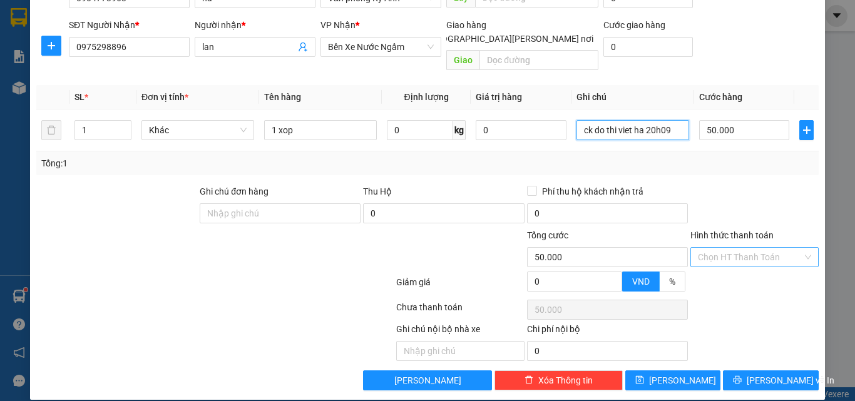
type input "ck do thi viet ha 20h09"
click at [766, 248] on input "Hình thức thanh toán" at bounding box center [750, 257] width 105 height 19
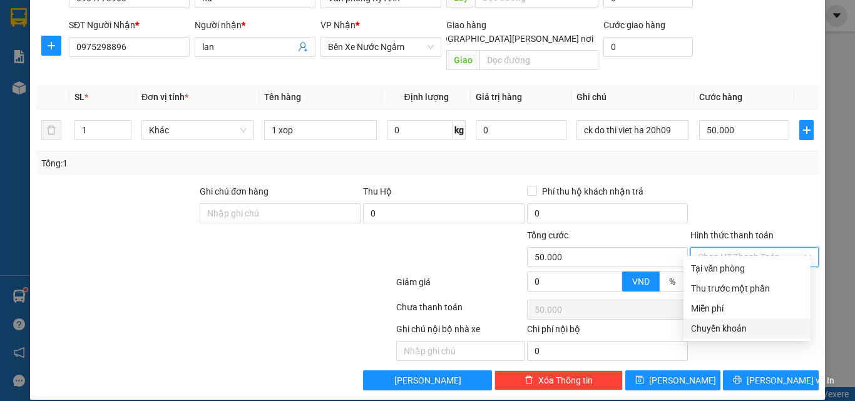
click at [718, 325] on div "Chuyển khoản" at bounding box center [747, 329] width 112 height 14
type input "0"
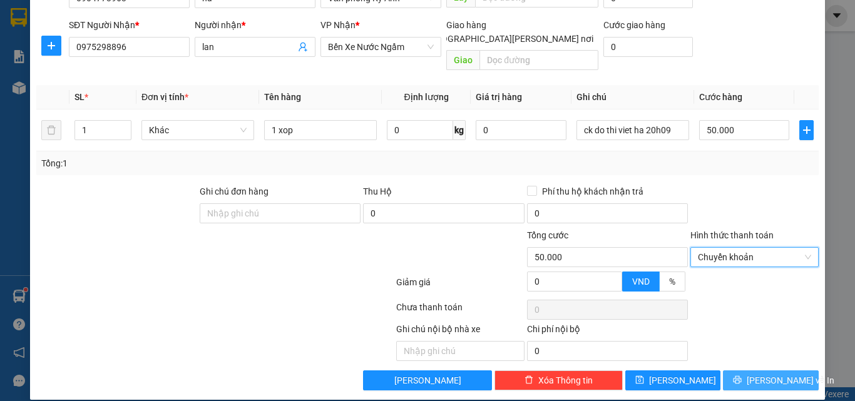
click at [755, 374] on span "[PERSON_NAME] và In" at bounding box center [791, 381] width 88 height 14
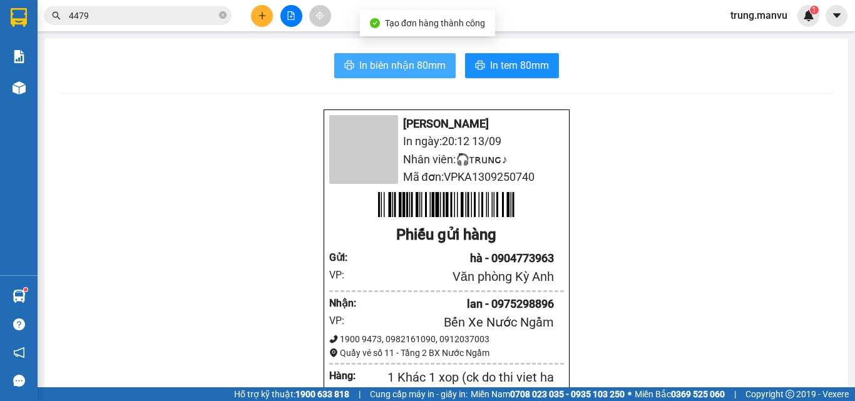
click at [365, 66] on span "In biên nhận 80mm" at bounding box center [402, 66] width 86 height 16
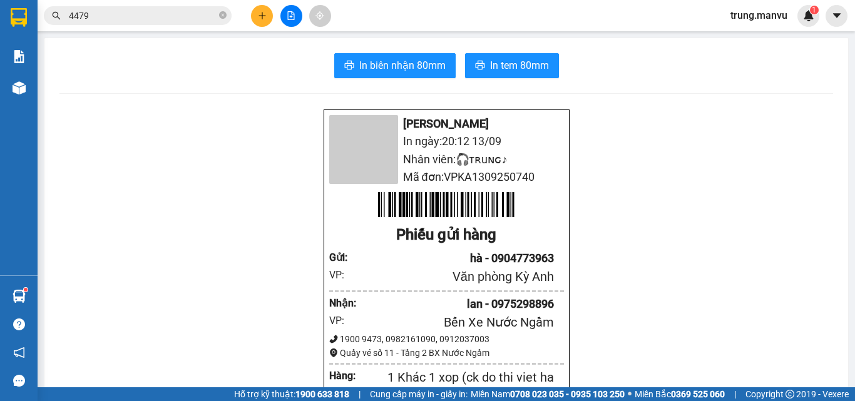
click at [175, 17] on input "4479" at bounding box center [143, 16] width 148 height 14
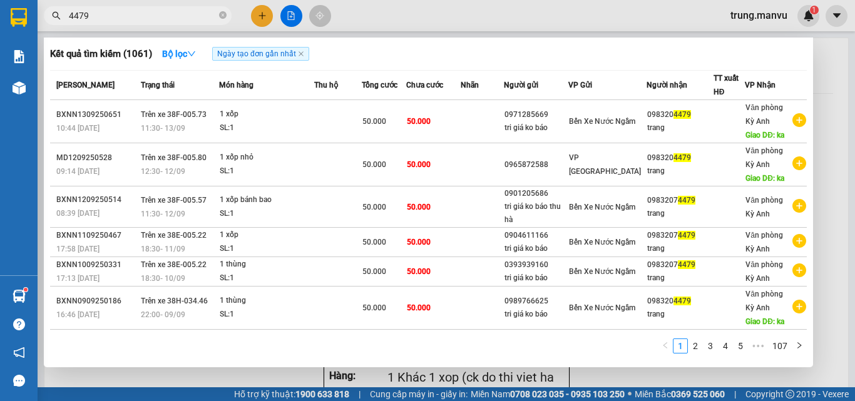
click at [175, 17] on input "4479" at bounding box center [143, 16] width 148 height 14
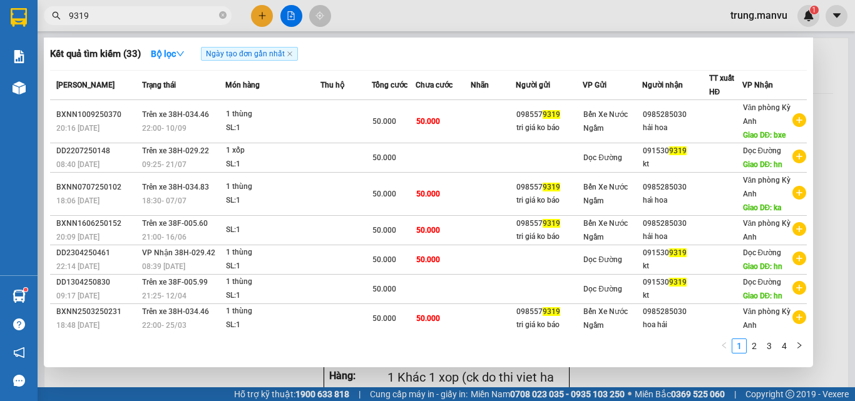
type input "9319"
drag, startPoint x: 511, startPoint y: 2, endPoint x: 257, endPoint y: 2, distance: 254.1
click at [487, 2] on div at bounding box center [427, 200] width 855 height 401
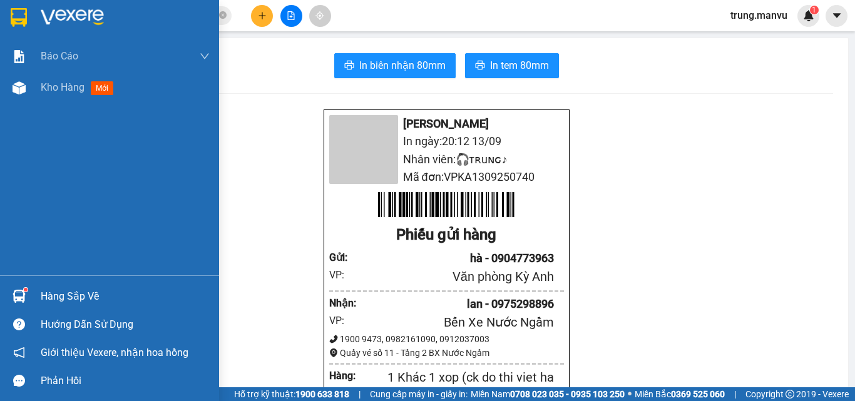
click at [54, 13] on img at bounding box center [72, 17] width 63 height 19
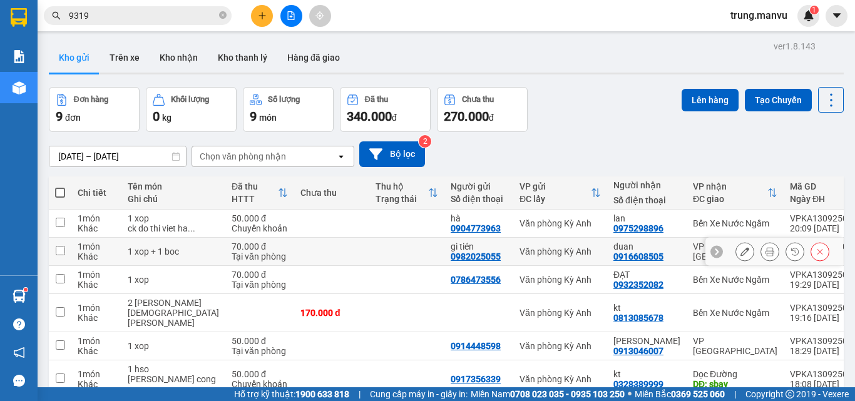
scroll to position [125, 0]
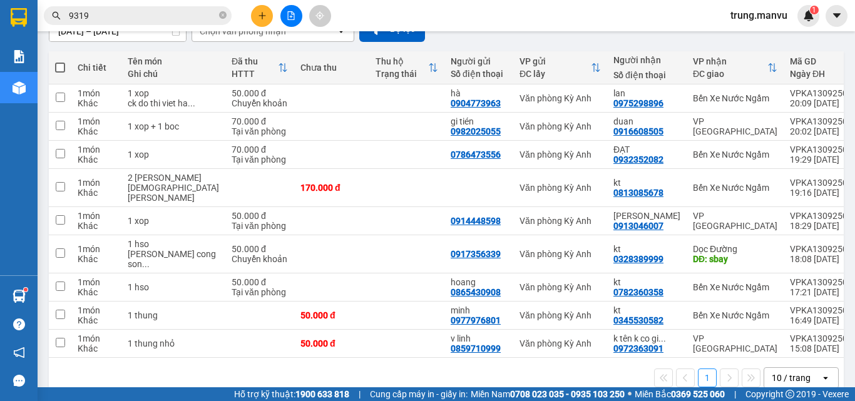
click at [263, 19] on icon "plus" at bounding box center [262, 15] width 9 height 9
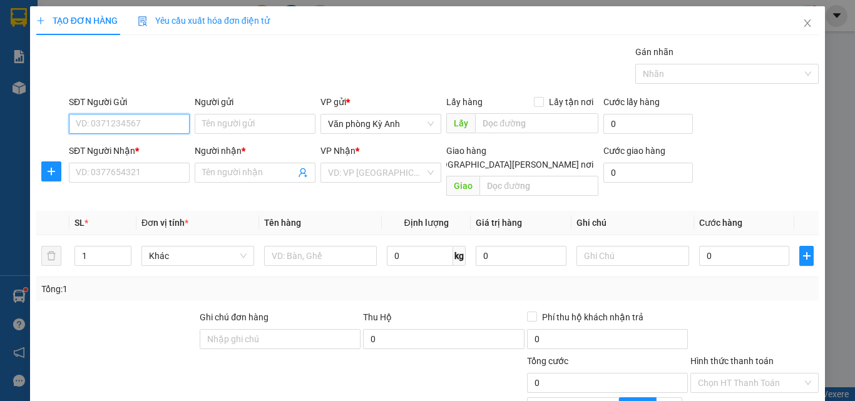
click at [122, 126] on input "SĐT Người Gửi" at bounding box center [129, 124] width 121 height 20
type input "0974666264"
click at [126, 145] on div "0974666264 - a [PERSON_NAME]" at bounding box center [141, 149] width 130 height 14
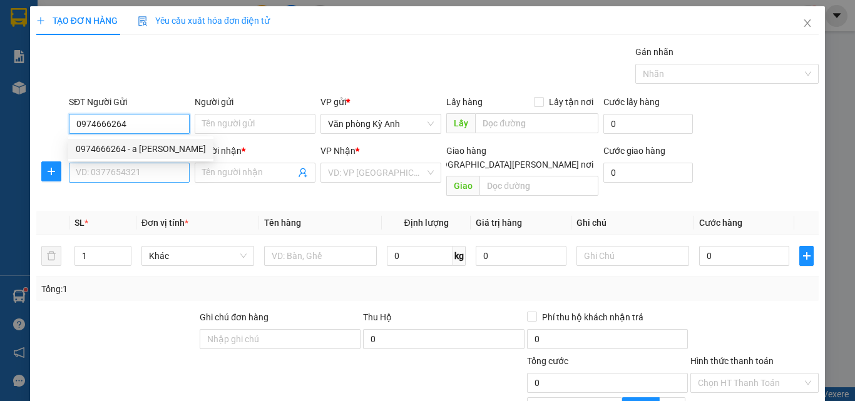
type input "a hoàng"
type input "0974666264"
click at [129, 174] on input "SĐT Người Nhận *" at bounding box center [129, 173] width 121 height 20
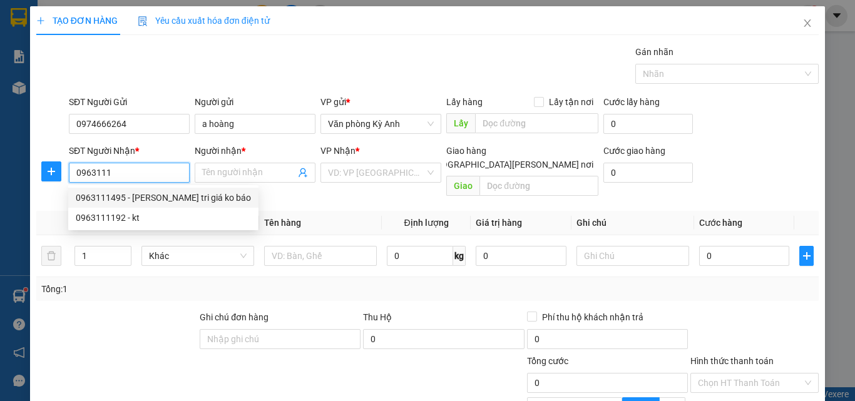
click at [150, 199] on div "0963111495 - [PERSON_NAME] tri giá ko báo" at bounding box center [163, 198] width 175 height 14
type input "0963111495"
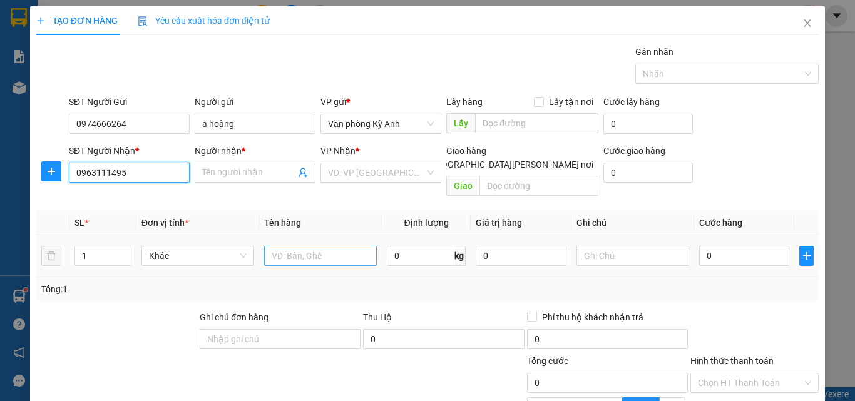
type input "huy vân tri giá ko báo"
type input "0963111495"
click at [282, 246] on input "text" at bounding box center [320, 256] width 113 height 20
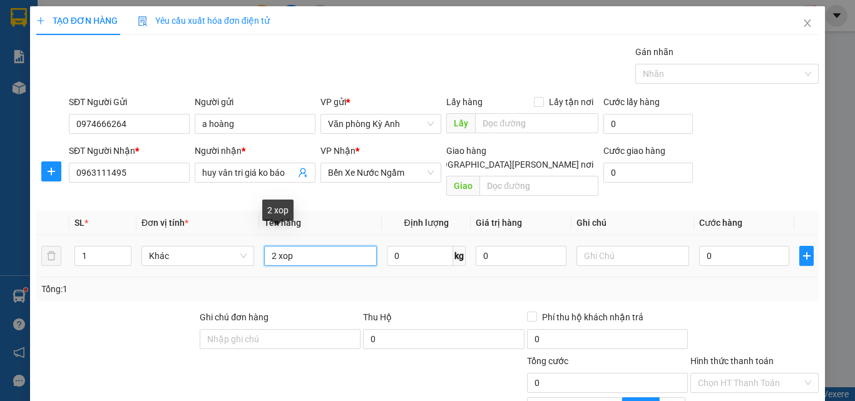
type input "2 xop"
type input "1"
type input "10"
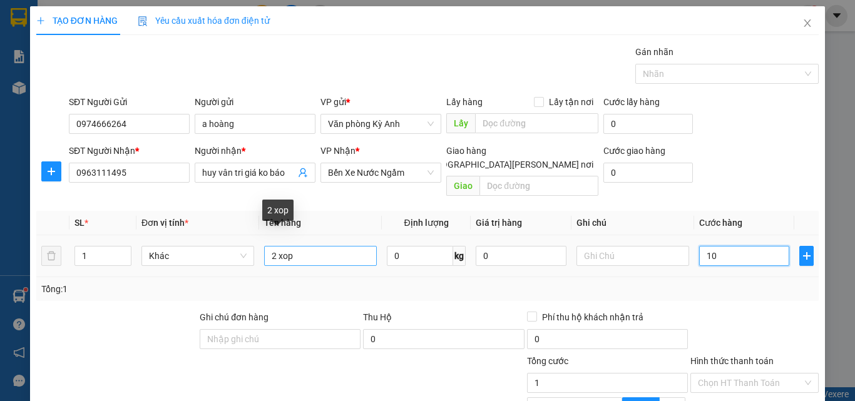
type input "10"
type input "100"
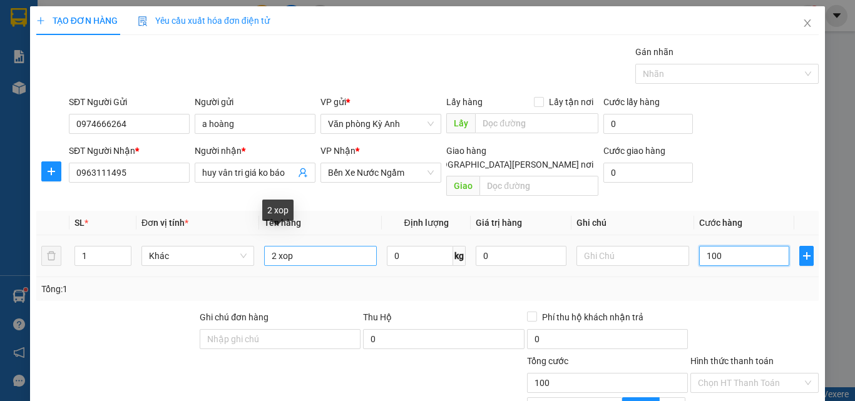
type input "1.000"
type input "10.000"
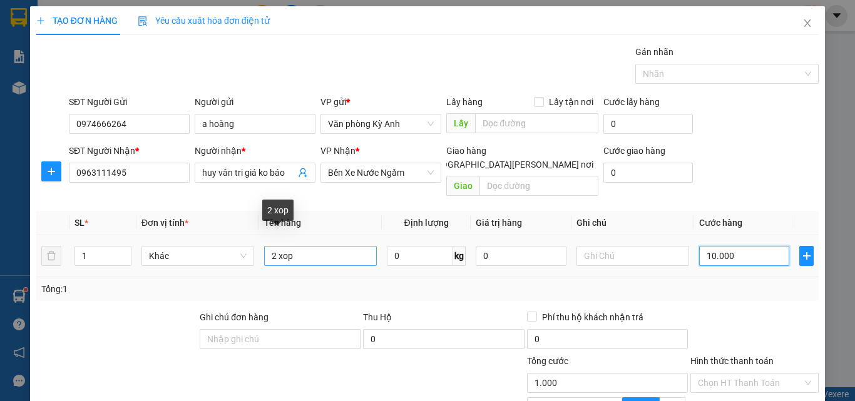
type input "10.000"
type input "100.000"
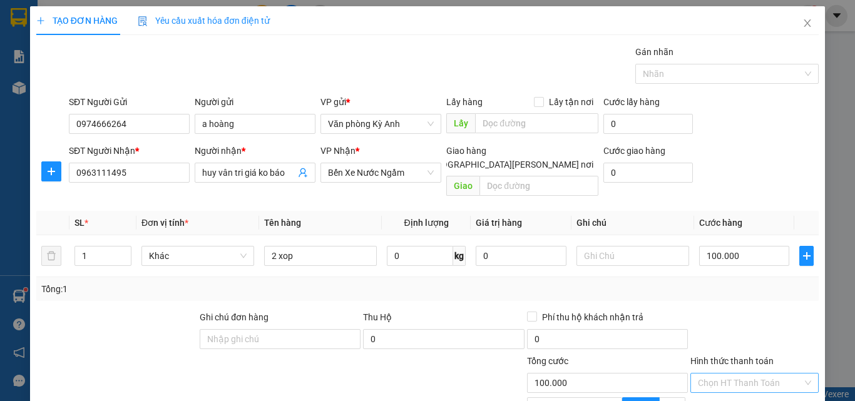
drag, startPoint x: 718, startPoint y: 294, endPoint x: 765, endPoint y: 369, distance: 88.9
click at [718, 295] on div "Transit Pickup Surcharge Ids Transit Deliver Surcharge Ids Transit Deliver Surc…" at bounding box center [427, 280] width 782 height 471
click at [761, 374] on input "Hình thức thanh toán" at bounding box center [750, 383] width 105 height 19
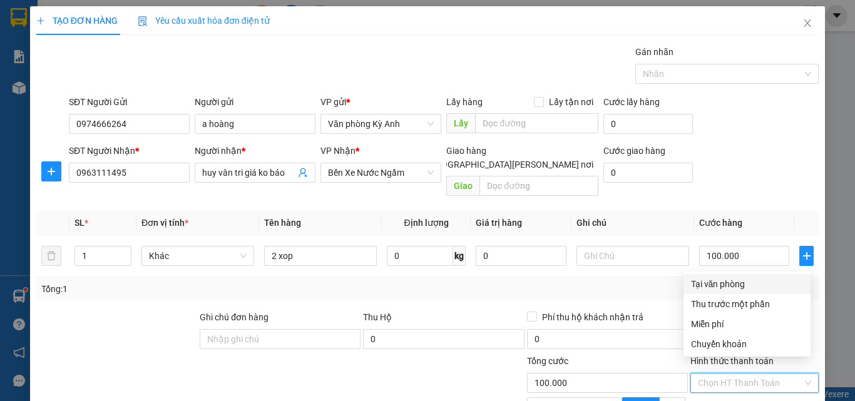
click at [702, 287] on div "Tại văn phòng" at bounding box center [747, 284] width 112 height 14
type input "0"
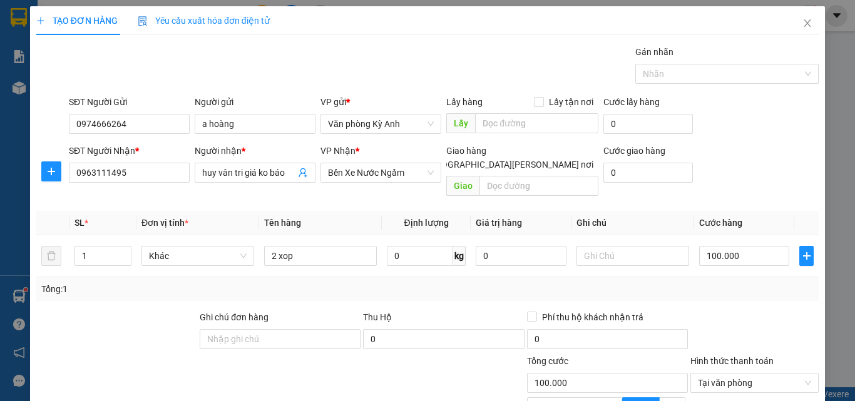
click at [646, 282] on div "Tổng: 1" at bounding box center [427, 289] width 772 height 14
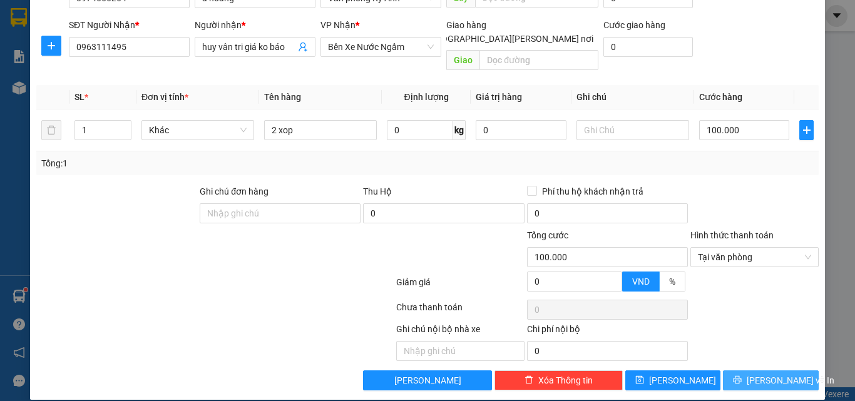
click at [754, 374] on span "[PERSON_NAME] và In" at bounding box center [791, 381] width 88 height 14
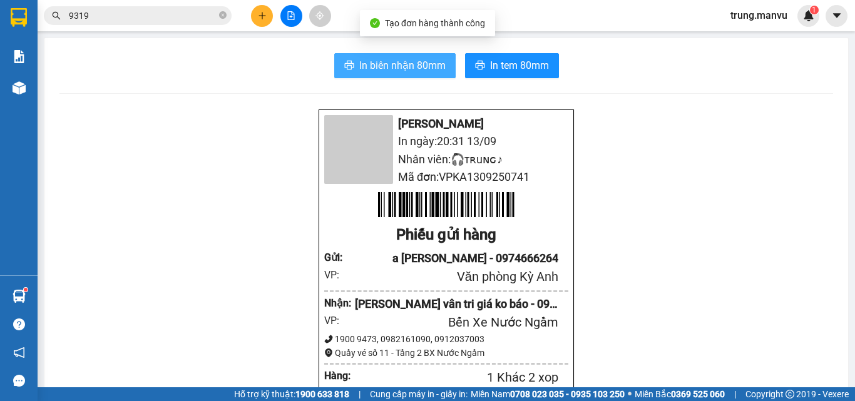
click at [409, 67] on span "In biên nhận 80mm" at bounding box center [402, 66] width 86 height 16
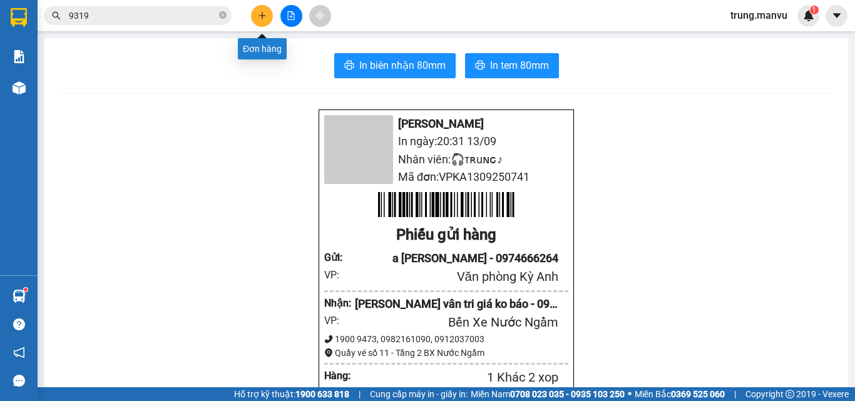
click at [259, 16] on icon "plus" at bounding box center [261, 15] width 7 height 1
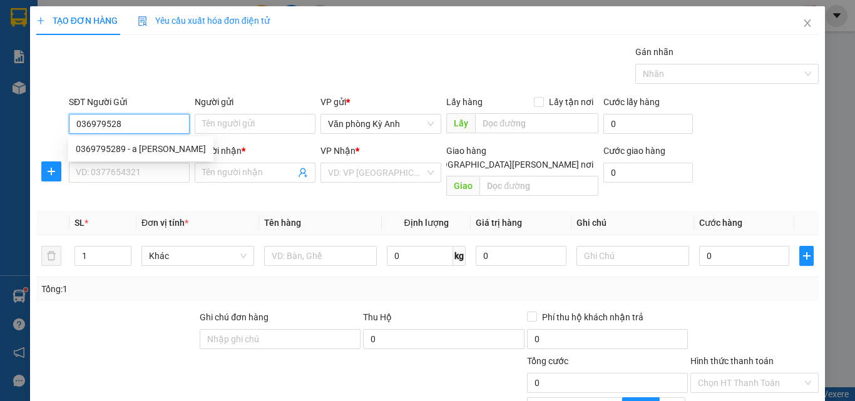
type input "0369795289"
click at [161, 154] on div "0369795289 - a [PERSON_NAME]" at bounding box center [141, 149] width 130 height 14
type input "a truc hieu"
type input "0369795289"
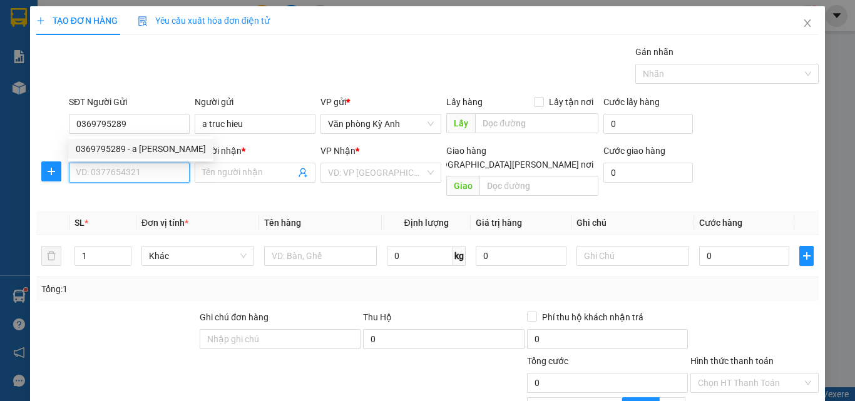
click at [145, 175] on input "SĐT Người Nhận *" at bounding box center [129, 173] width 121 height 20
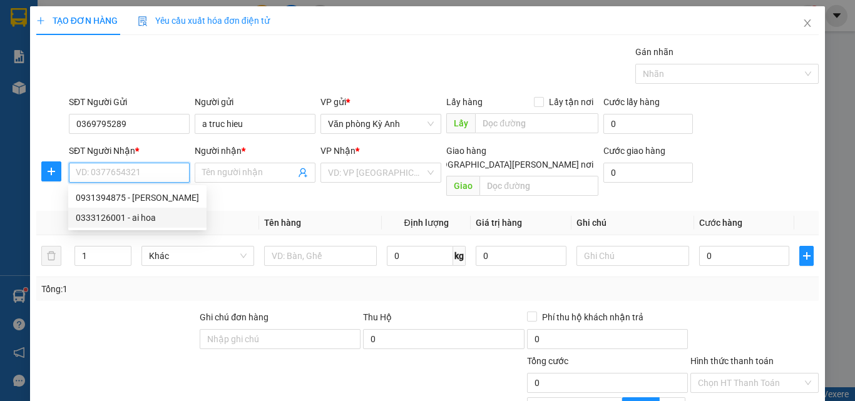
click at [103, 221] on div "0333126001 - ai hoa" at bounding box center [137, 218] width 123 height 14
type input "0333126001"
type input "ai hoa"
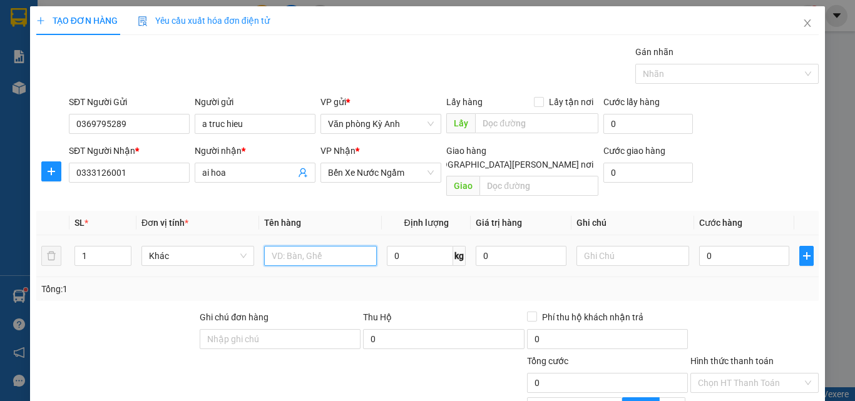
click at [294, 246] on input "text" at bounding box center [320, 256] width 113 height 20
type input "1 thung"
type input "5"
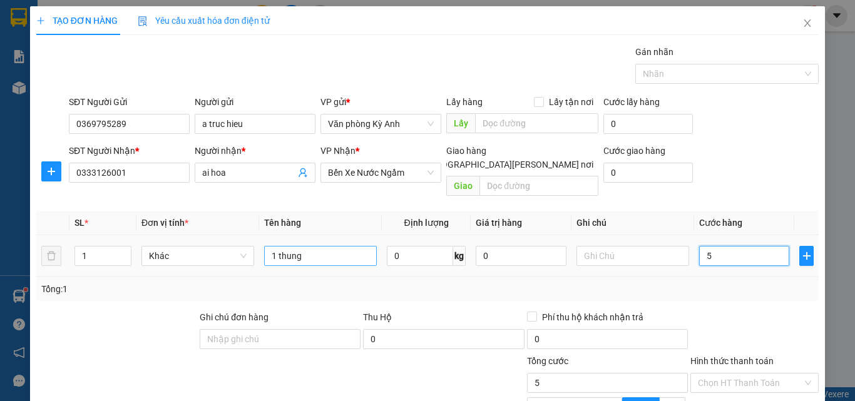
type input "50"
type input "500"
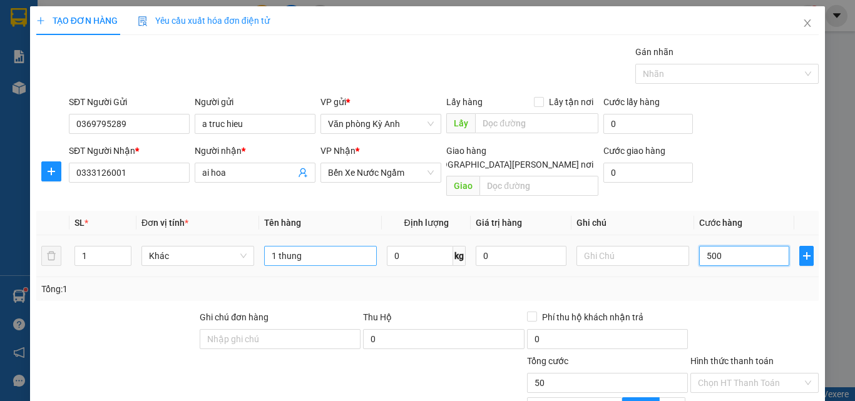
type input "500"
type input "5.000"
type input "50.000"
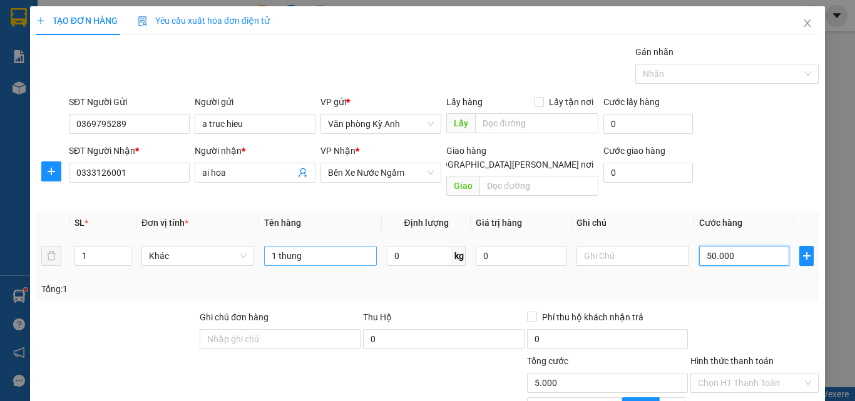
type input "50.000"
click at [416, 284] on div "Tổng: 1" at bounding box center [427, 289] width 782 height 24
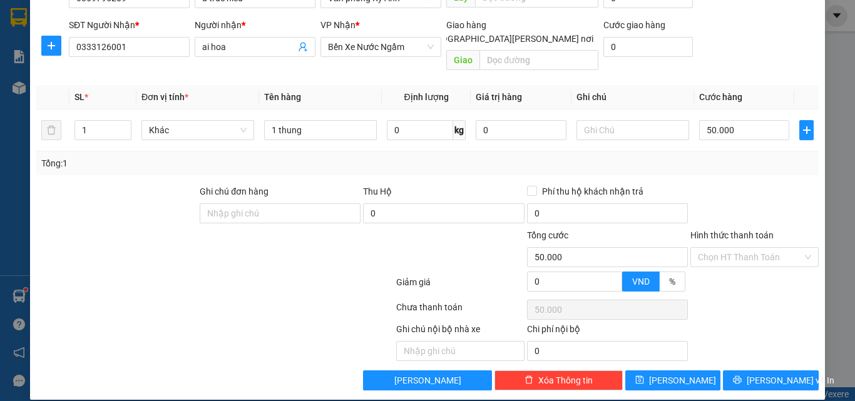
click at [733, 255] on div "Hình thức thanh toán Chọn HT Thanh Toán" at bounding box center [754, 250] width 128 height 44
click at [743, 248] on input "Hình thức thanh toán" at bounding box center [750, 257] width 105 height 19
click at [710, 207] on div at bounding box center [754, 207] width 131 height 44
click at [722, 248] on input "Hình thức thanh toán" at bounding box center [750, 257] width 105 height 19
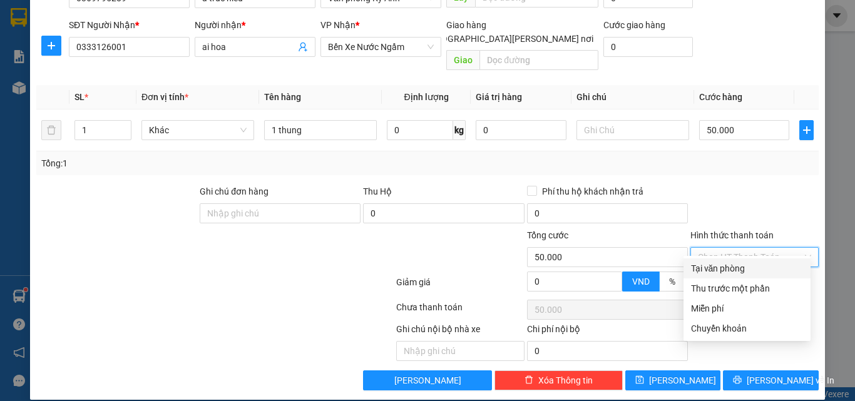
click at [717, 270] on div "Tại văn phòng" at bounding box center [747, 269] width 112 height 14
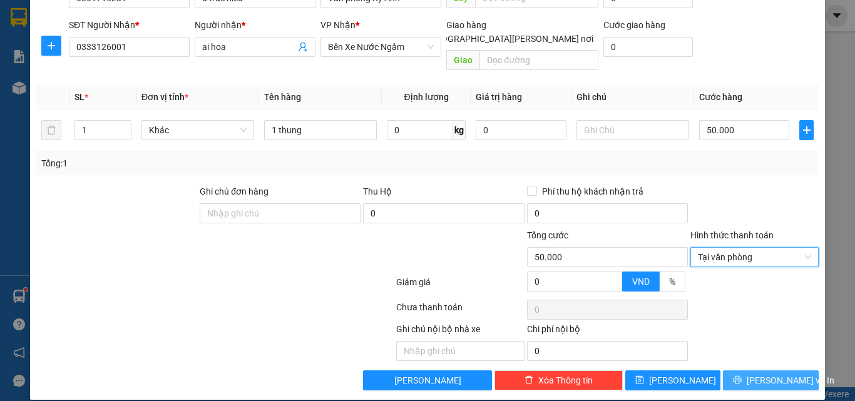
click at [742, 376] on icon "printer" at bounding box center [737, 380] width 8 height 8
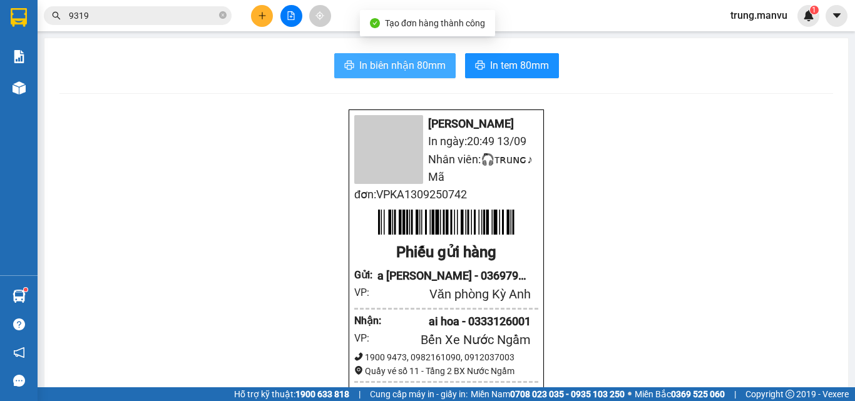
click at [389, 66] on span "In biên nhận 80mm" at bounding box center [402, 66] width 86 height 16
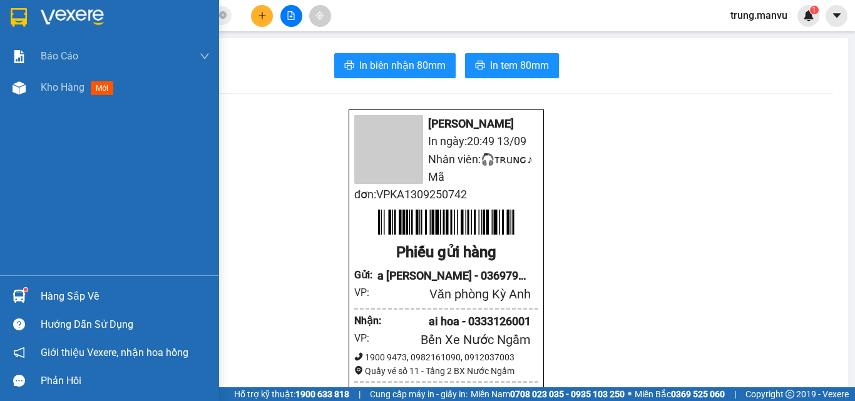
click at [52, 16] on img at bounding box center [72, 17] width 63 height 19
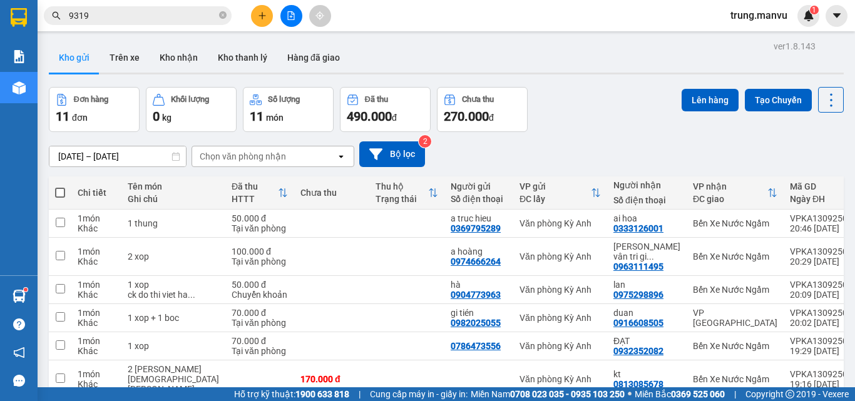
scroll to position [180, 0]
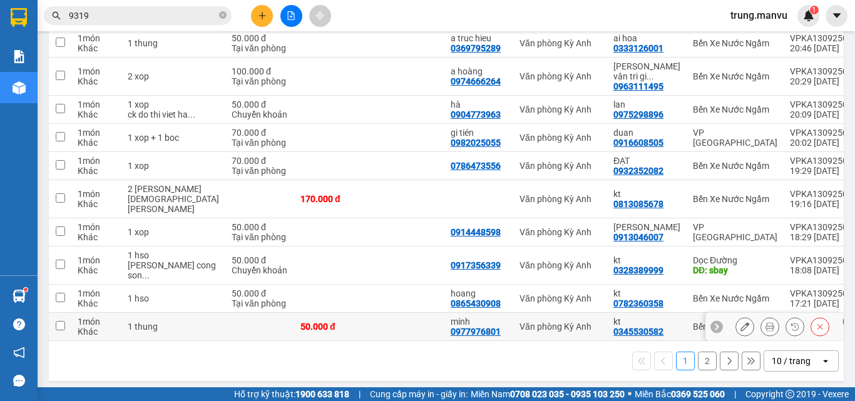
click at [369, 320] on td at bounding box center [406, 327] width 75 height 28
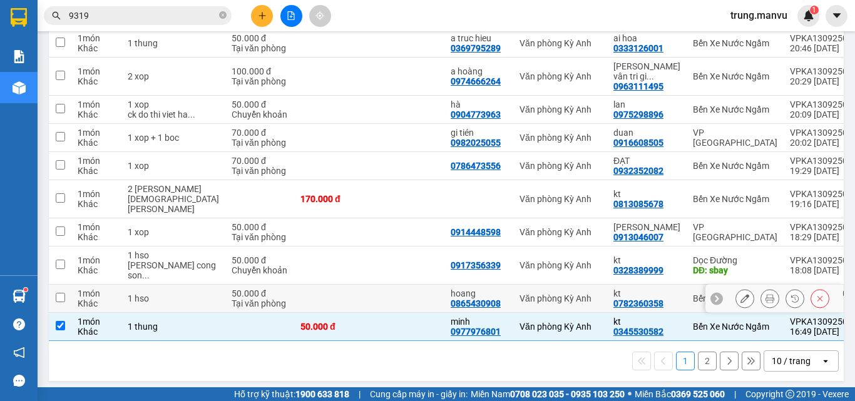
click at [369, 292] on td at bounding box center [406, 299] width 75 height 28
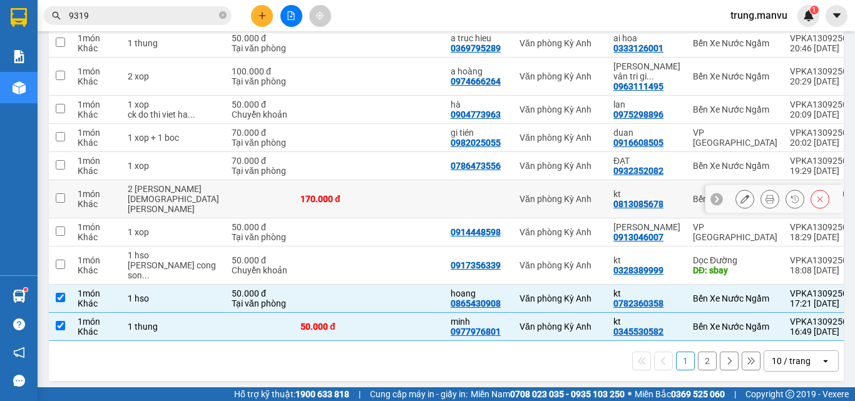
click at [369, 198] on td at bounding box center [406, 199] width 75 height 38
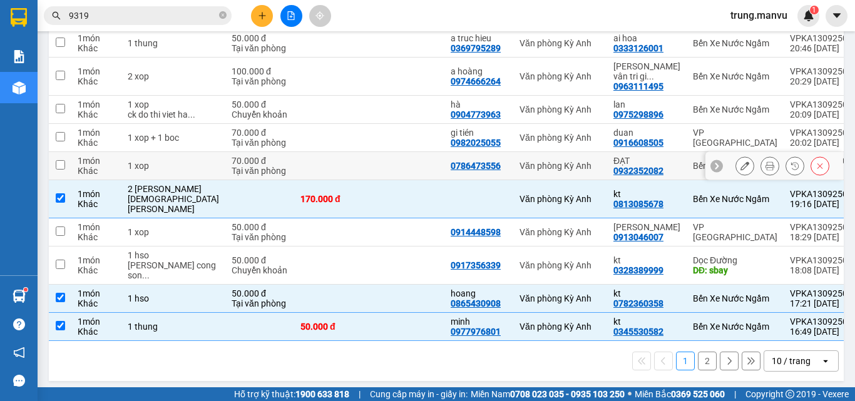
click at [369, 175] on td at bounding box center [406, 166] width 75 height 28
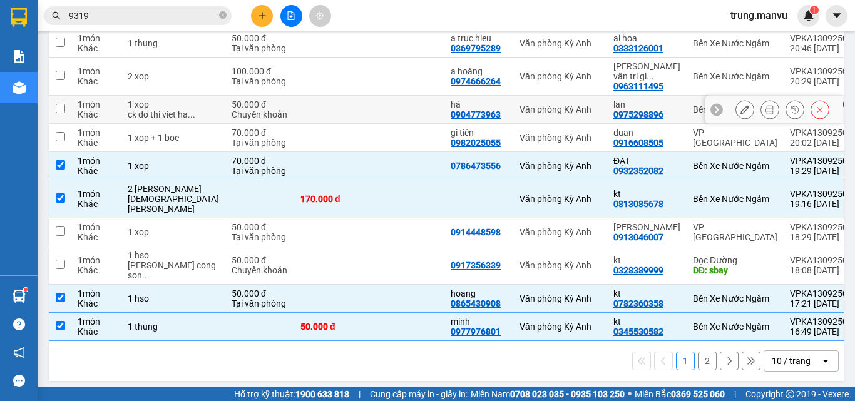
click at [392, 108] on td at bounding box center [406, 110] width 75 height 28
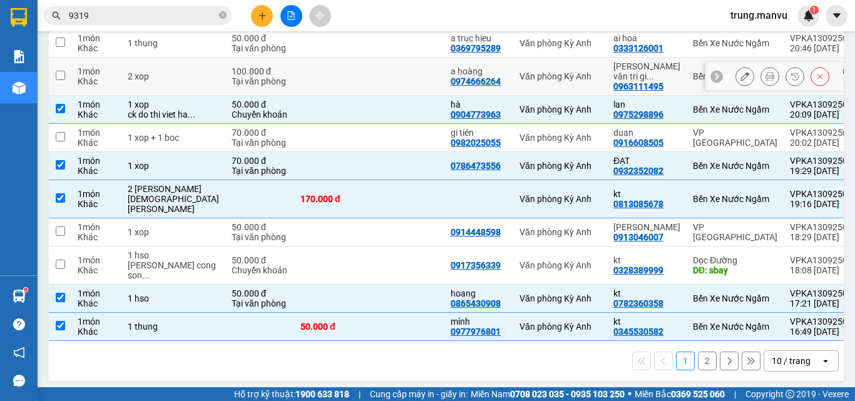
click at [369, 72] on td at bounding box center [406, 77] width 75 height 38
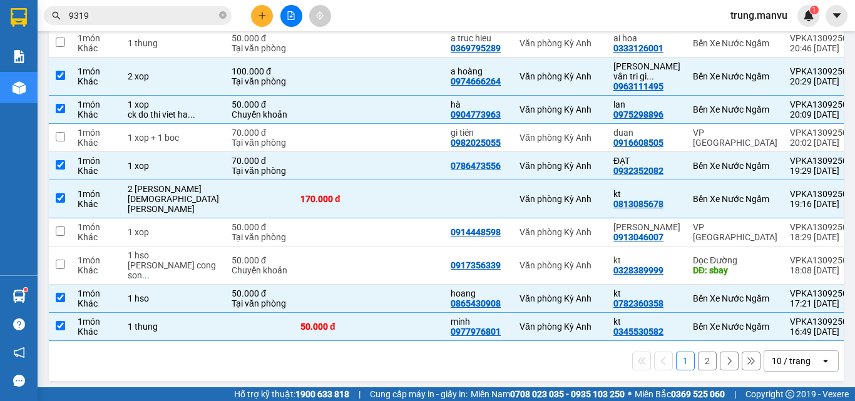
scroll to position [55, 0]
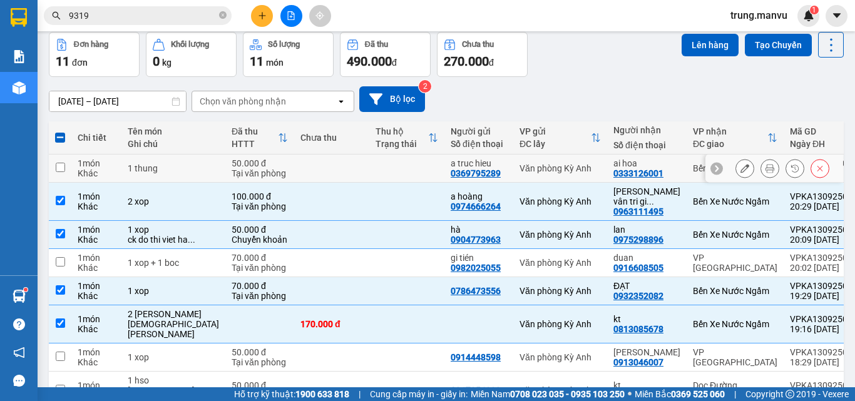
click at [312, 180] on td at bounding box center [331, 169] width 75 height 28
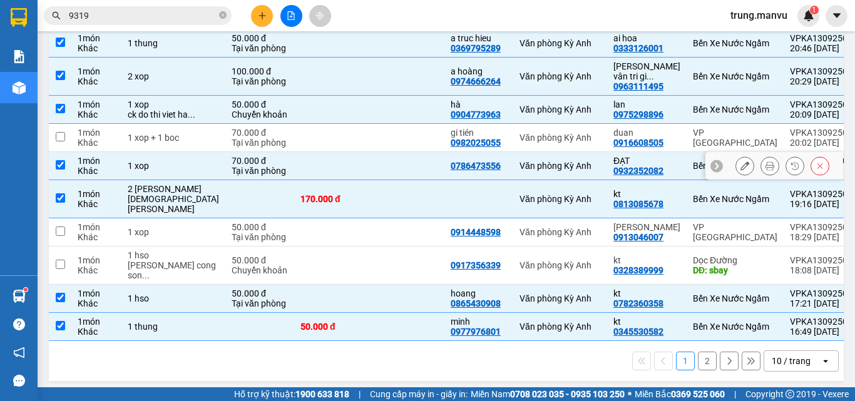
scroll to position [0, 0]
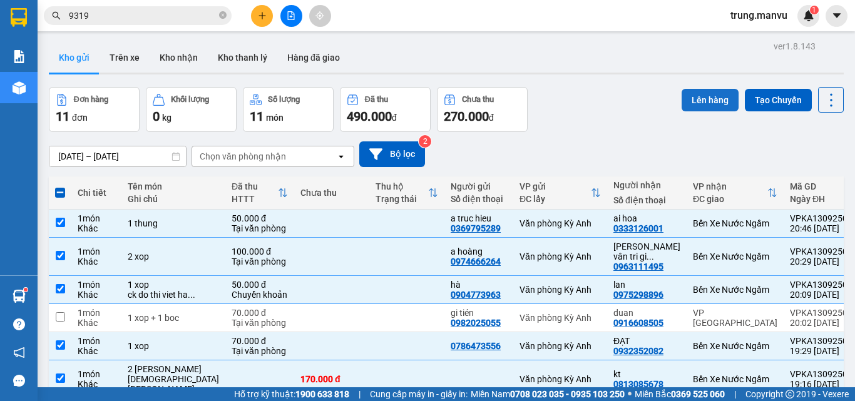
click at [708, 101] on button "Lên hàng" at bounding box center [710, 100] width 57 height 23
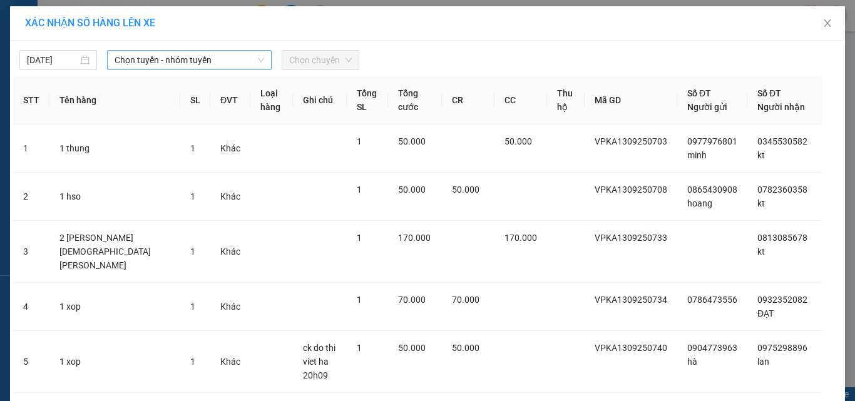
click at [137, 63] on span "Chọn tuyến - nhóm tuyến" at bounding box center [190, 60] width 150 height 19
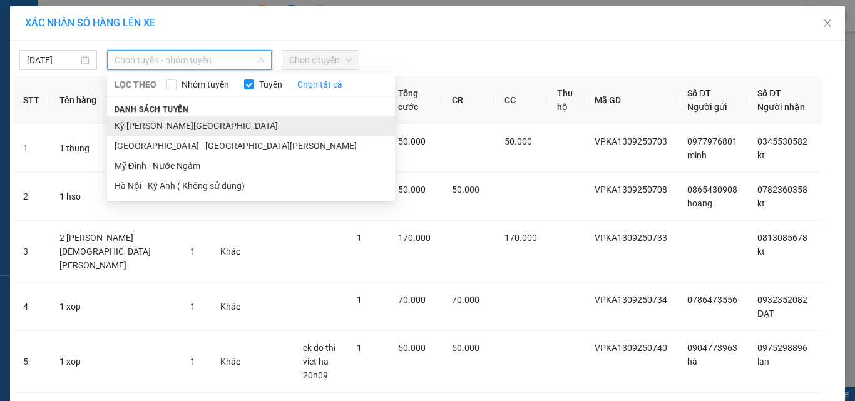
click at [173, 123] on li "Kỳ [PERSON_NAME][GEOGRAPHIC_DATA]" at bounding box center [251, 126] width 288 height 20
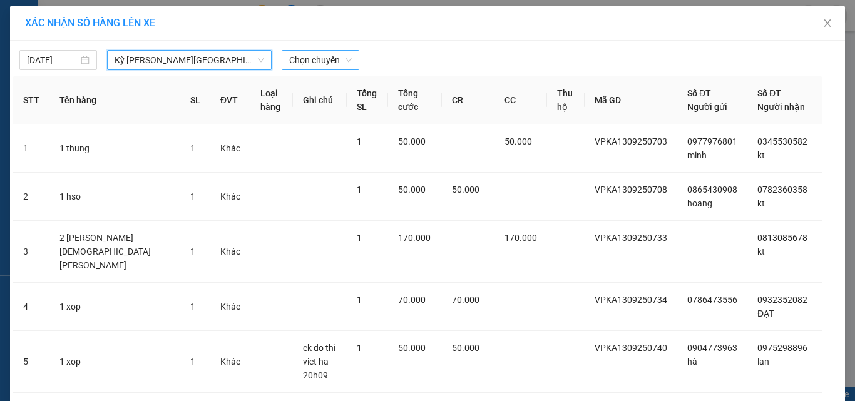
click at [314, 60] on span "Chọn chuyến" at bounding box center [320, 60] width 63 height 19
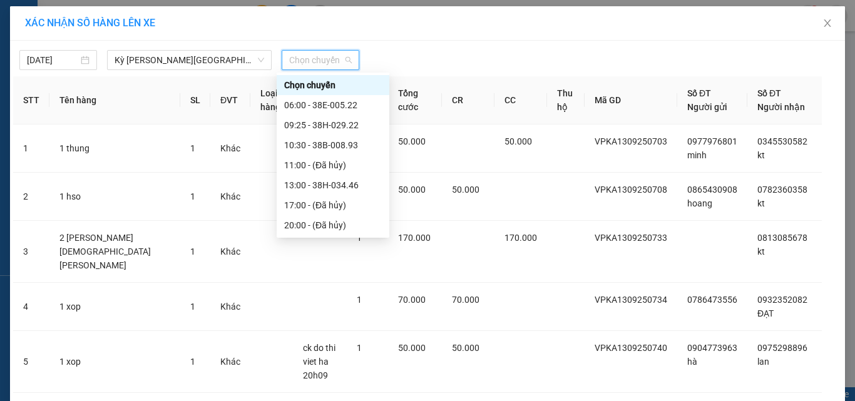
scroll to position [140, 0]
click at [340, 183] on div "21:25 - 38H-029.42" at bounding box center [333, 185] width 98 height 14
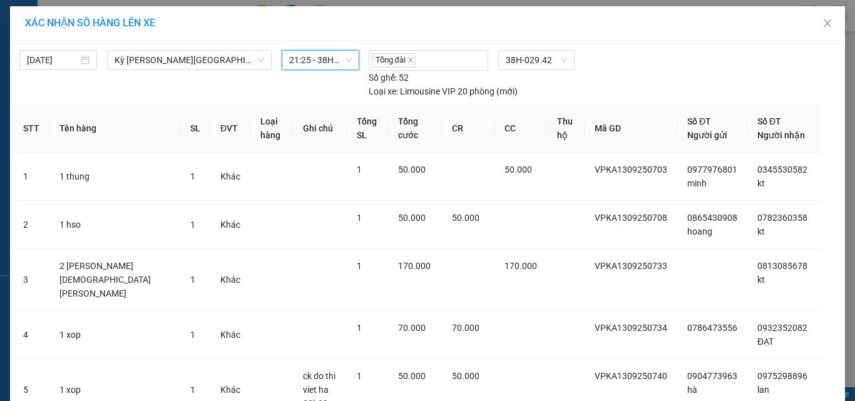
scroll to position [194, 0]
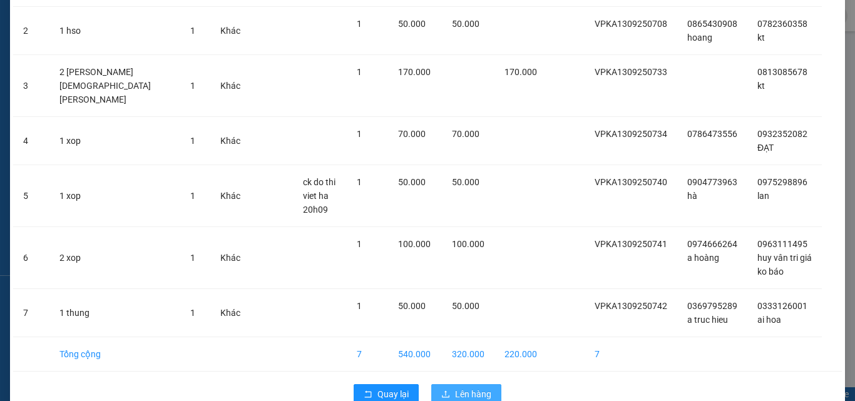
click at [477, 387] on span "Lên hàng" at bounding box center [473, 394] width 36 height 14
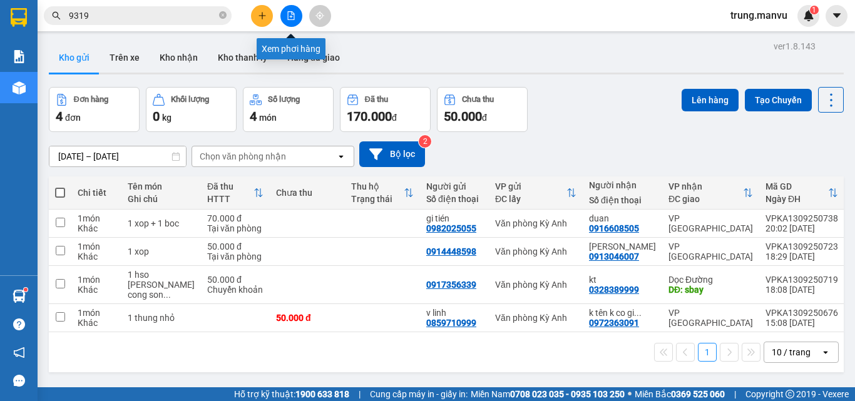
click at [292, 17] on icon "file-add" at bounding box center [291, 15] width 7 height 9
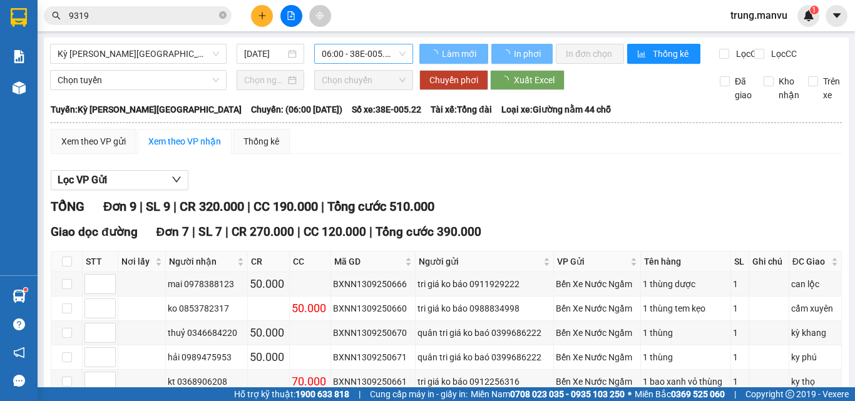
click at [347, 53] on span "06:00 - 38E-005.22" at bounding box center [364, 53] width 84 height 19
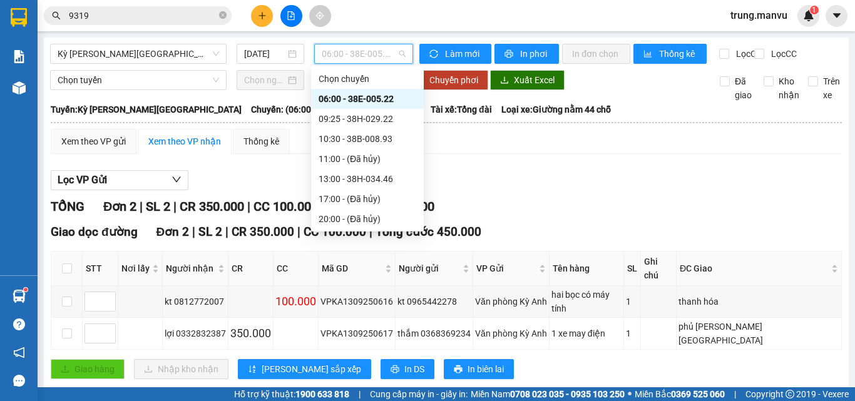
scroll to position [140, 0]
click at [377, 183] on div "21:25 - 38H-029.42" at bounding box center [368, 179] width 98 height 14
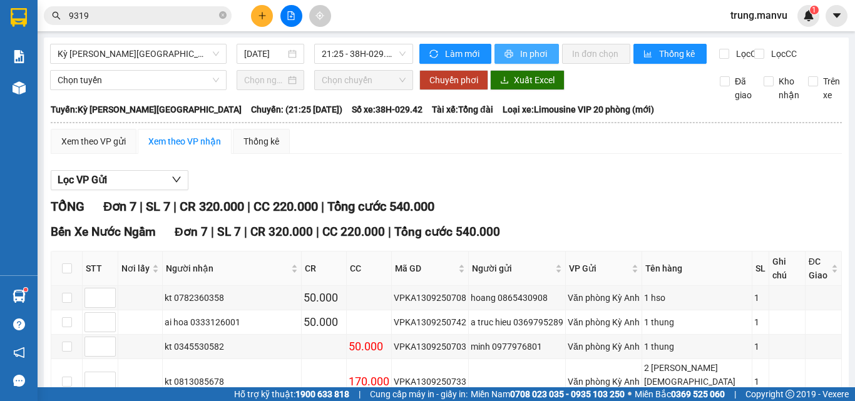
click at [526, 54] on span "In phơi" at bounding box center [534, 54] width 29 height 14
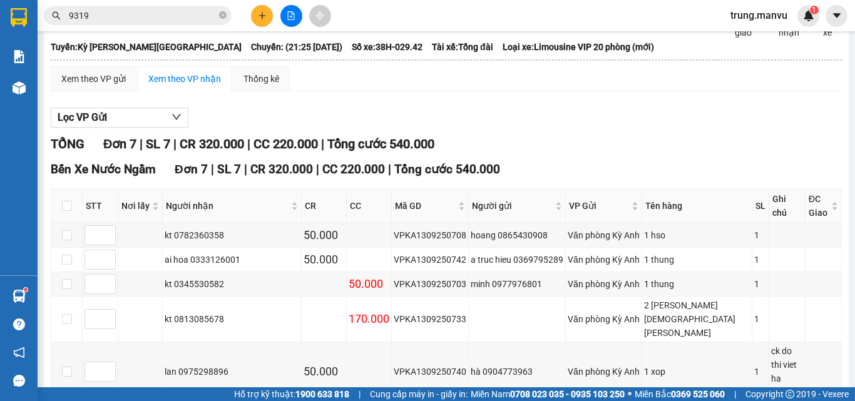
click at [173, 6] on div "Kết quả [PERSON_NAME] ( 33 ) Bộ lọc Ngày tạo [PERSON_NAME] nhất Mã ĐH Trạng thá…" at bounding box center [122, 16] width 244 height 22
click at [170, 22] on input "9319" at bounding box center [143, 16] width 148 height 14
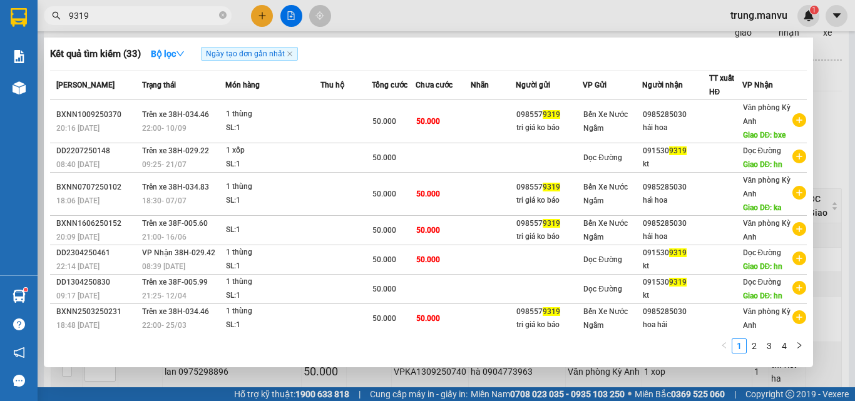
click at [170, 22] on input "9319" at bounding box center [143, 16] width 148 height 14
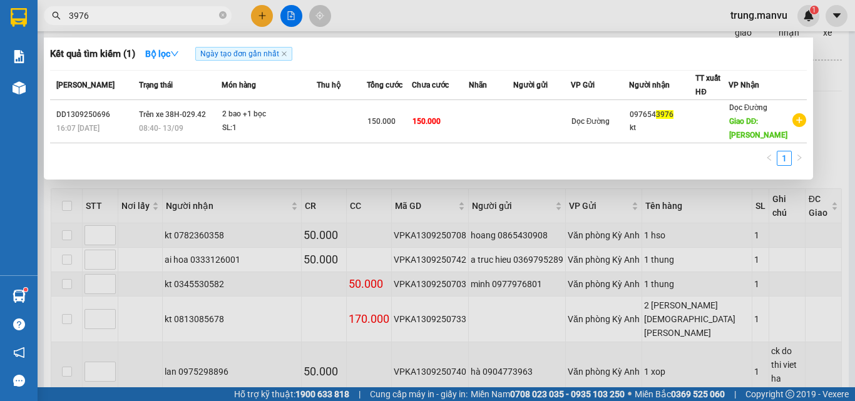
click at [386, 21] on div at bounding box center [427, 200] width 855 height 401
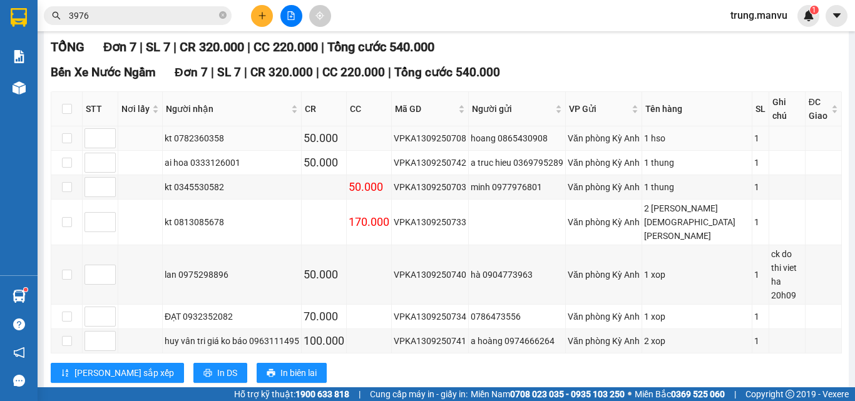
scroll to position [0, 0]
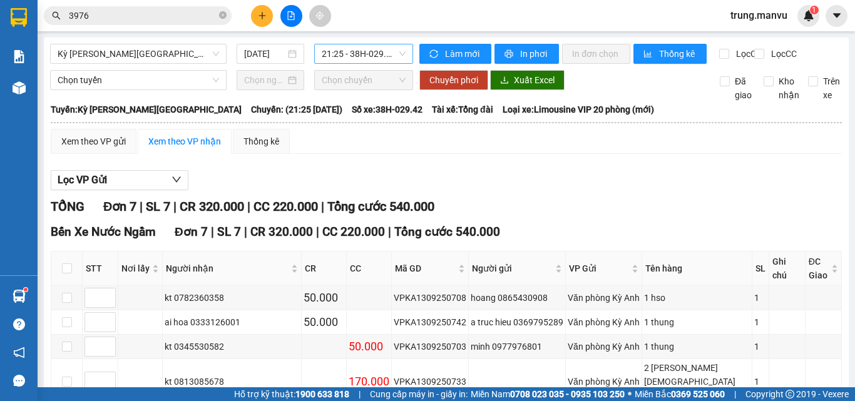
click at [353, 56] on span "21:25 - 38H-029.42" at bounding box center [364, 53] width 84 height 19
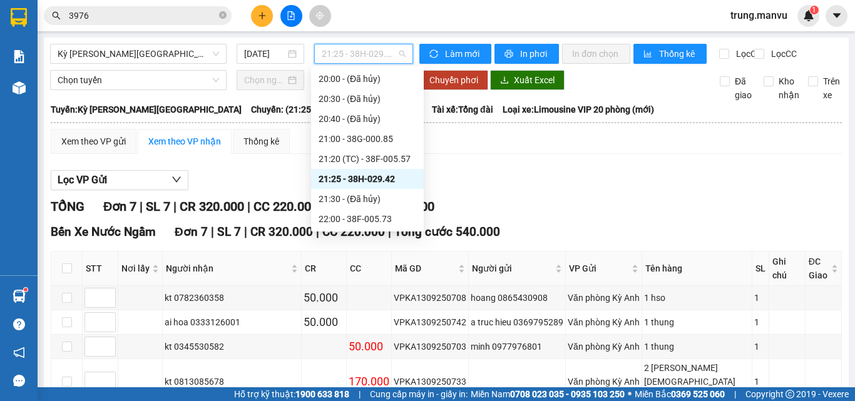
click at [353, 56] on span "21:25 - 38H-029.42" at bounding box center [364, 53] width 84 height 19
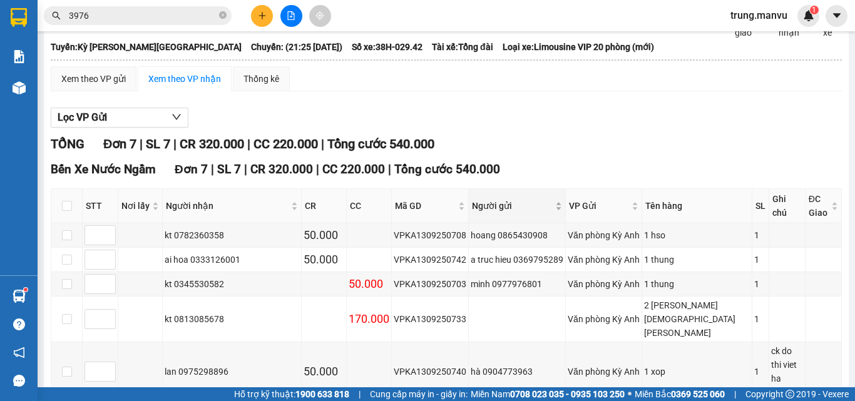
scroll to position [125, 0]
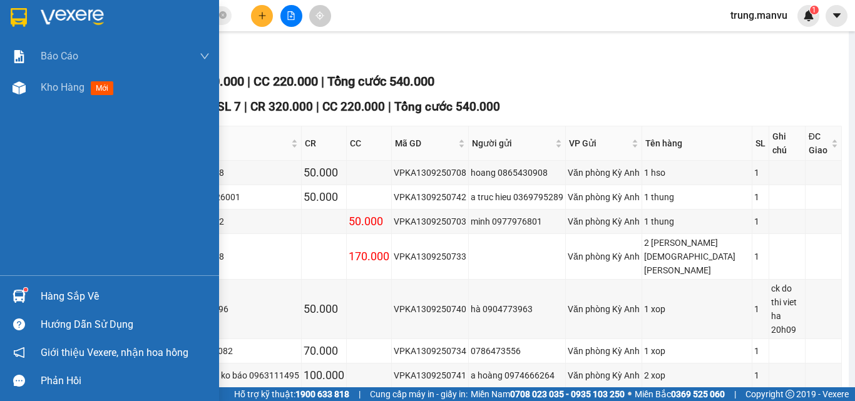
click at [43, 11] on img at bounding box center [72, 17] width 63 height 19
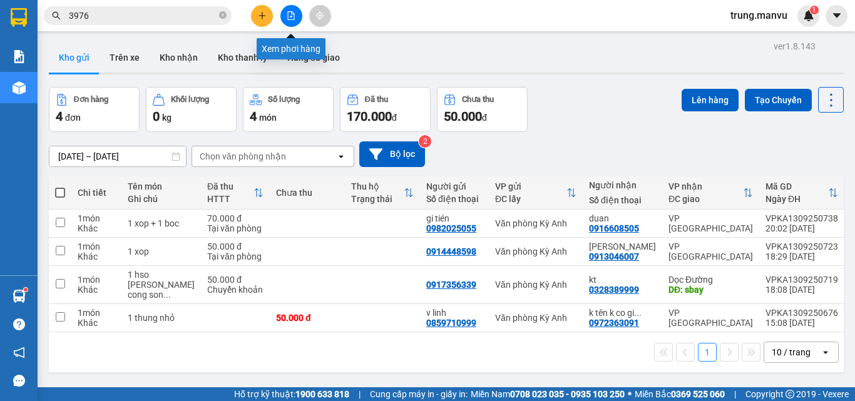
click at [287, 19] on icon "file-add" at bounding box center [291, 15] width 9 height 9
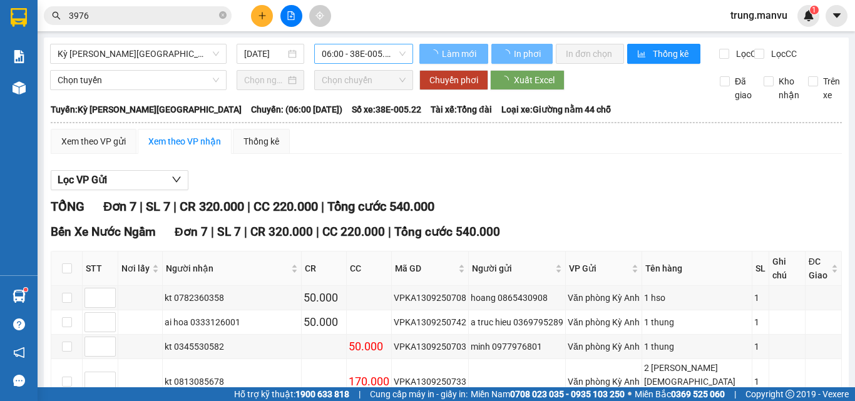
click at [366, 58] on span "06:00 - 38E-005.22" at bounding box center [364, 53] width 84 height 19
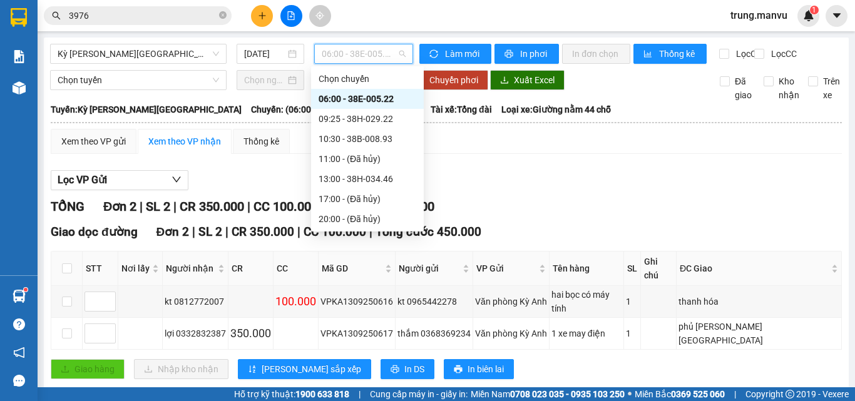
scroll to position [140, 0]
click at [365, 180] on div "21:25 - 38H-029.42" at bounding box center [368, 179] width 98 height 14
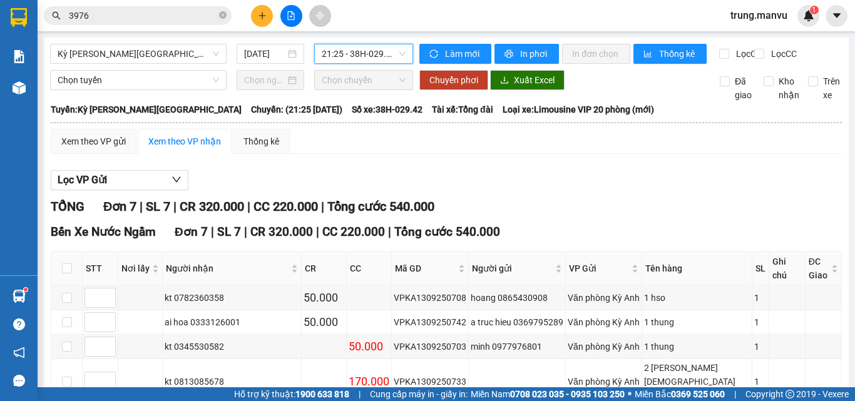
scroll to position [160, 0]
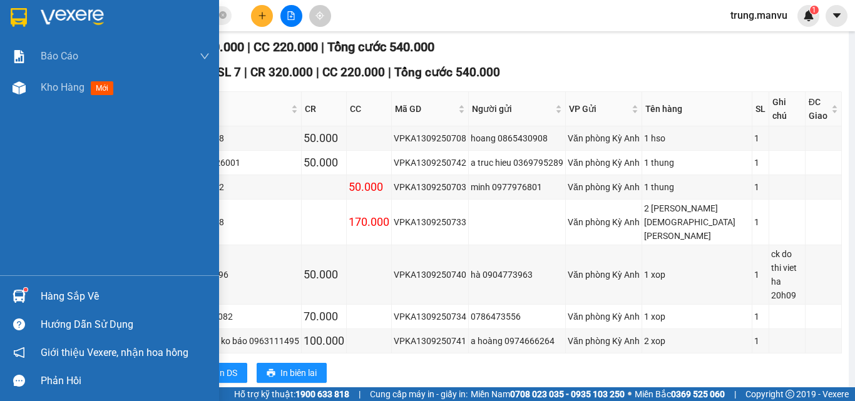
click at [44, 11] on img at bounding box center [72, 17] width 63 height 19
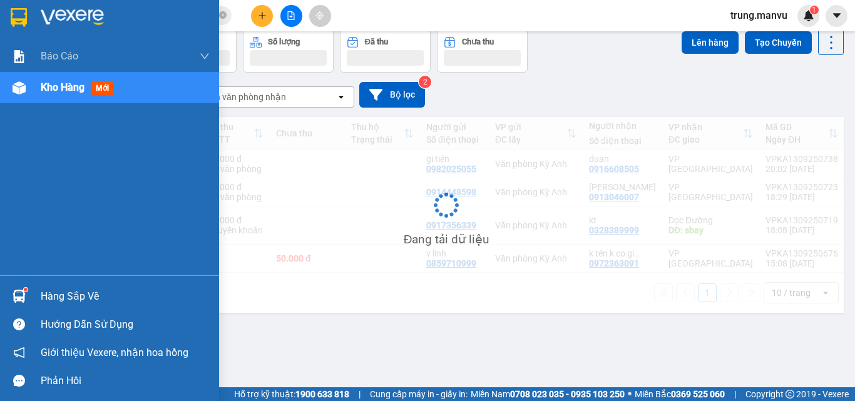
scroll to position [58, 0]
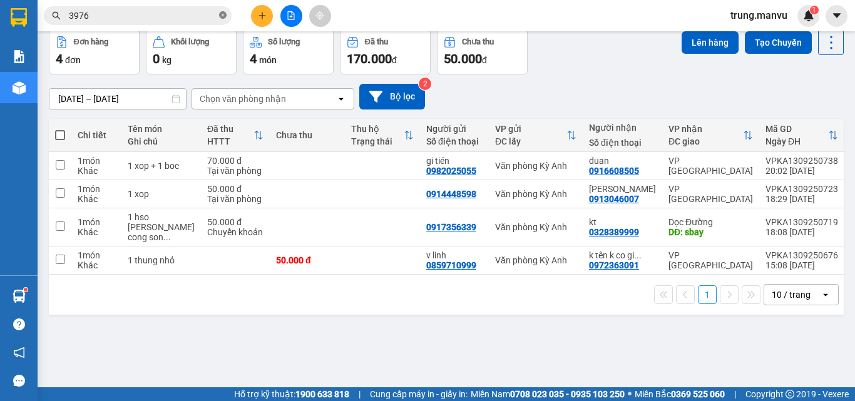
click at [222, 16] on icon "close-circle" at bounding box center [223, 15] width 8 height 8
click at [208, 16] on input "text" at bounding box center [143, 16] width 148 height 14
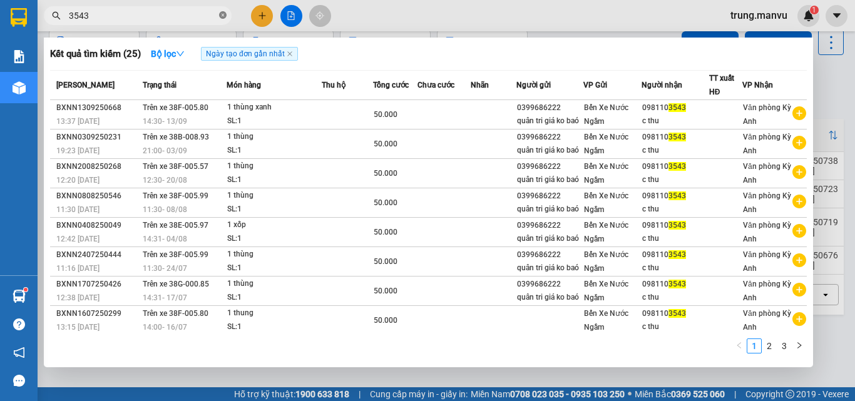
click at [222, 19] on icon "close-circle" at bounding box center [223, 15] width 8 height 8
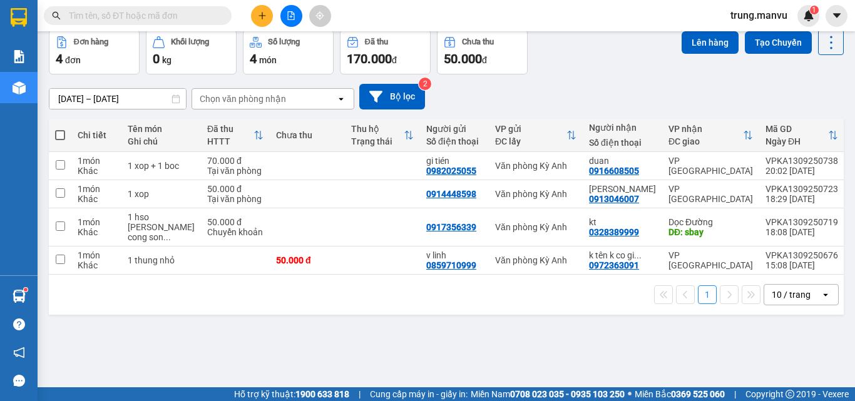
click at [172, 19] on input "text" at bounding box center [143, 16] width 148 height 14
click at [198, 12] on input "text" at bounding box center [143, 16] width 148 height 14
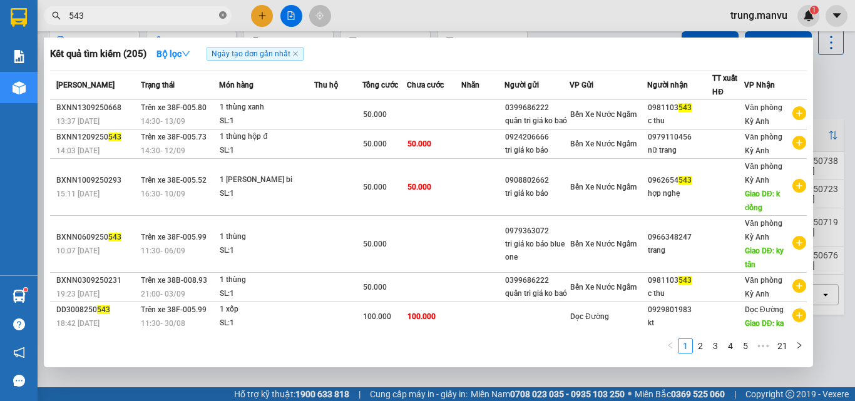
click at [220, 13] on icon "close-circle" at bounding box center [223, 15] width 8 height 8
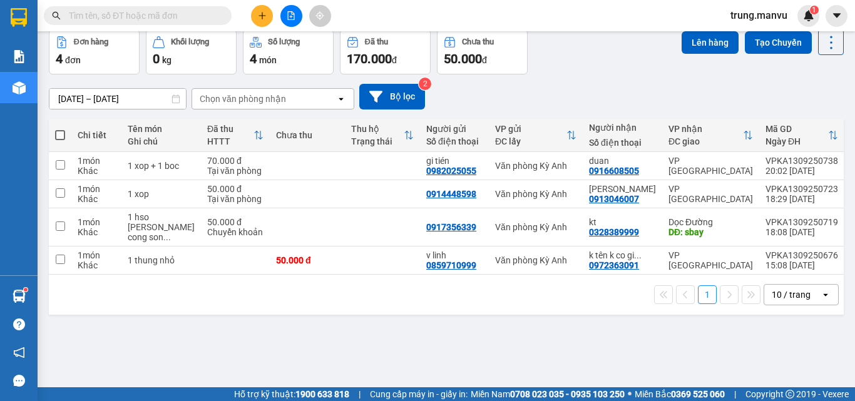
click at [190, 19] on input "text" at bounding box center [143, 16] width 148 height 14
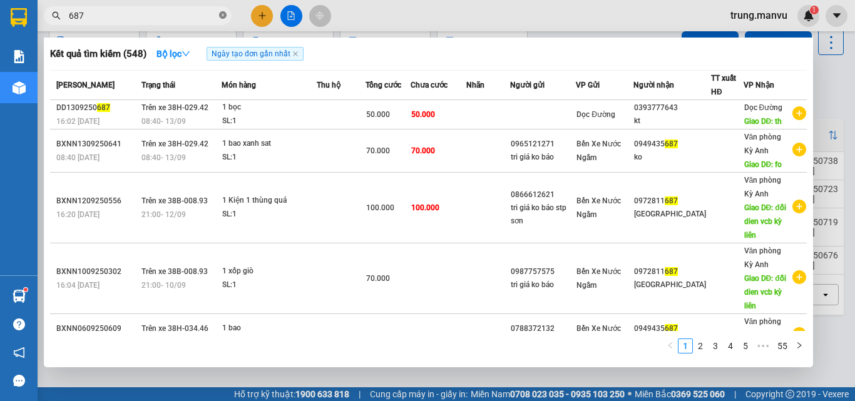
click at [224, 18] on icon "close-circle" at bounding box center [223, 15] width 8 height 8
